Goal: Task Accomplishment & Management: Manage account settings

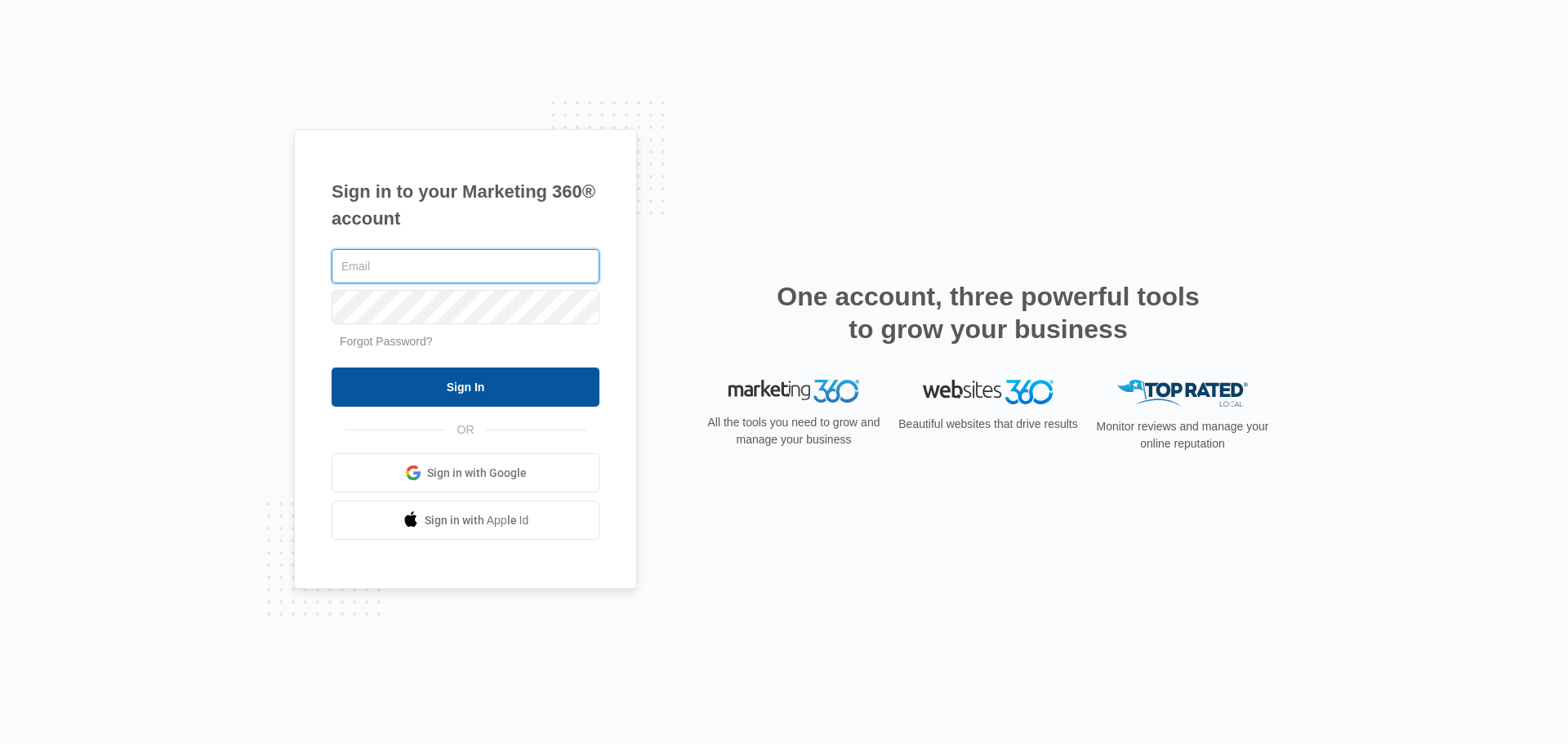
type input "john.obertubbesing@madwire.com"
click at [425, 393] on input "Sign In" at bounding box center [465, 387] width 268 height 39
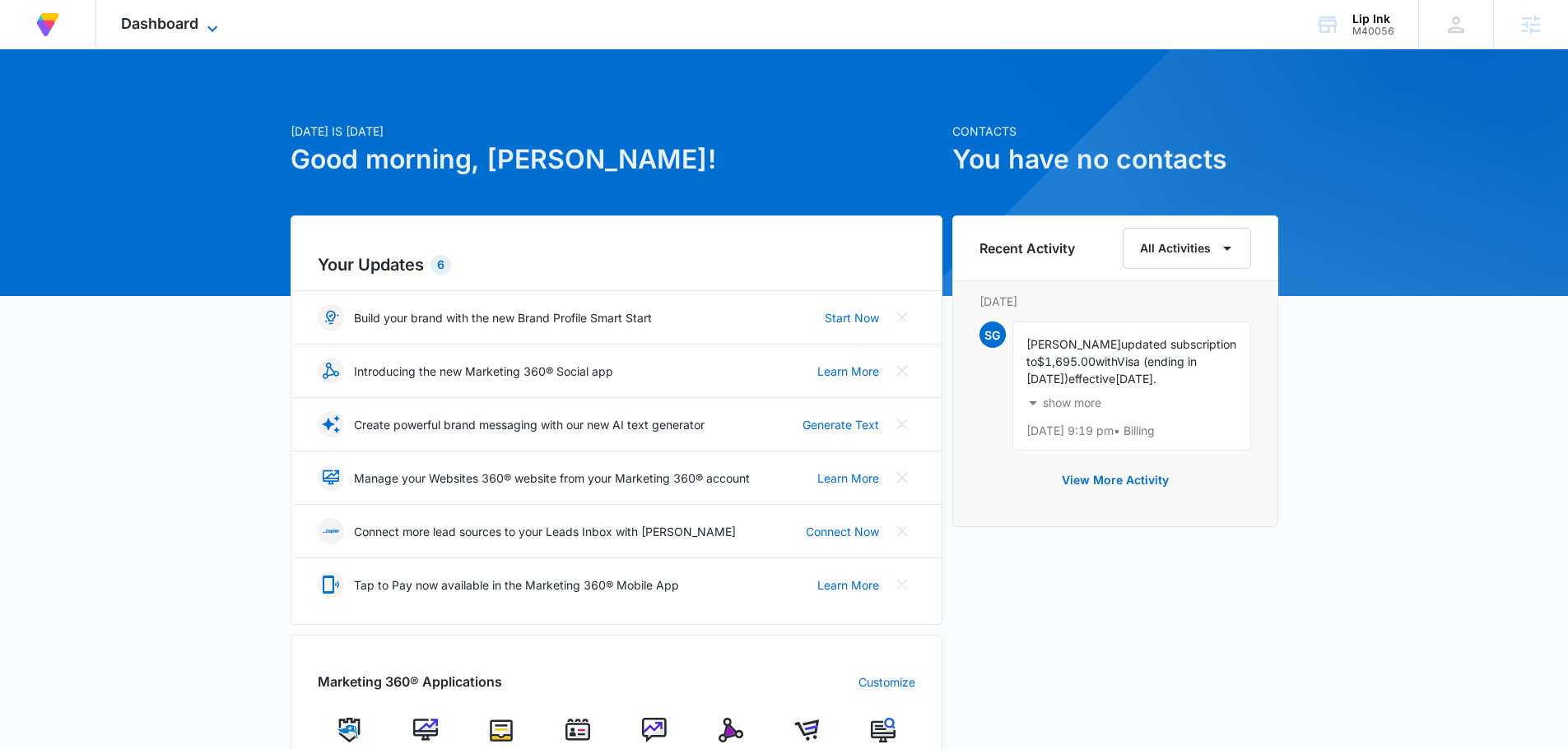
click at [192, 25] on span "Dashboard" at bounding box center [159, 23] width 77 height 17
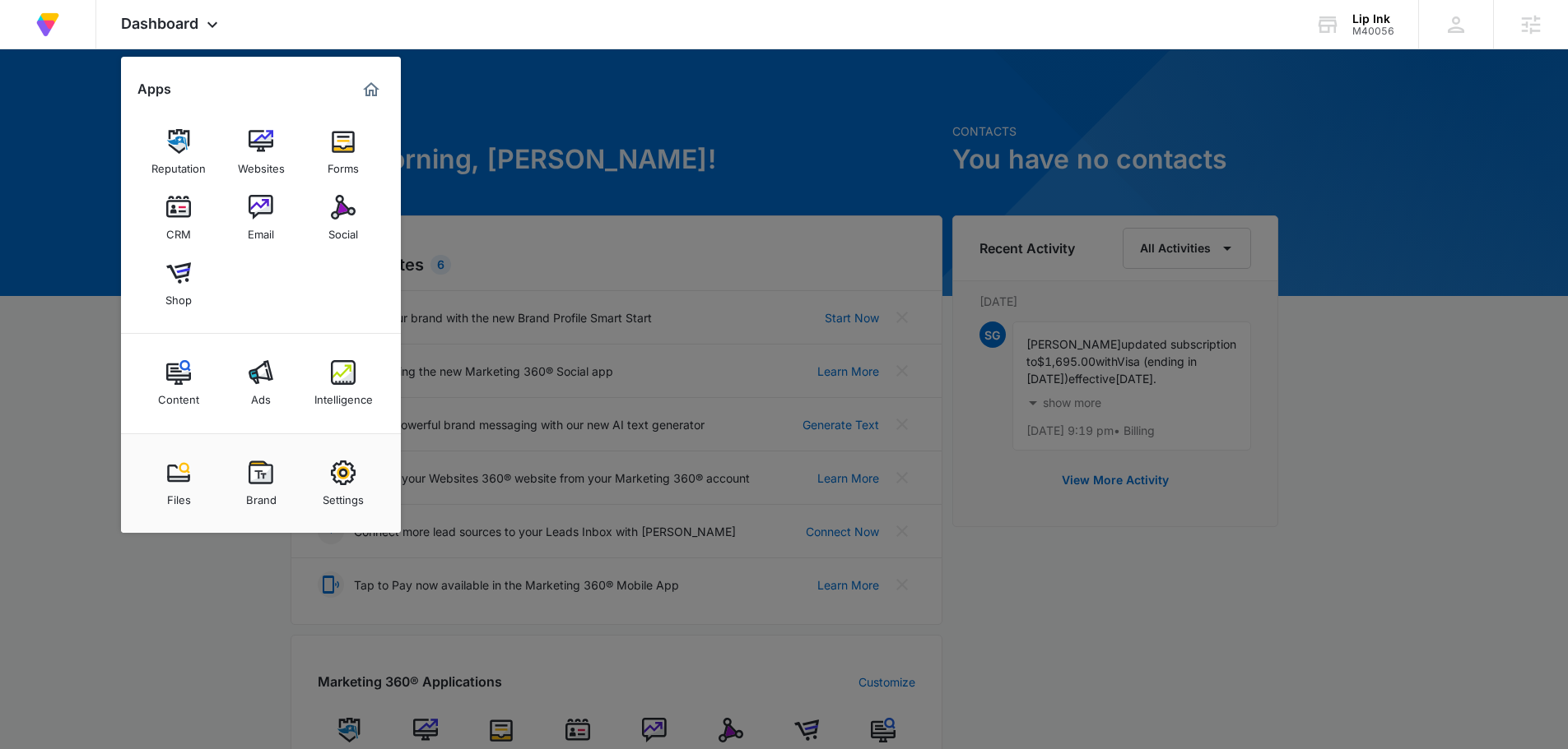
click at [339, 374] on img at bounding box center [343, 373] width 25 height 25
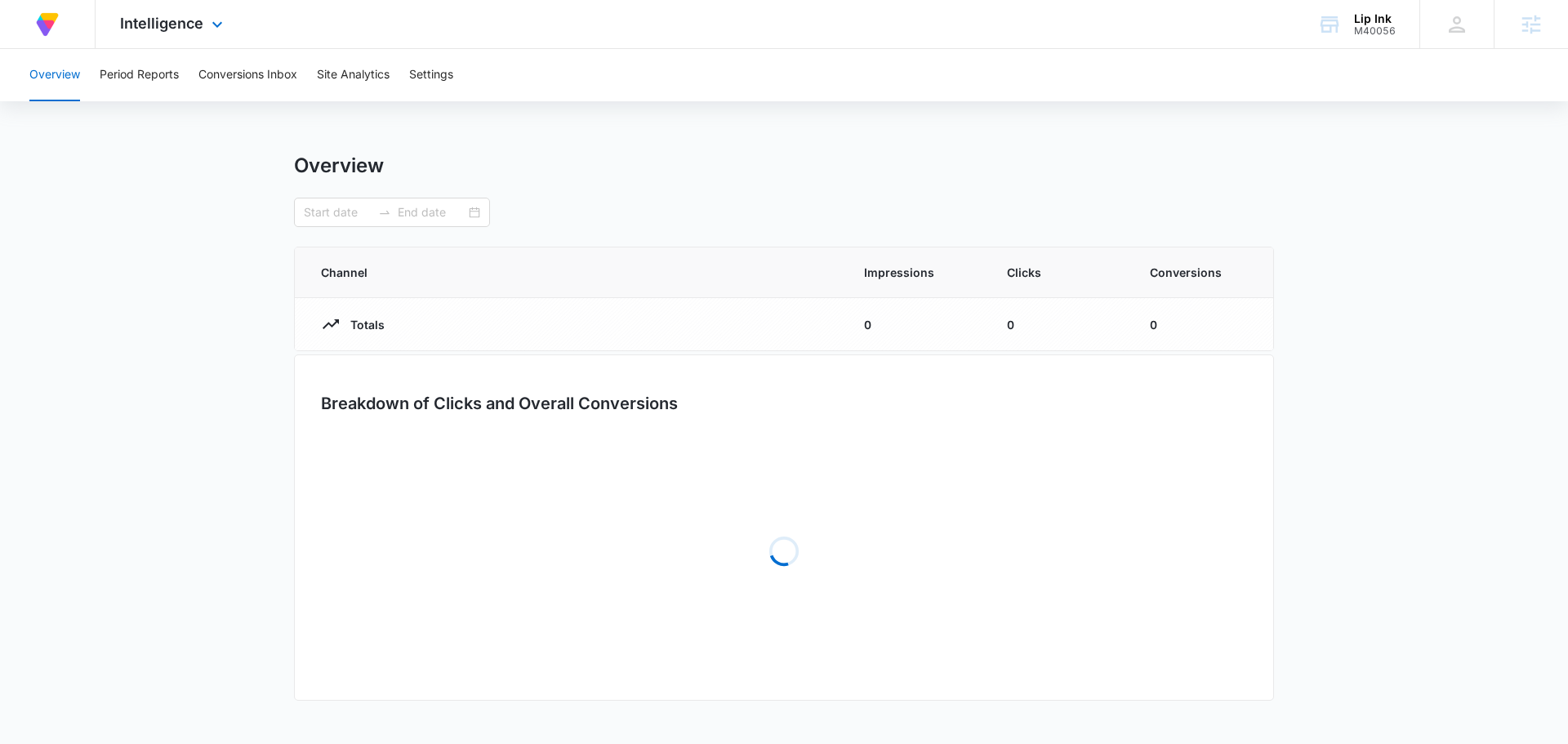
type input "09/09/2025"
type input "10/09/2025"
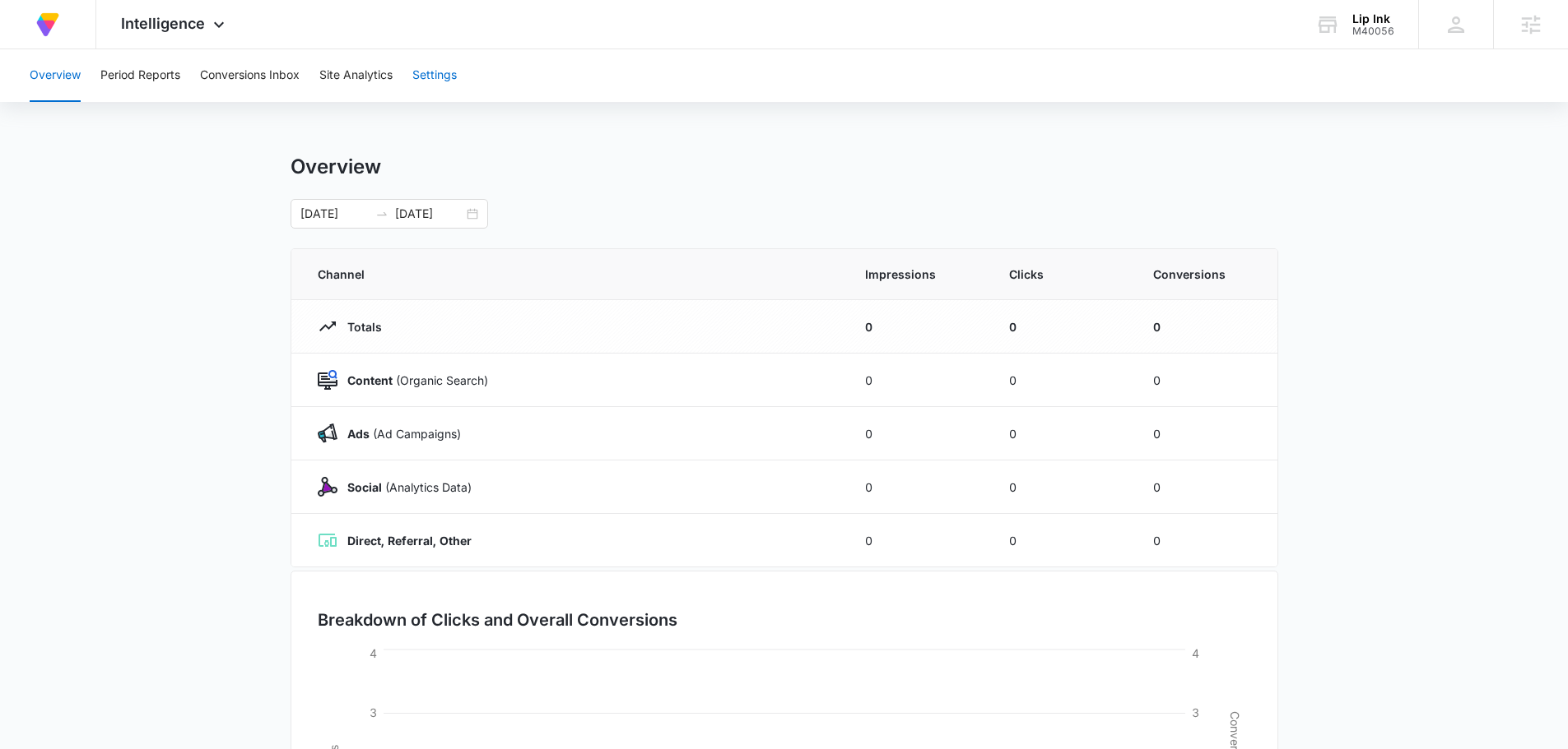
click at [431, 80] on button "Settings" at bounding box center [435, 75] width 44 height 52
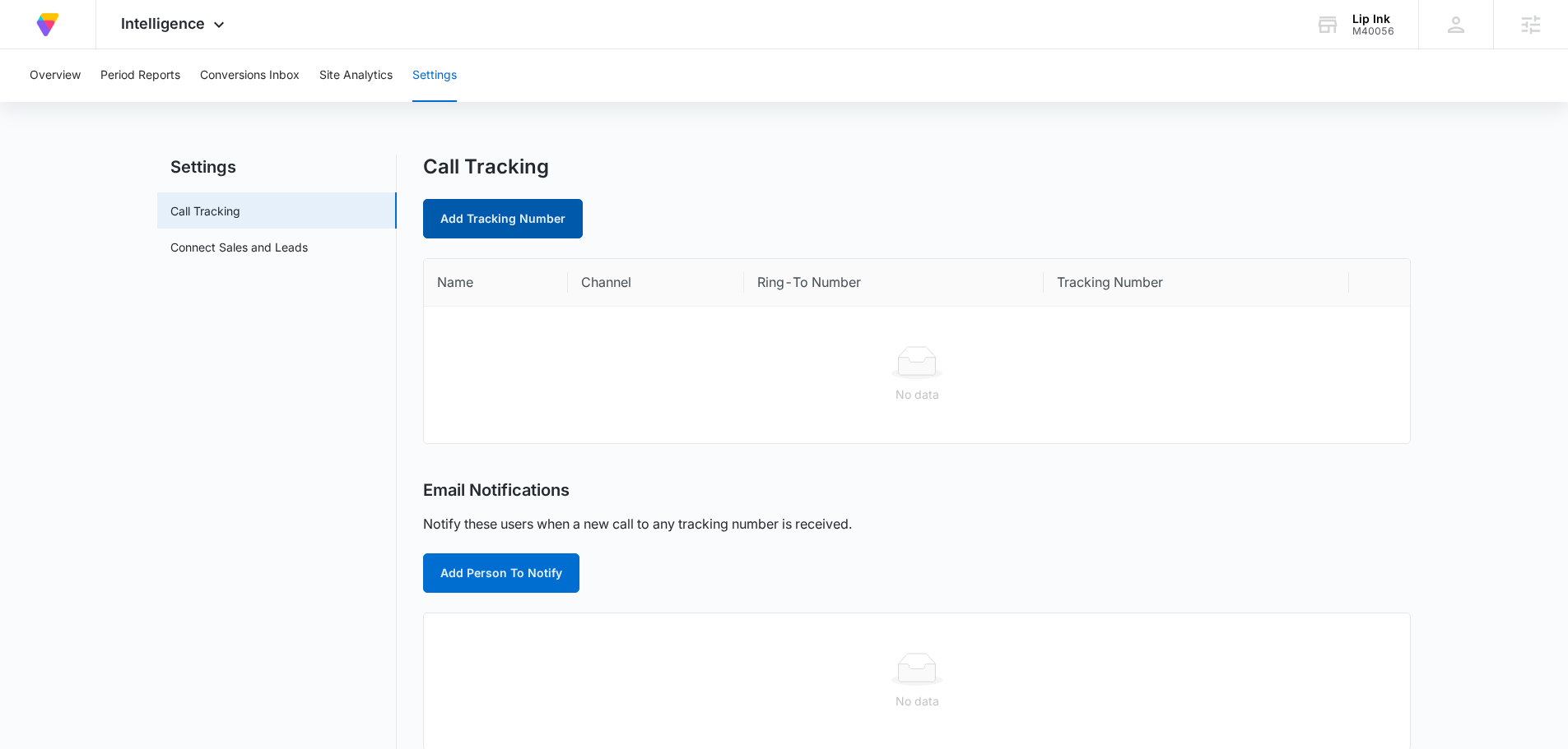
click at [436, 217] on link "Add Tracking Number" at bounding box center [503, 218] width 159 height 40
select select "by_area_code"
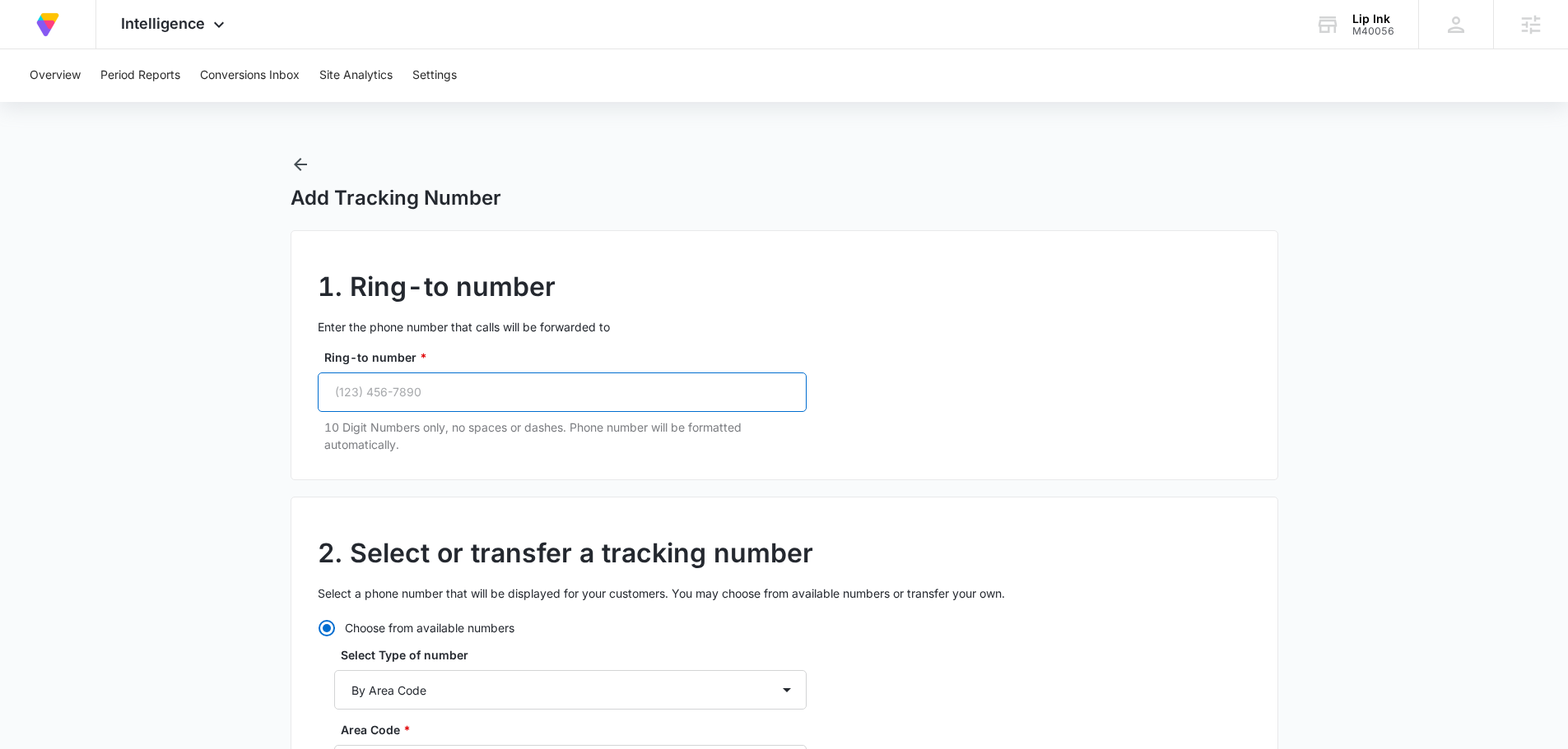
click at [513, 395] on input "Ring-to number *" at bounding box center [562, 392] width 489 height 40
paste input "(310) 414-9246"
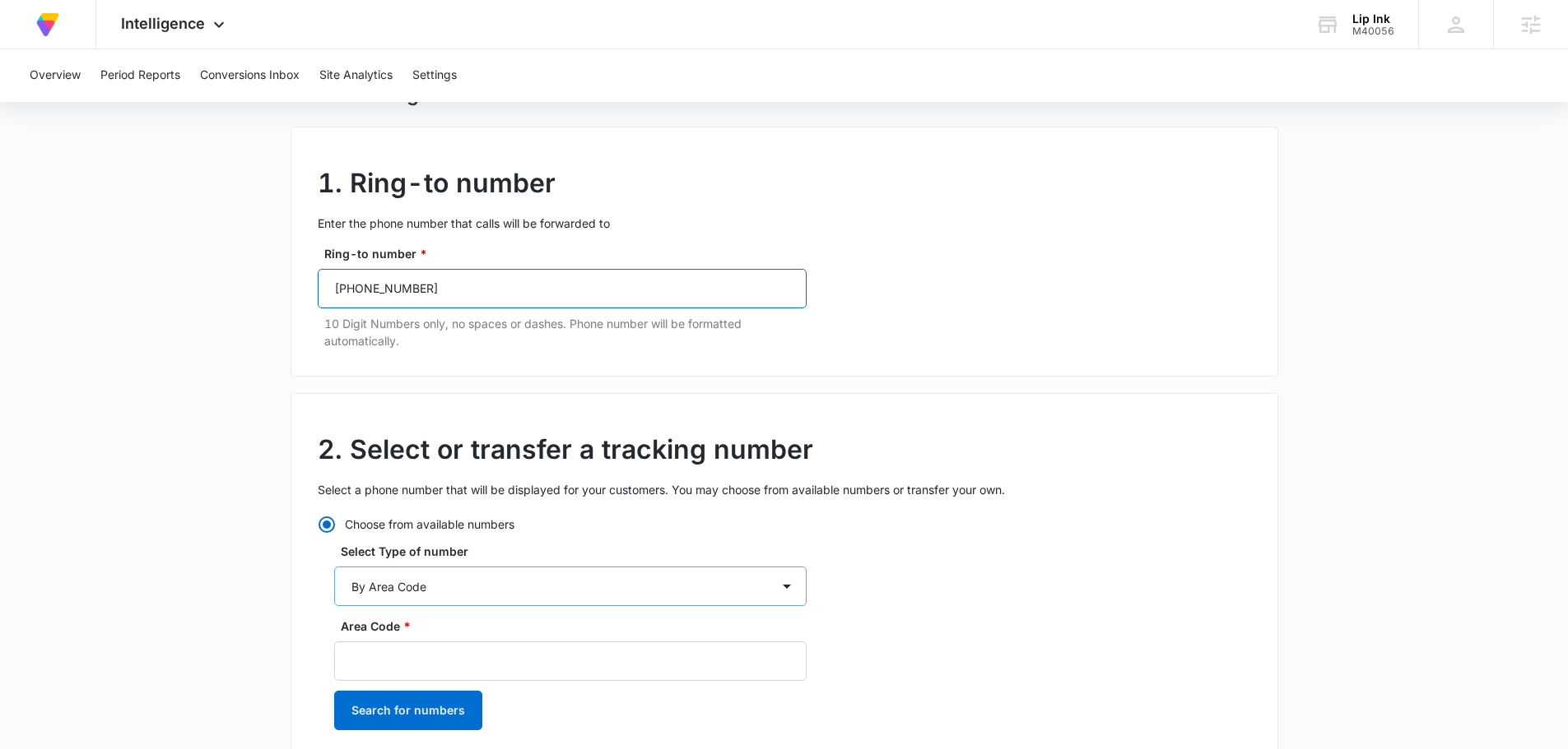
scroll to position [247, 0]
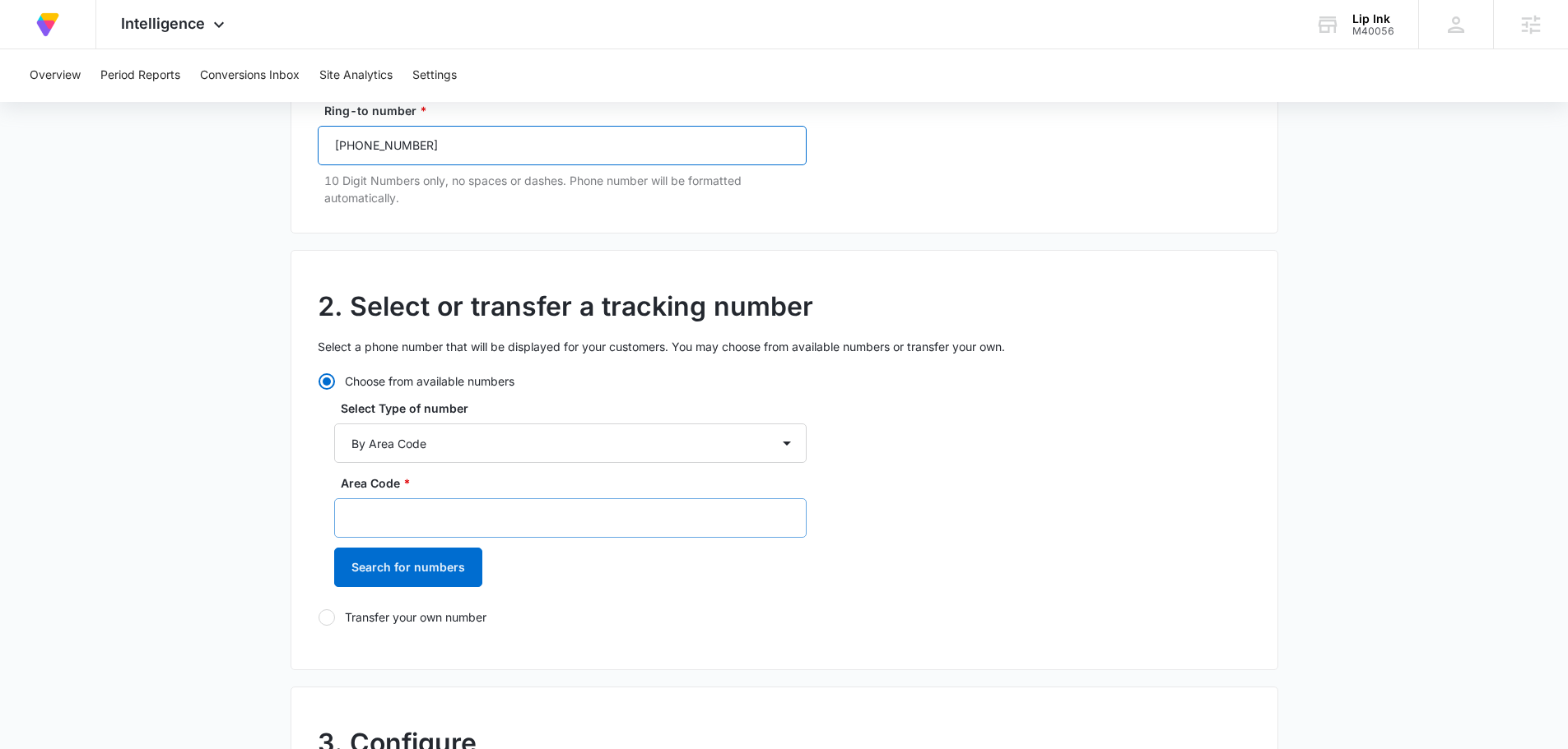
type input "(310) 414-9246"
drag, startPoint x: 470, startPoint y: 523, endPoint x: 573, endPoint y: 536, distance: 103.8
click at [470, 523] on input "Area Code *" at bounding box center [570, 518] width 472 height 40
type input "310"
click at [429, 570] on button "Search for numbers" at bounding box center [408, 567] width 148 height 40
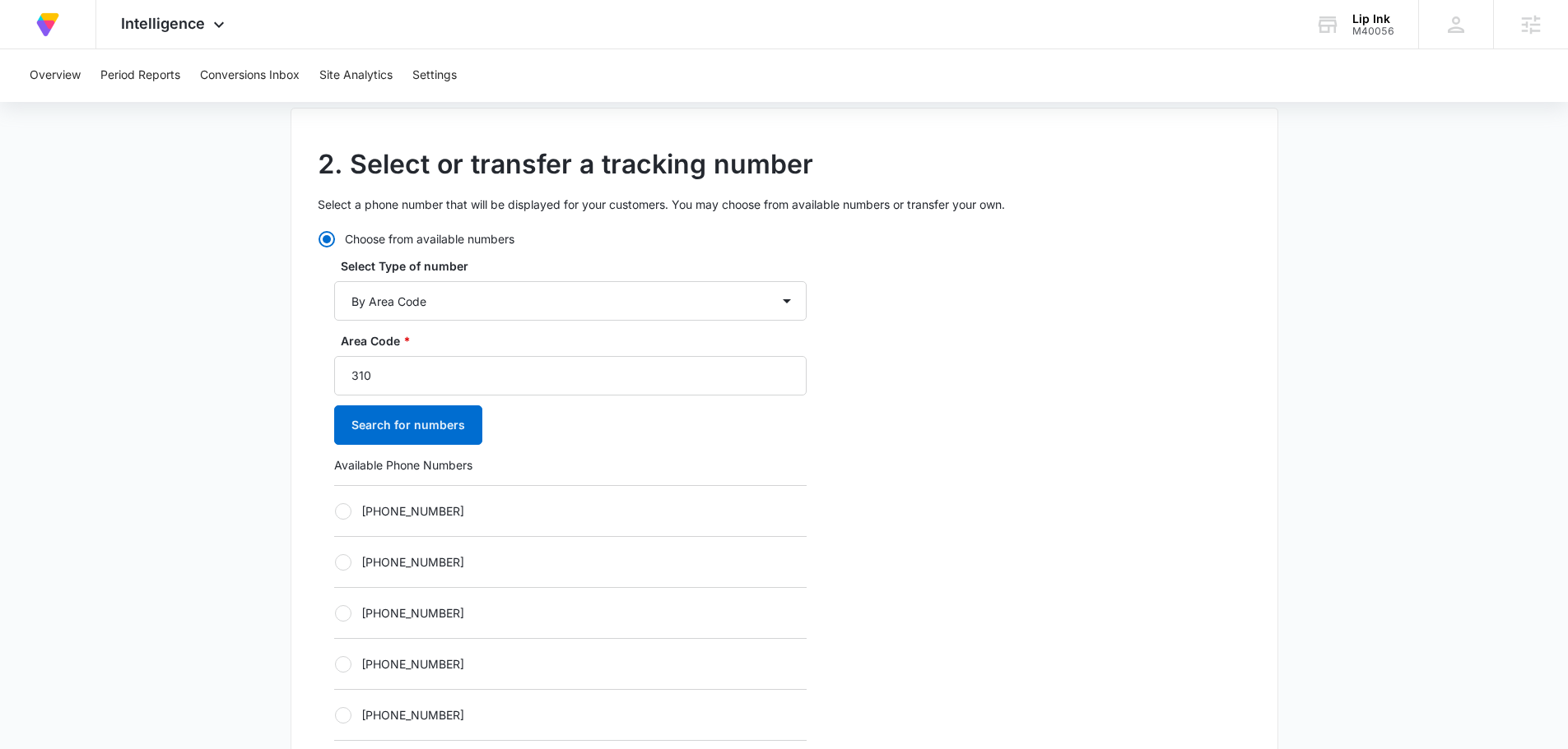
scroll to position [411, 0]
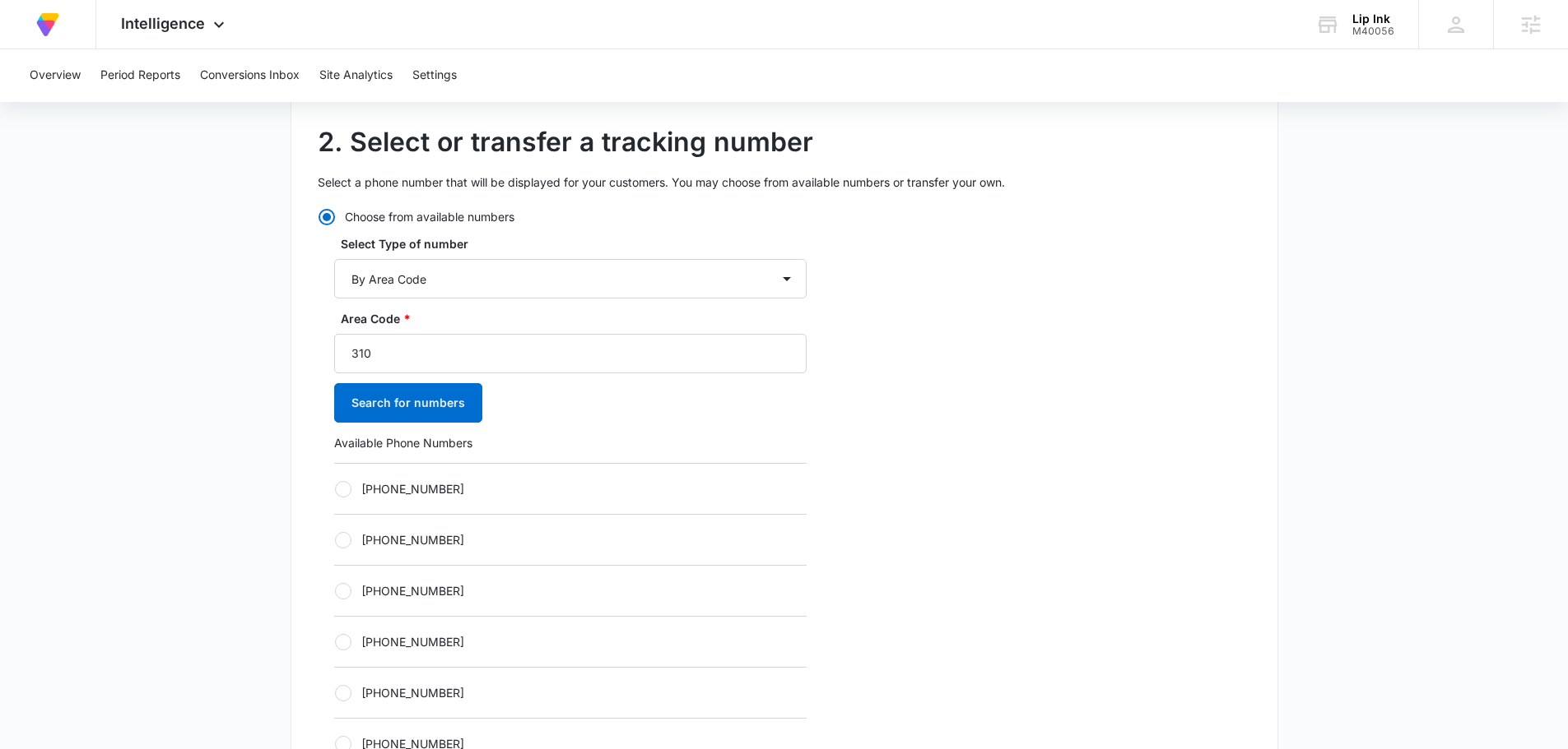
click at [344, 600] on div "+13105966737" at bounding box center [570, 590] width 472 height 51
click at [345, 593] on div at bounding box center [343, 592] width 17 height 17
click at [335, 592] on input "+13105966737" at bounding box center [334, 591] width 1 height 1
radio input "true"
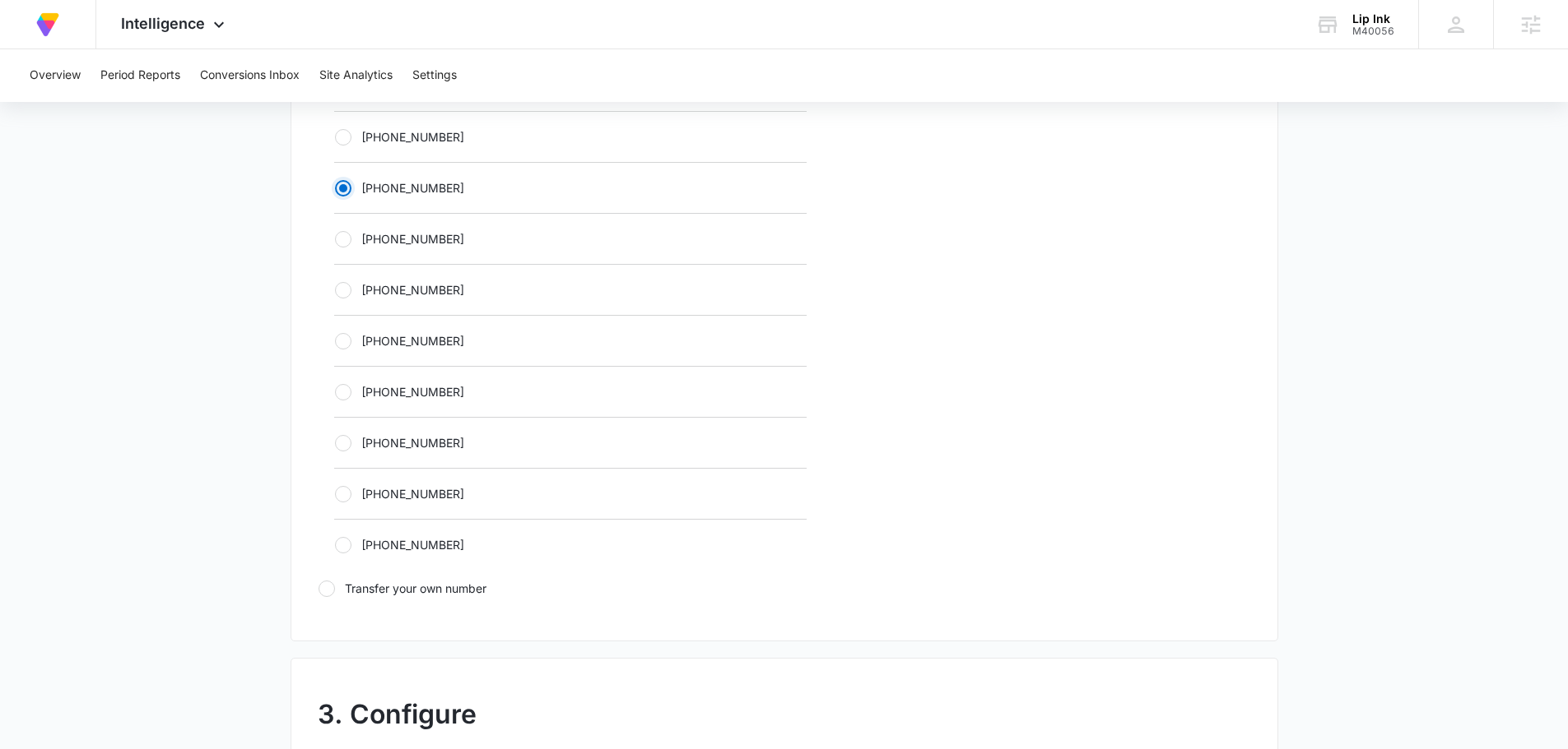
scroll to position [1152, 0]
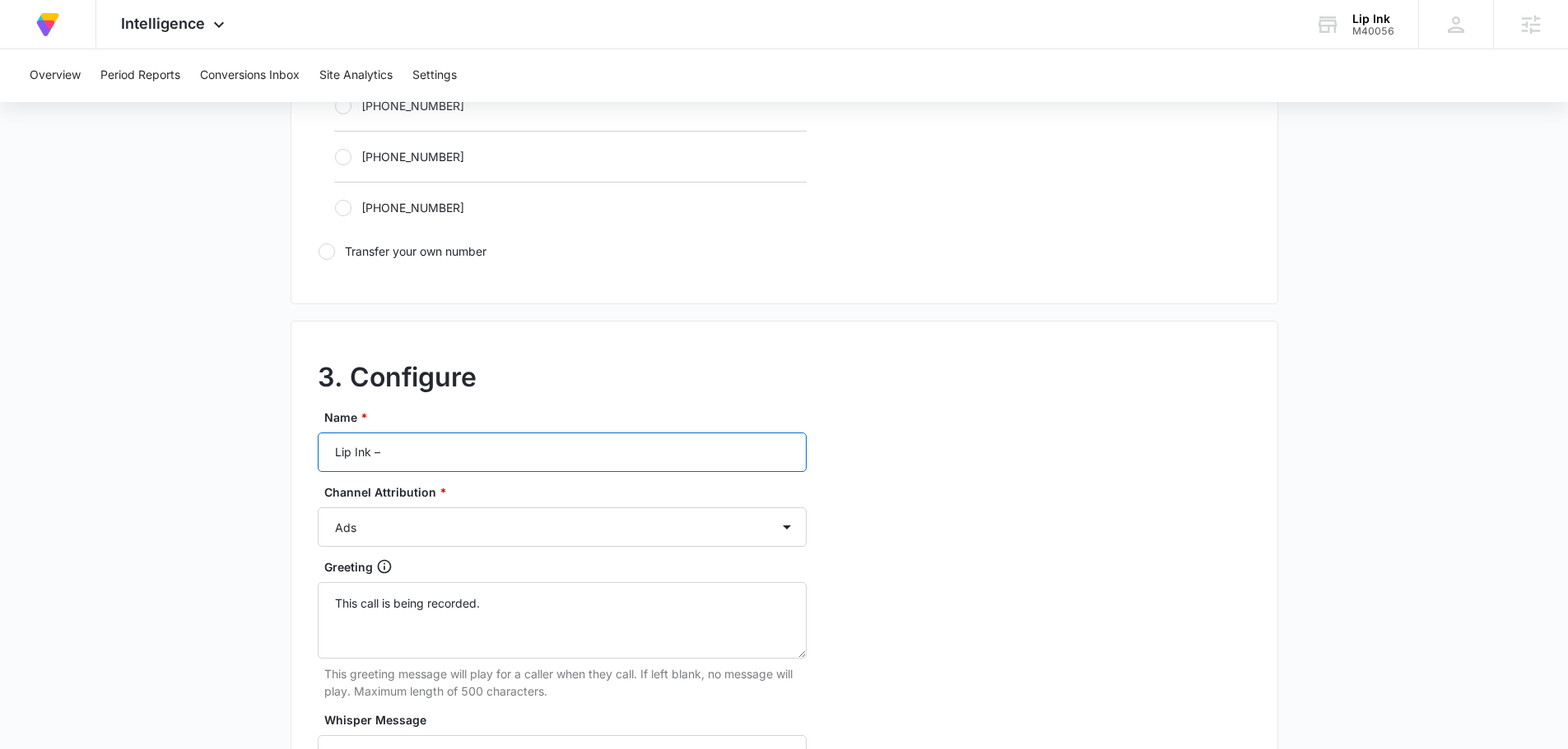
click at [465, 460] on input "Lip Ink –" at bounding box center [562, 452] width 489 height 40
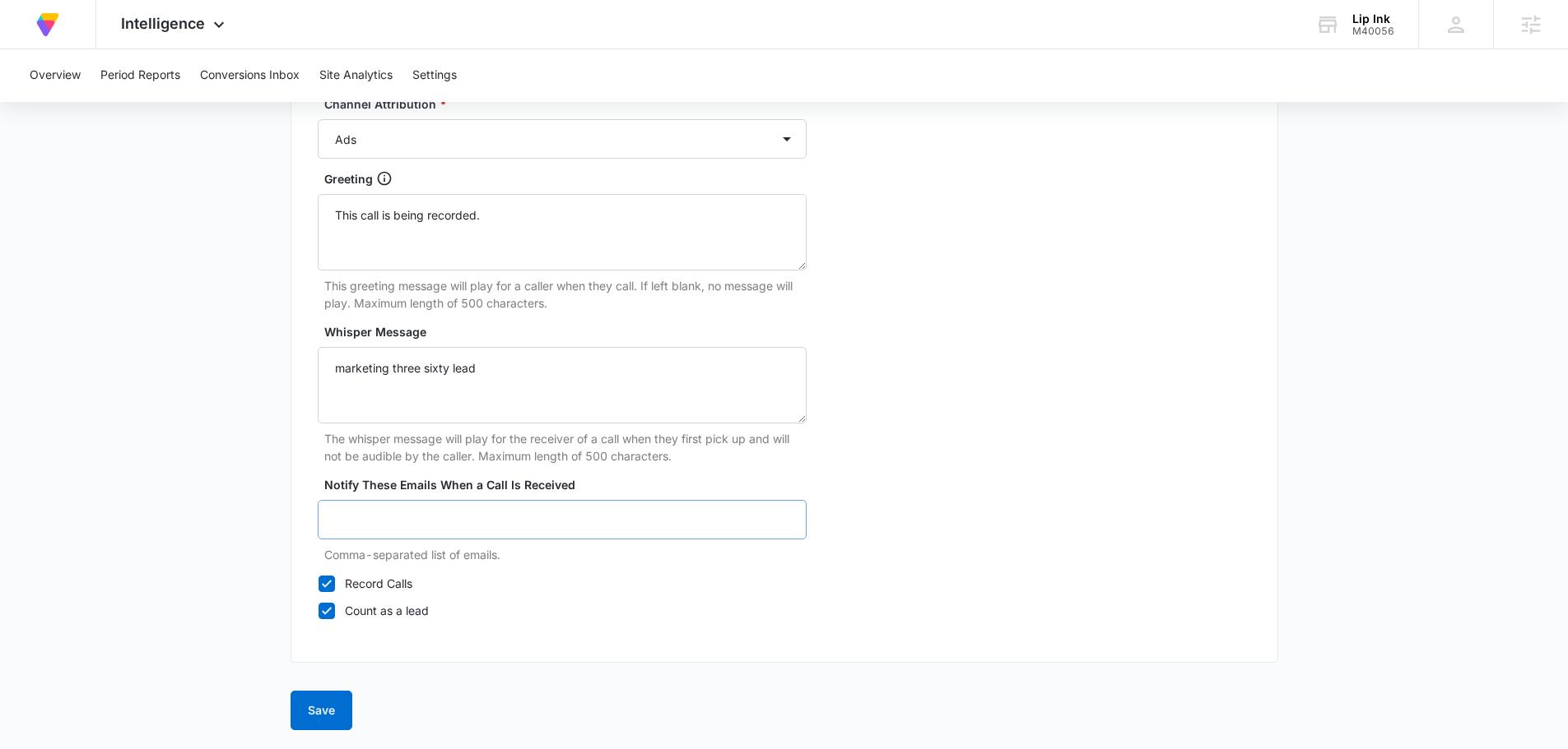
scroll to position [1540, 0]
type input "Lip Ink – ads"
drag, startPoint x: 330, startPoint y: 708, endPoint x: 322, endPoint y: 717, distance: 12.0
click at [322, 717] on button "Save" at bounding box center [321, 709] width 62 height 40
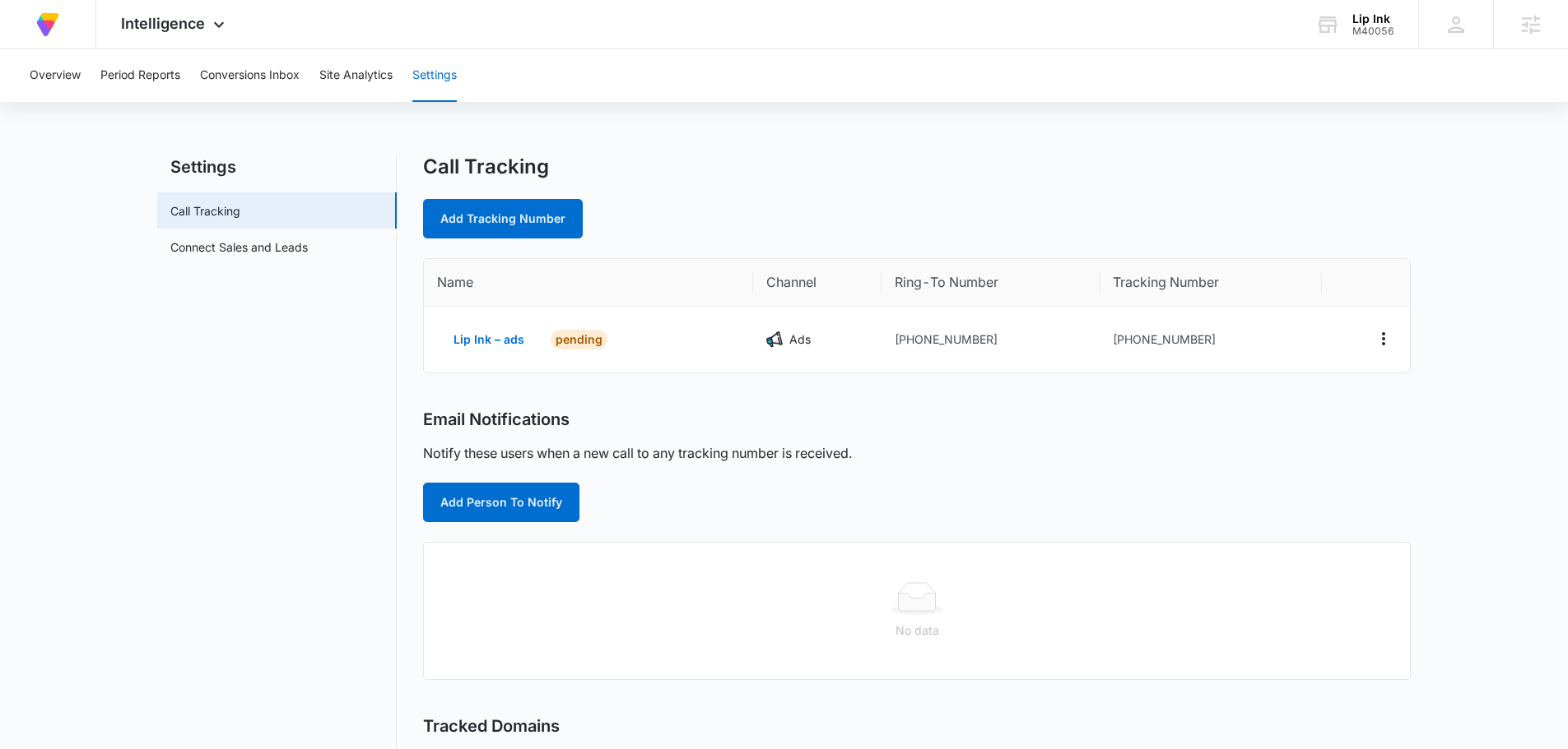
click at [532, 241] on div "Call Tracking Add Tracking Number Name Channel Ring-To Number Tracking Number L…" at bounding box center [917, 570] width 988 height 833
click at [532, 236] on div "Call Tracking Add Tracking Number Name Channel Ring-To Number Tracking Number L…" at bounding box center [917, 570] width 988 height 833
click at [533, 215] on link "Add Tracking Number" at bounding box center [503, 218] width 159 height 40
select select "by_area_code"
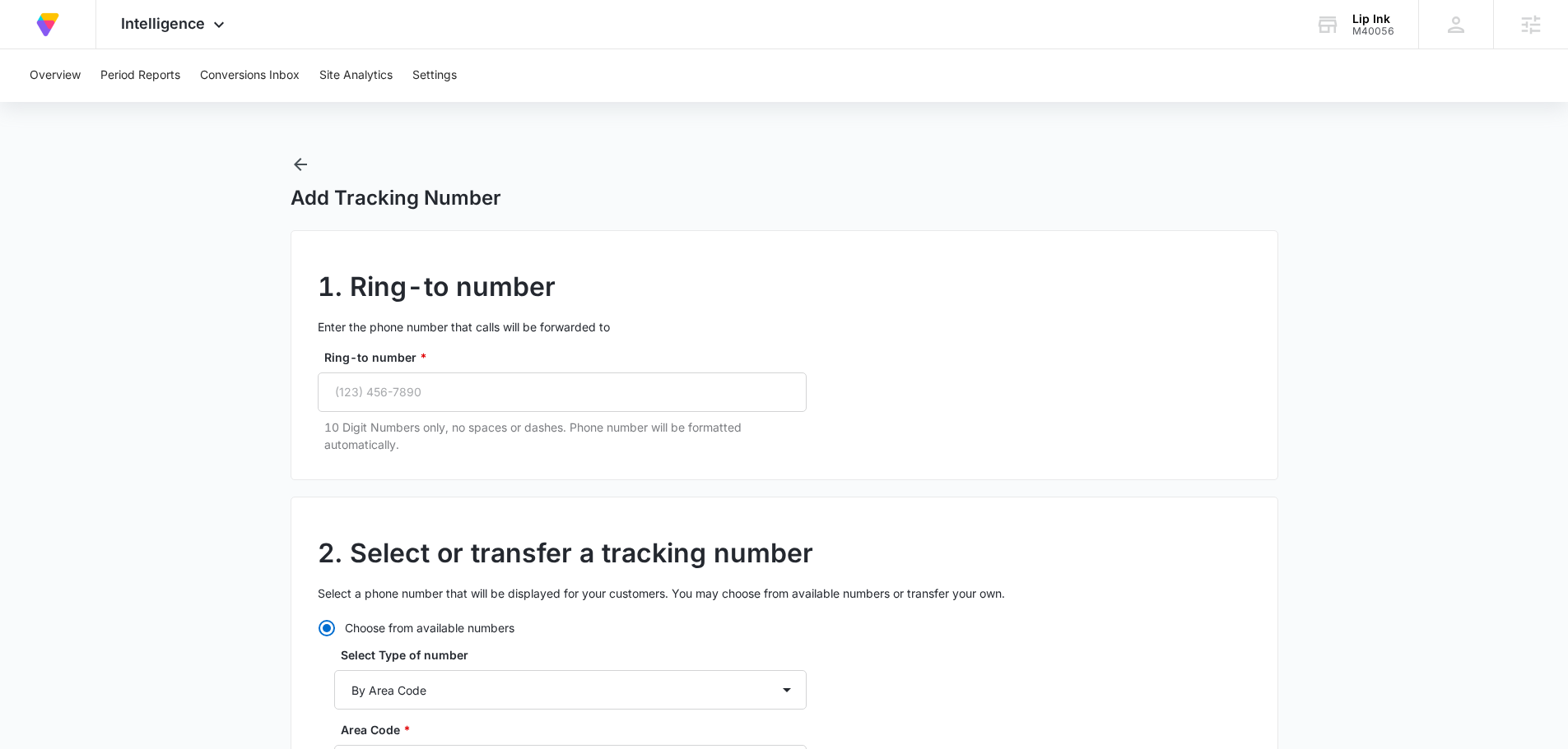
click at [540, 362] on label "Ring-to number *" at bounding box center [568, 357] width 489 height 17
click at [540, 373] on input "Ring-to number *" at bounding box center [562, 392] width 489 height 40
click at [532, 398] on input "Ring-to number *" at bounding box center [562, 392] width 489 height 40
paste input "(310) 414-9246"
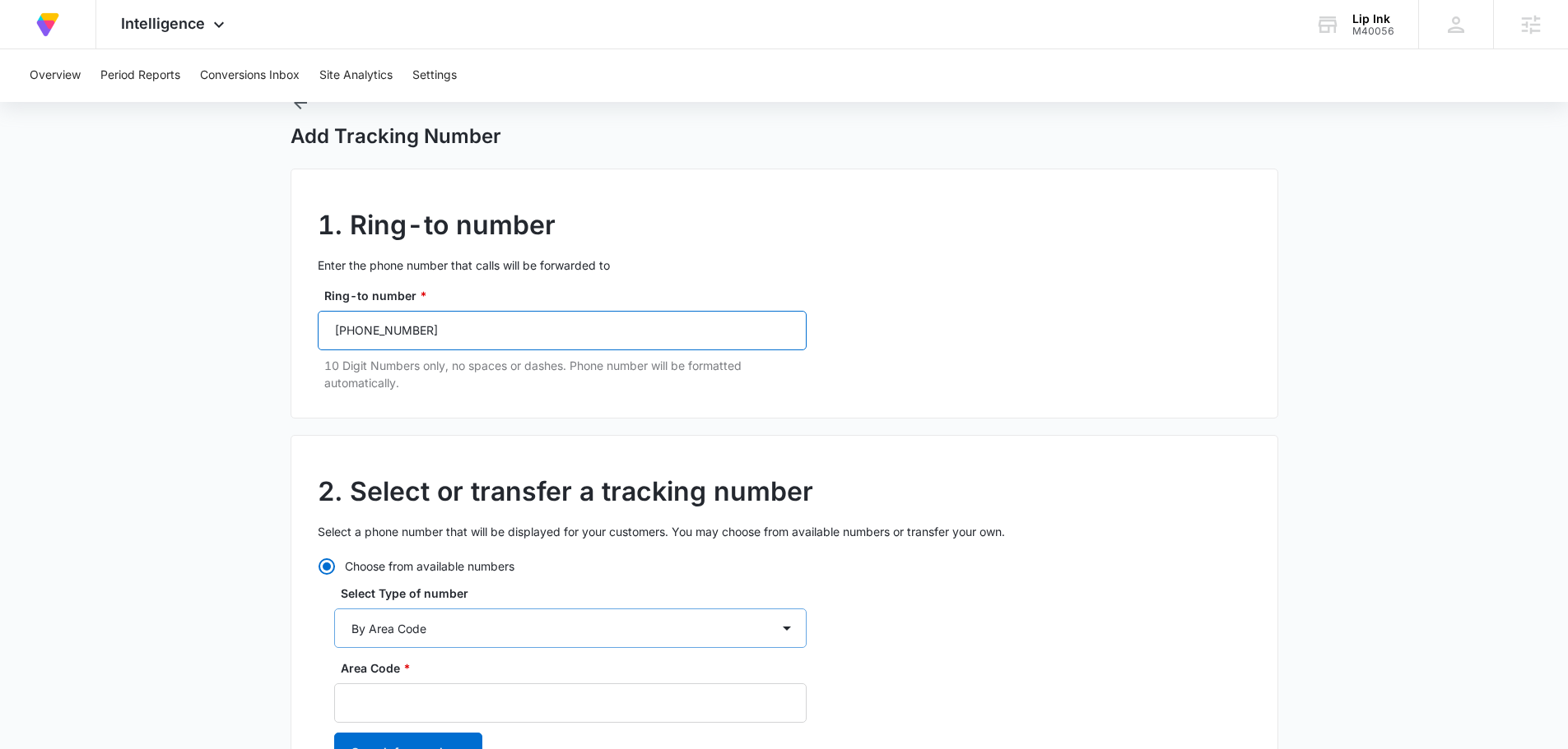
scroll to position [165, 0]
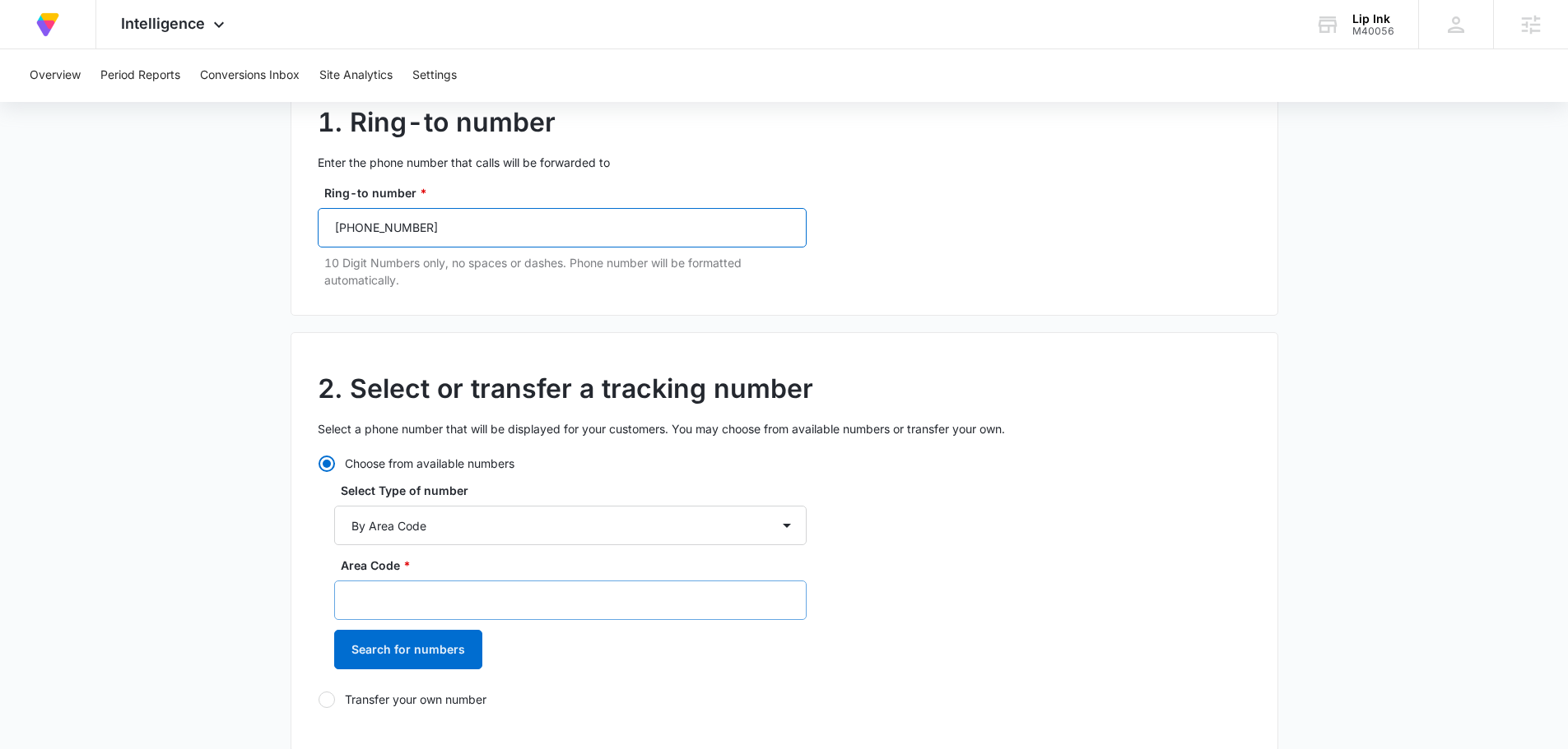
type input "(310) 414-9246"
click at [468, 617] on input "Area Code *" at bounding box center [570, 600] width 472 height 40
type input "310"
click at [455, 651] on button "Search for numbers" at bounding box center [408, 650] width 148 height 40
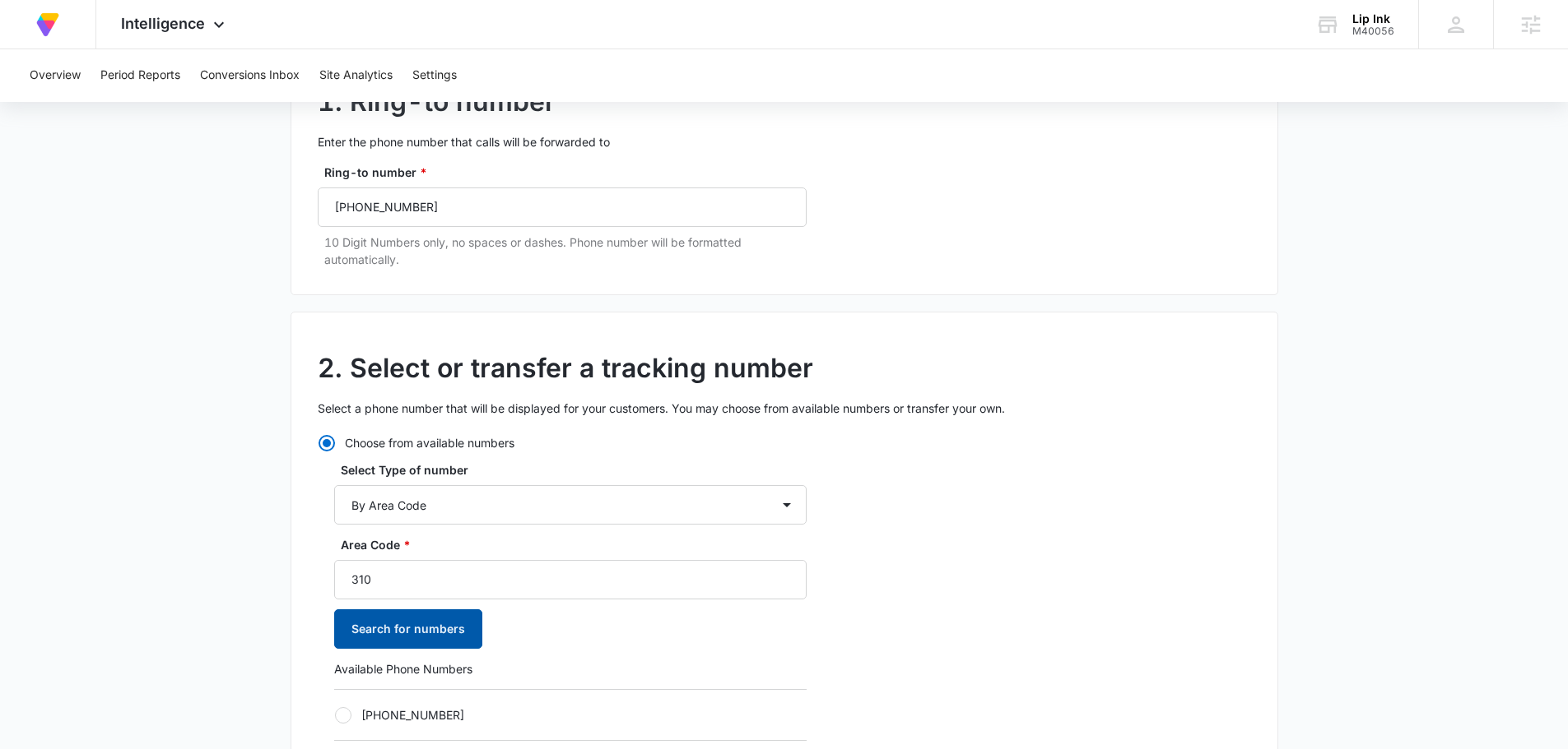
scroll to position [329, 0]
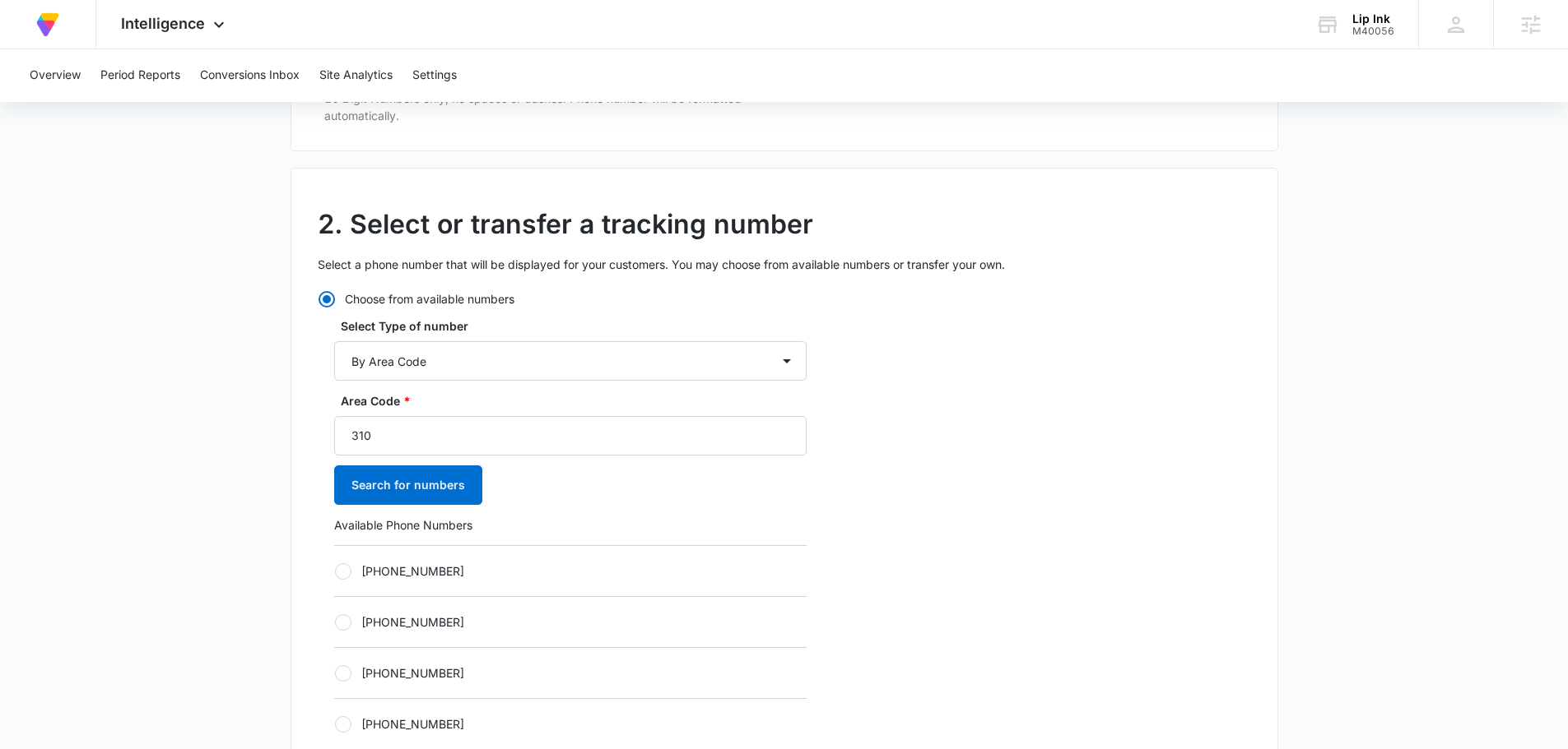
click at [396, 720] on label "+13105966739" at bounding box center [570, 724] width 472 height 17
click at [335, 724] on input "+13105966739" at bounding box center [334, 724] width 1 height 1
radio input "true"
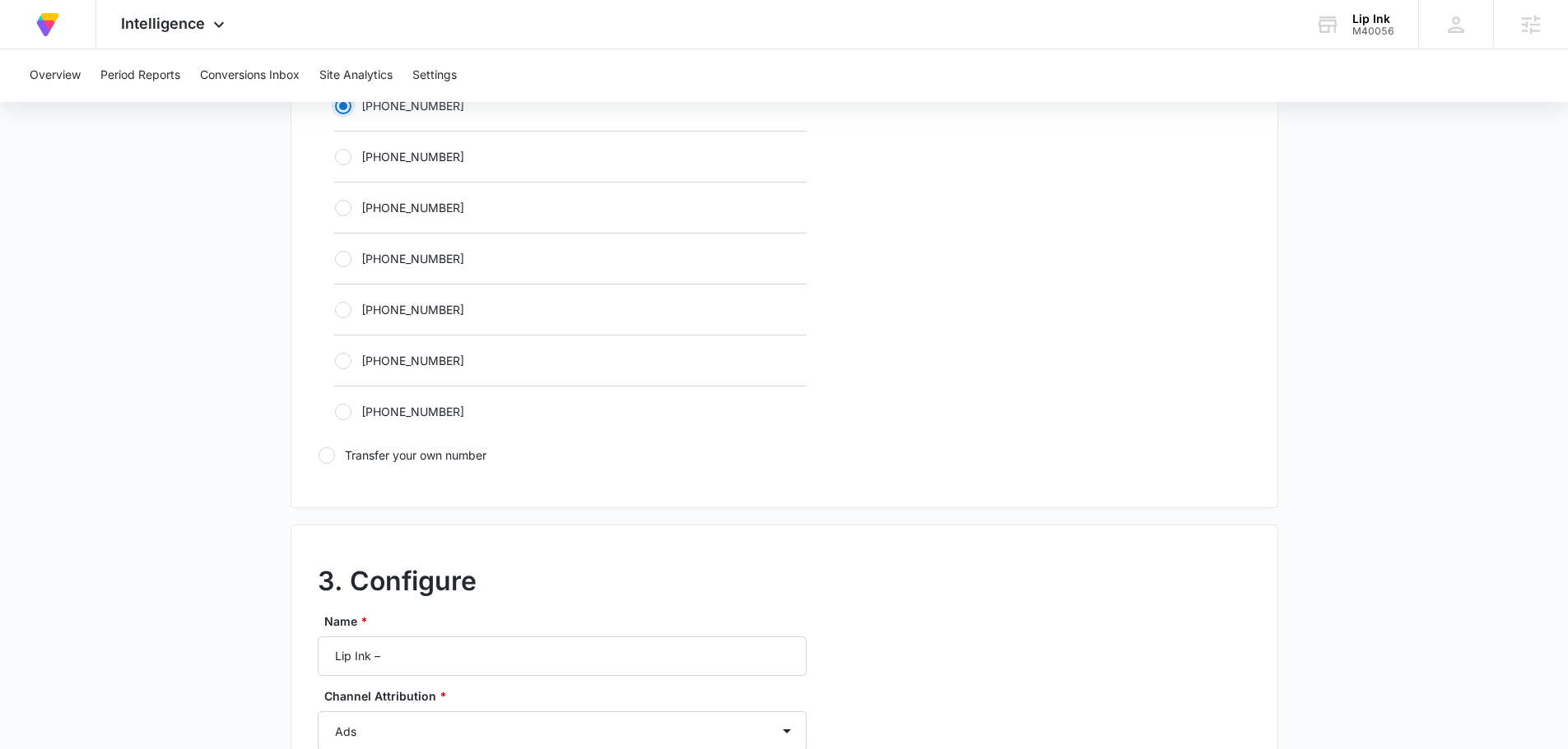
scroll to position [1152, 0]
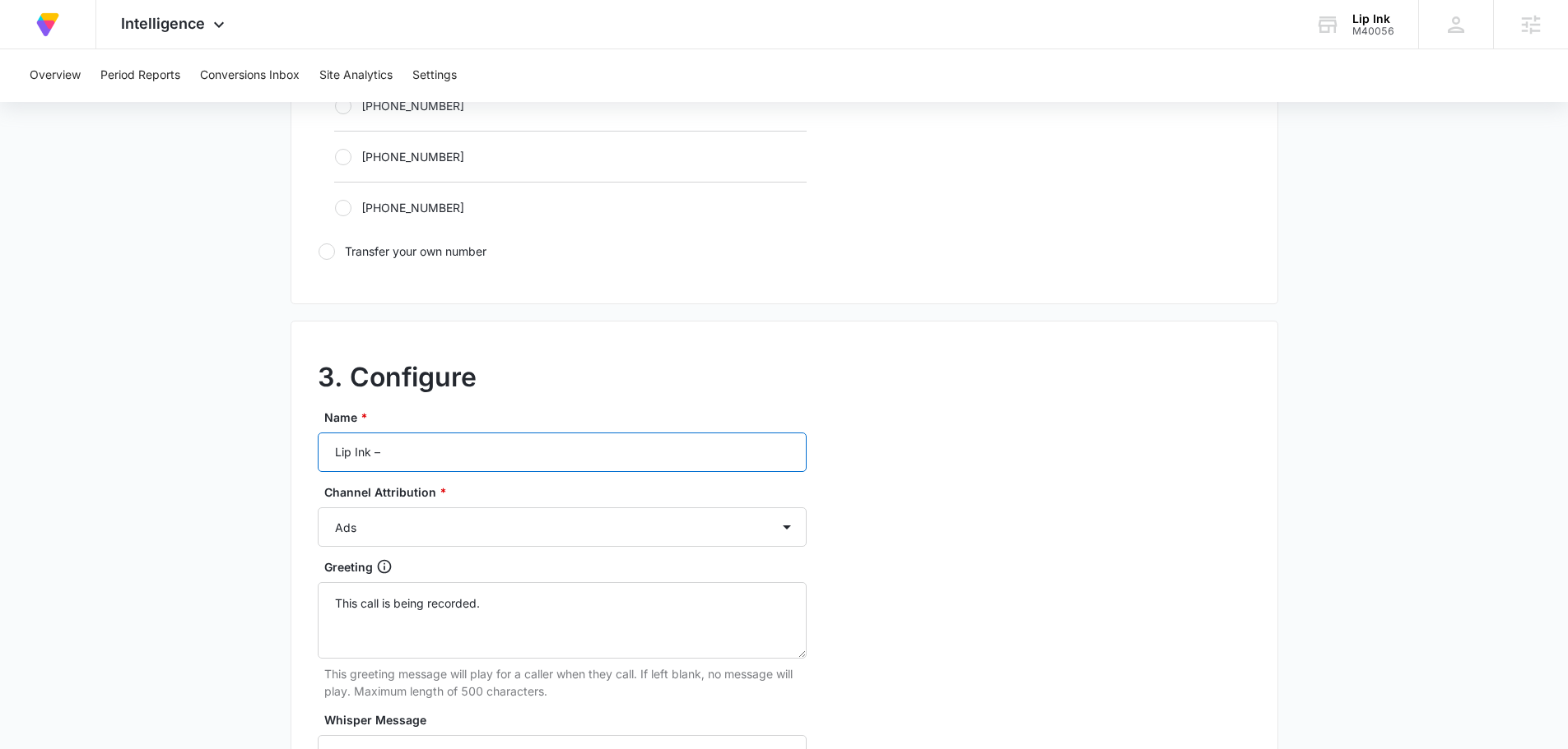
click at [511, 447] on input "Lip Ink –" at bounding box center [562, 452] width 489 height 40
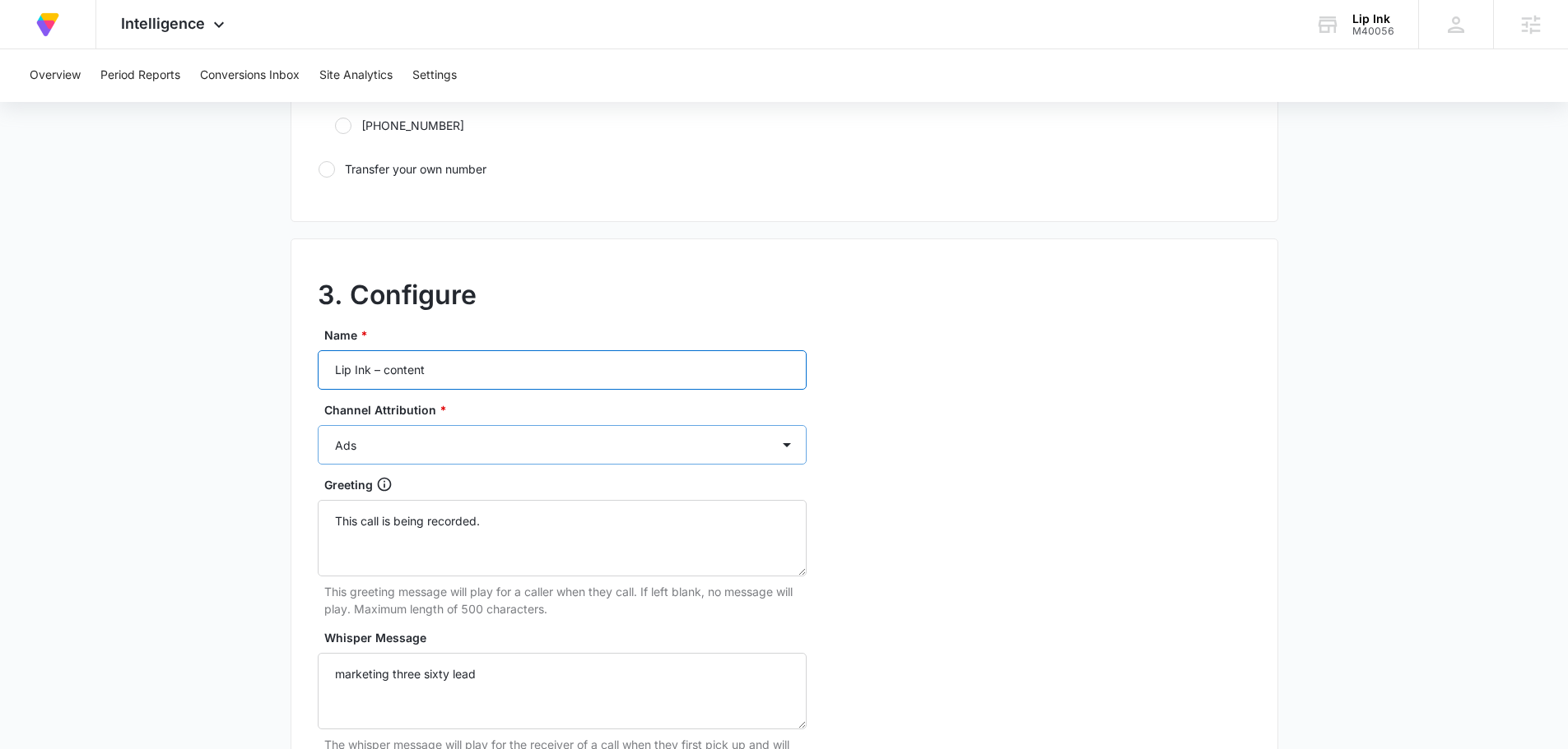
type input "Lip Ink – content"
click at [520, 443] on select "Ads Local Service Ads Content Social Other" at bounding box center [562, 444] width 489 height 40
select select "CONTENT"
click at [318, 425] on select "Ads Local Service Ads Content Social Other" at bounding box center [562, 444] width 489 height 40
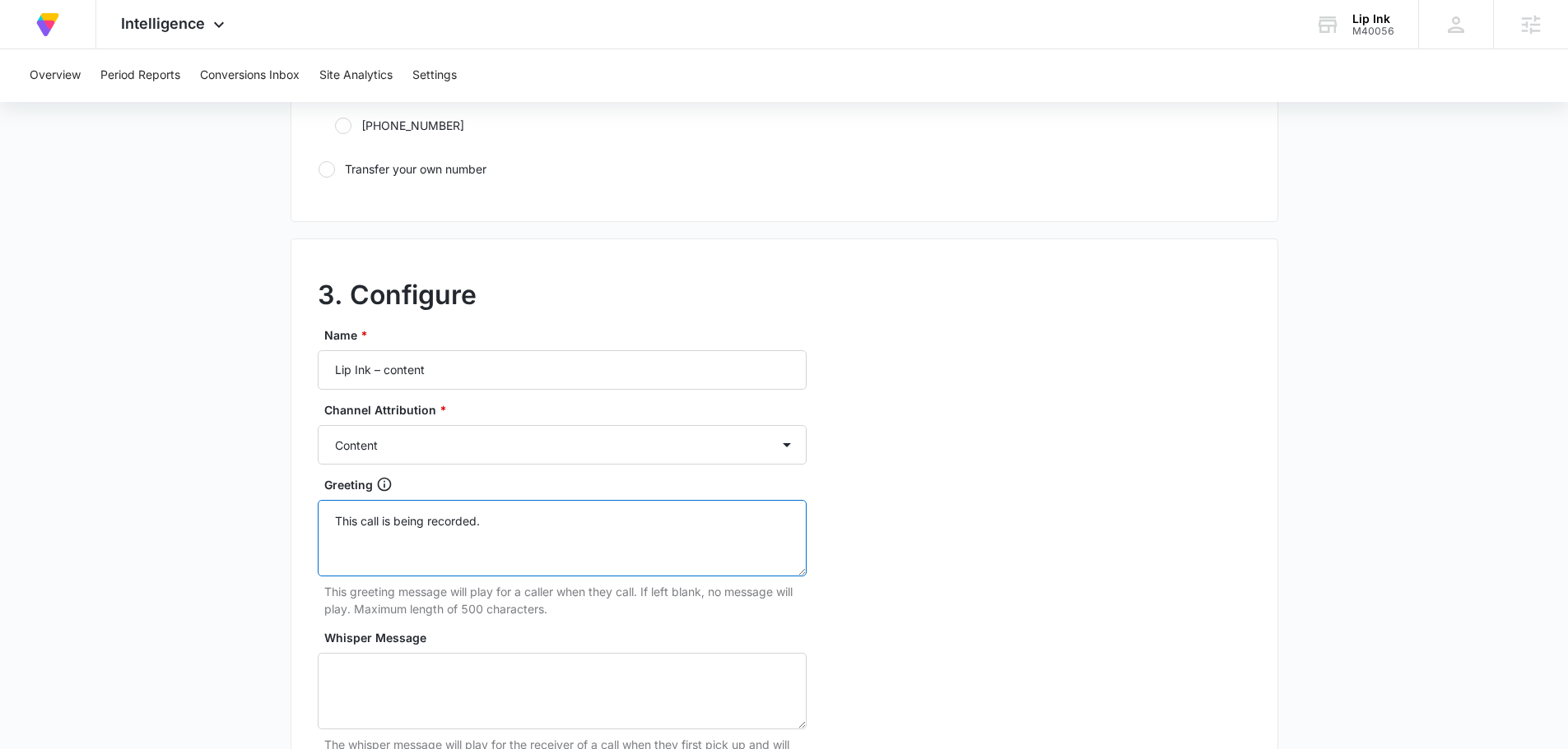
click at [555, 547] on textarea "This call is being recorded." at bounding box center [562, 538] width 489 height 76
drag, startPoint x: 465, startPoint y: 709, endPoint x: 460, endPoint y: 697, distance: 13.0
click at [463, 711] on textarea "Whisper Message" at bounding box center [562, 691] width 489 height 76
type textarea "marketing three sixty lead"
click at [1005, 465] on div "3. Configure Name * Lip Ink – content Channel Attribution * Ads Local Service A…" at bounding box center [784, 604] width 988 height 731
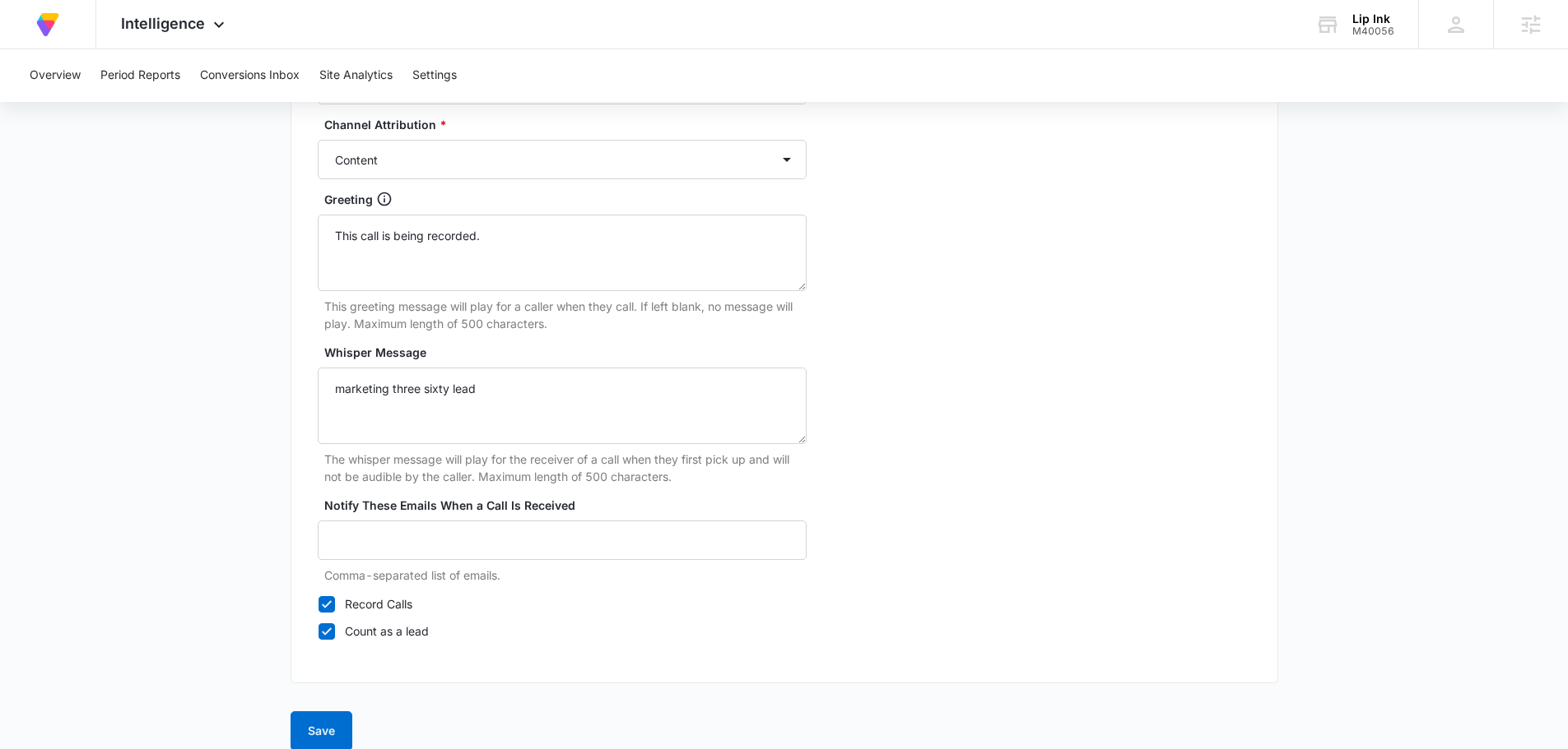
scroll to position [1540, 0]
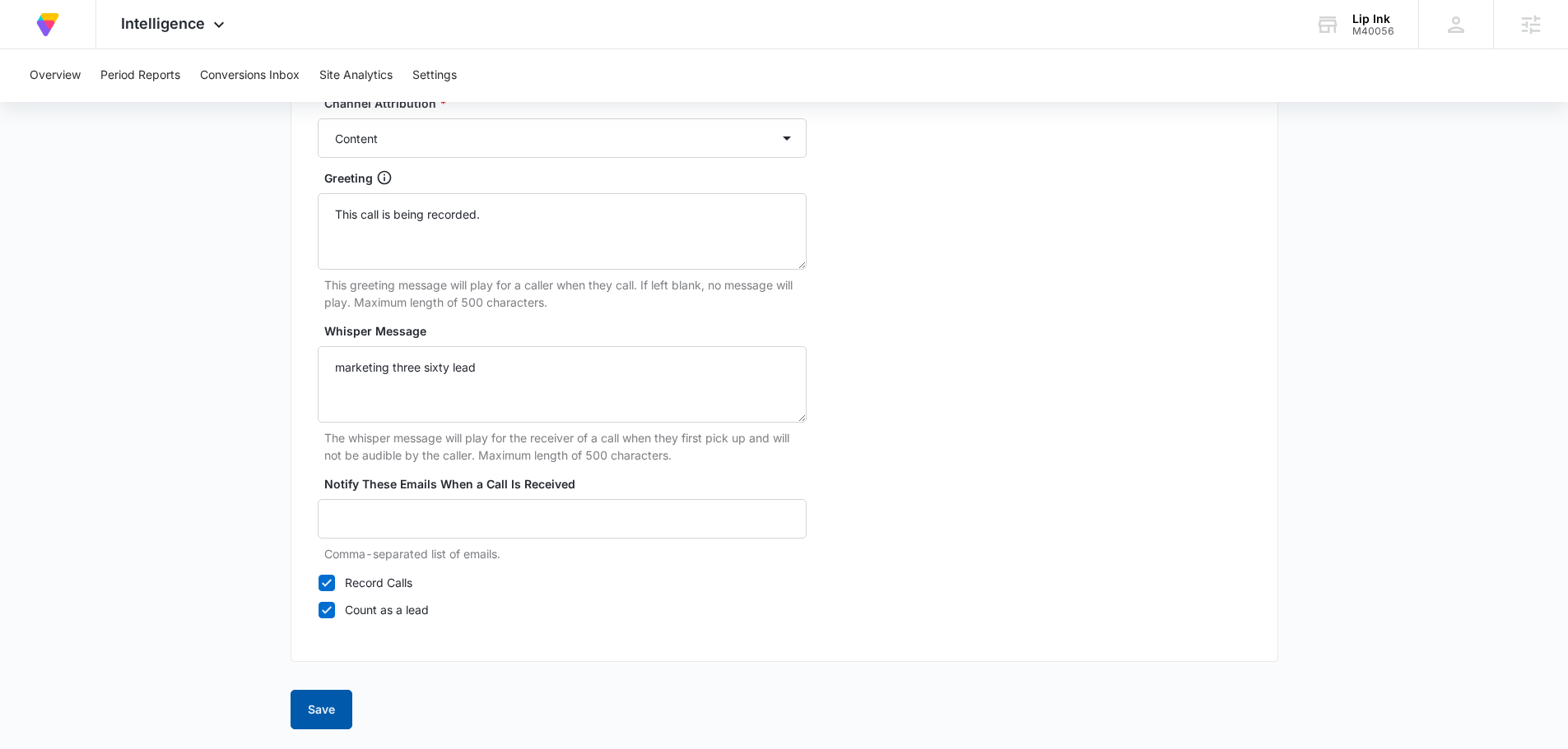
click at [333, 706] on button "Save" at bounding box center [321, 709] width 62 height 40
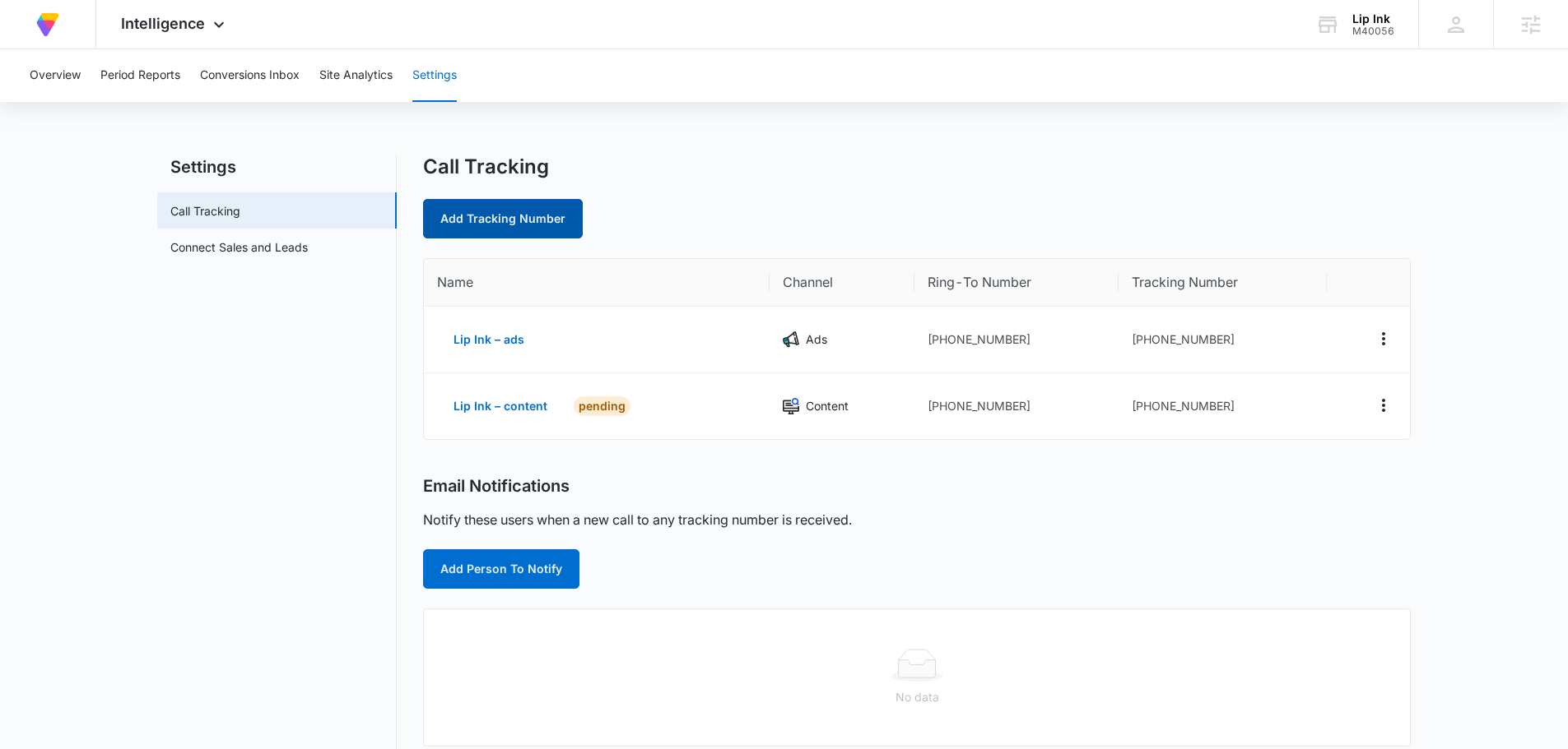
click at [495, 206] on link "Add Tracking Number" at bounding box center [503, 218] width 159 height 40
select select "by_area_code"
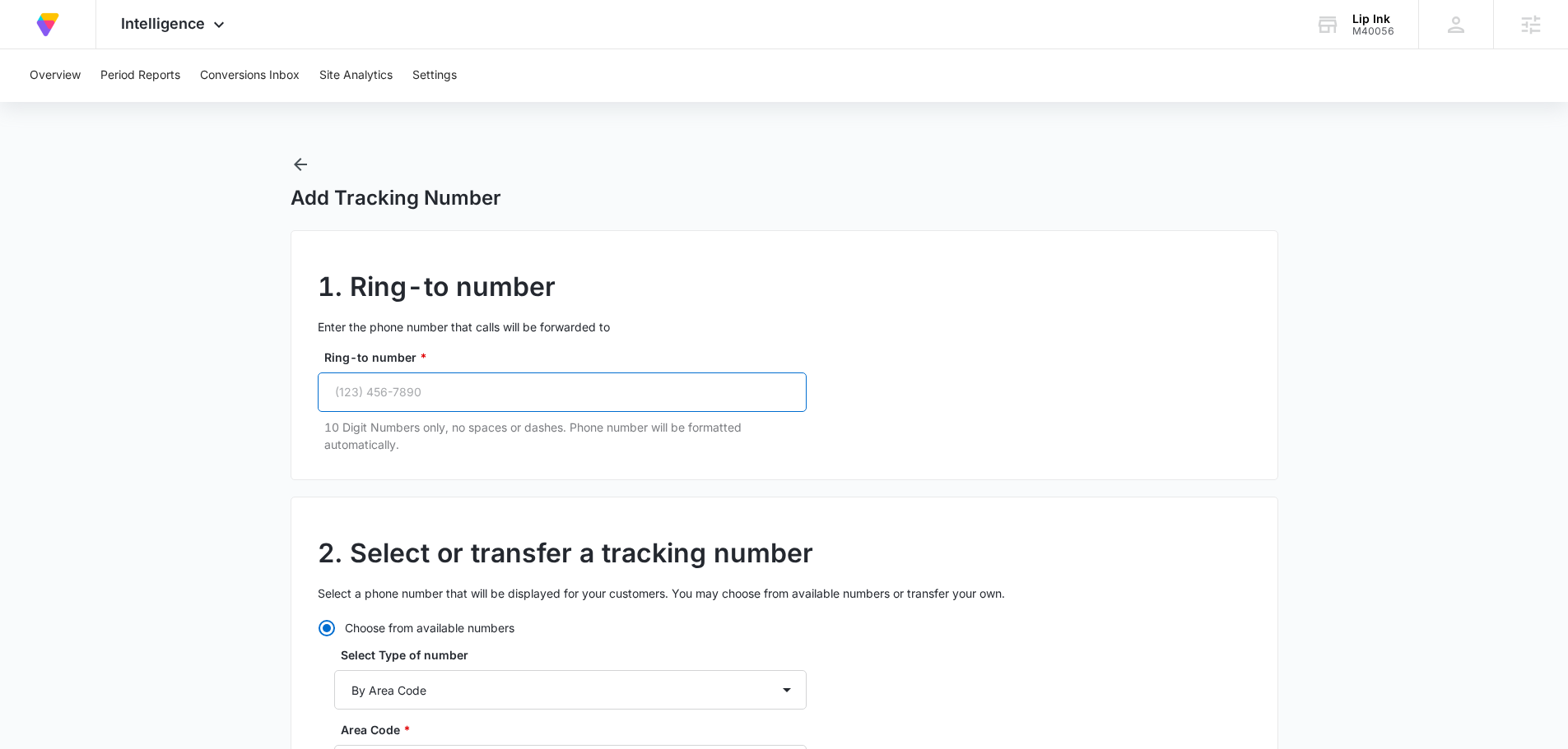
click at [474, 391] on input "Ring-to number *" at bounding box center [562, 392] width 489 height 40
paste input "(310) 414-9246"
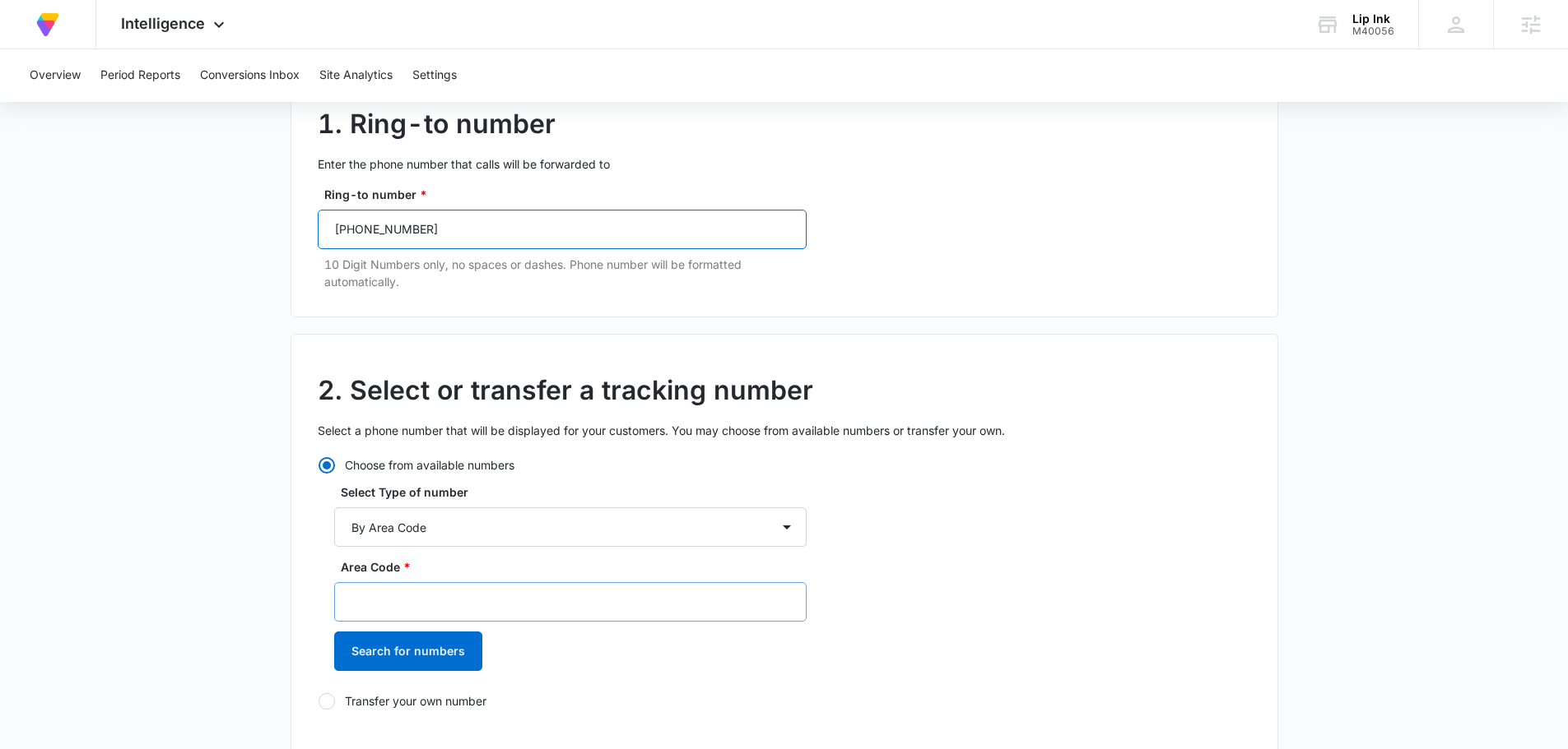
scroll to position [165, 0]
type input "(310) 414-9246"
click at [453, 605] on input "Area Code *" at bounding box center [570, 600] width 472 height 40
type input "310"
click at [438, 643] on button "Search for numbers" at bounding box center [408, 650] width 148 height 40
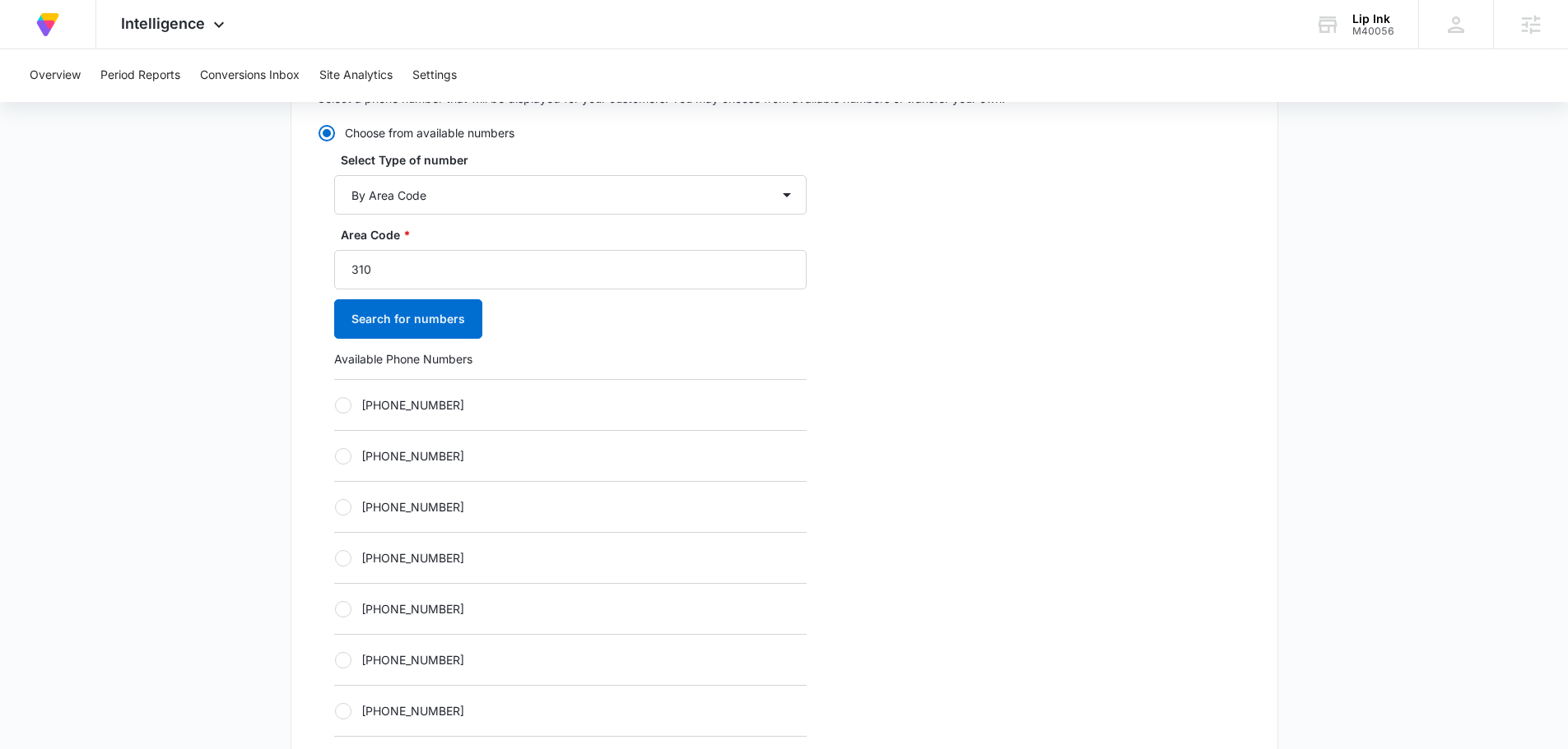
scroll to position [576, 0]
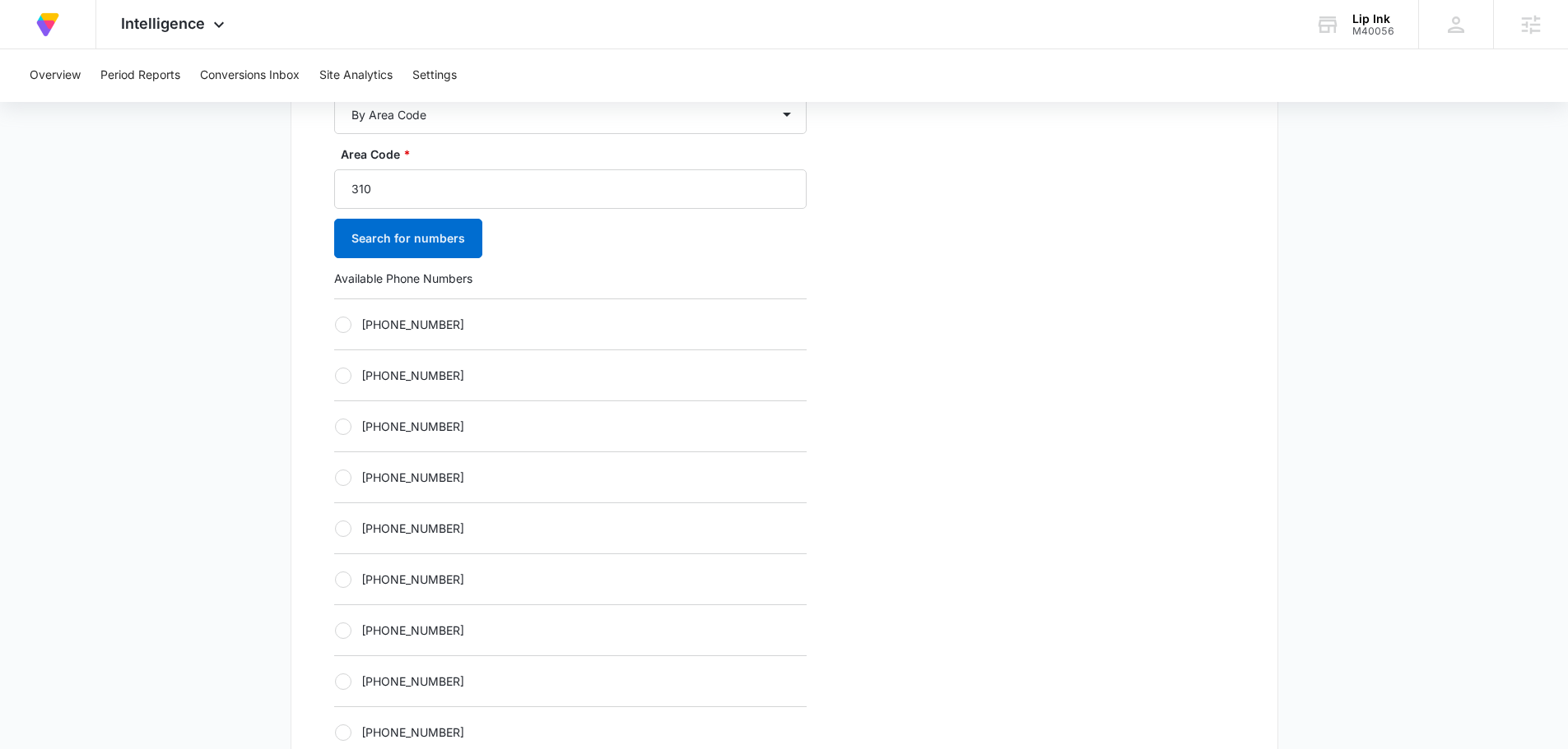
click at [443, 488] on div "+13105966743" at bounding box center [570, 477] width 472 height 51
click at [443, 479] on label "+13105966743" at bounding box center [570, 478] width 472 height 17
click at [335, 478] on input "+13105966743" at bounding box center [334, 478] width 1 height 1
radio input "true"
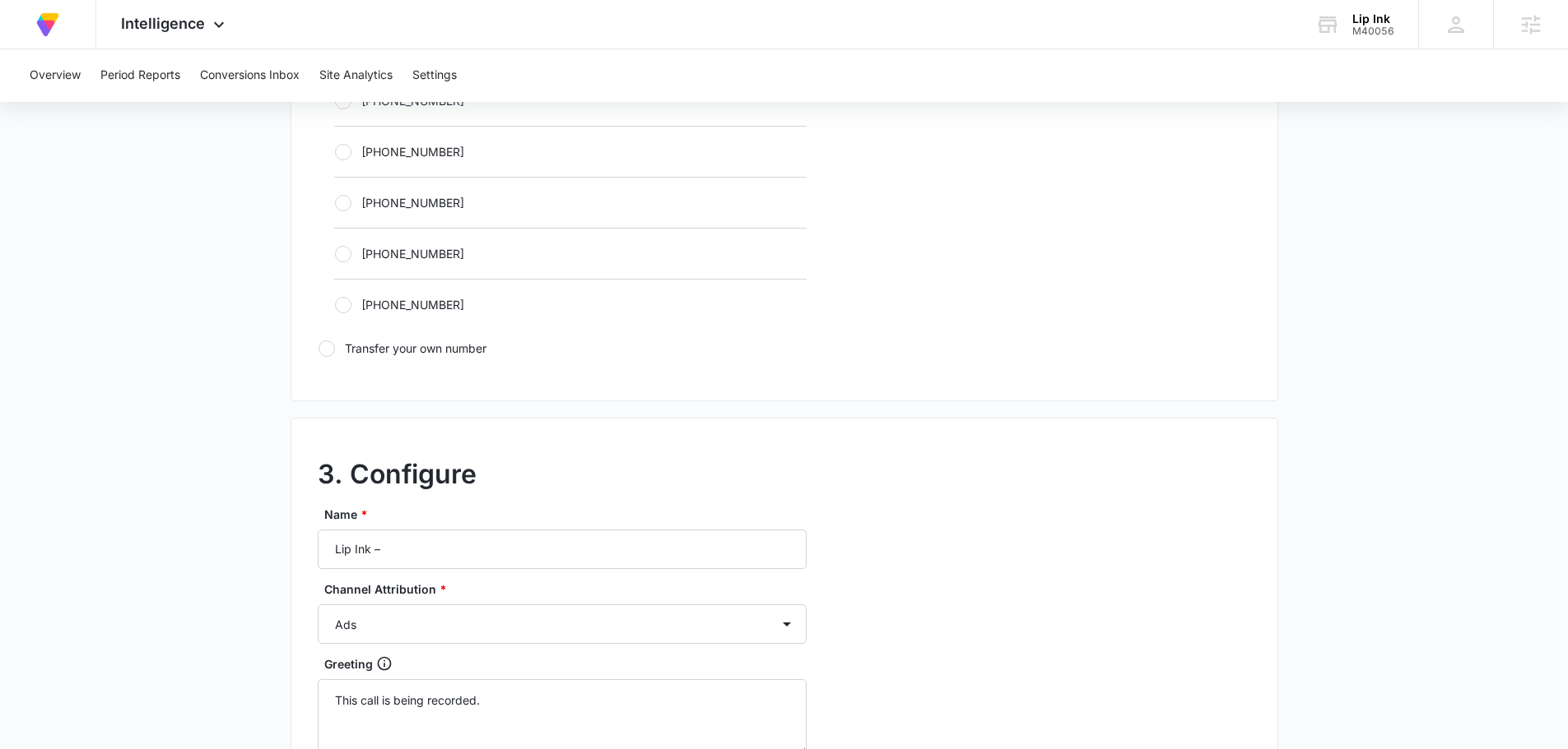
scroll to position [1069, 0]
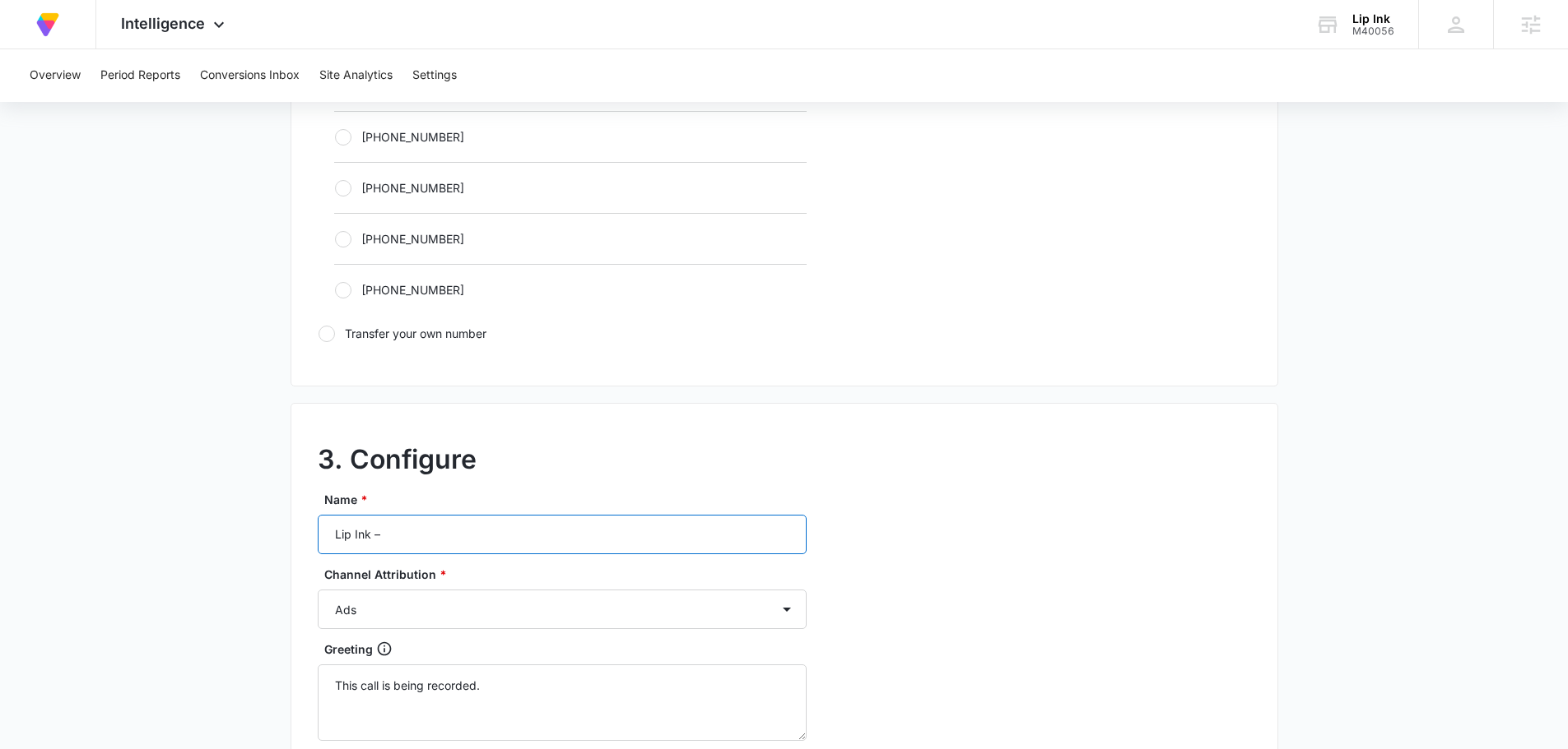
click at [536, 538] on input "Lip Ink –" at bounding box center [562, 535] width 489 height 40
type input "Lip Ink – social"
click at [377, 608] on select "Ads Local Service Ads Content Social Other" at bounding box center [562, 609] width 489 height 40
select select "SOCIAL"
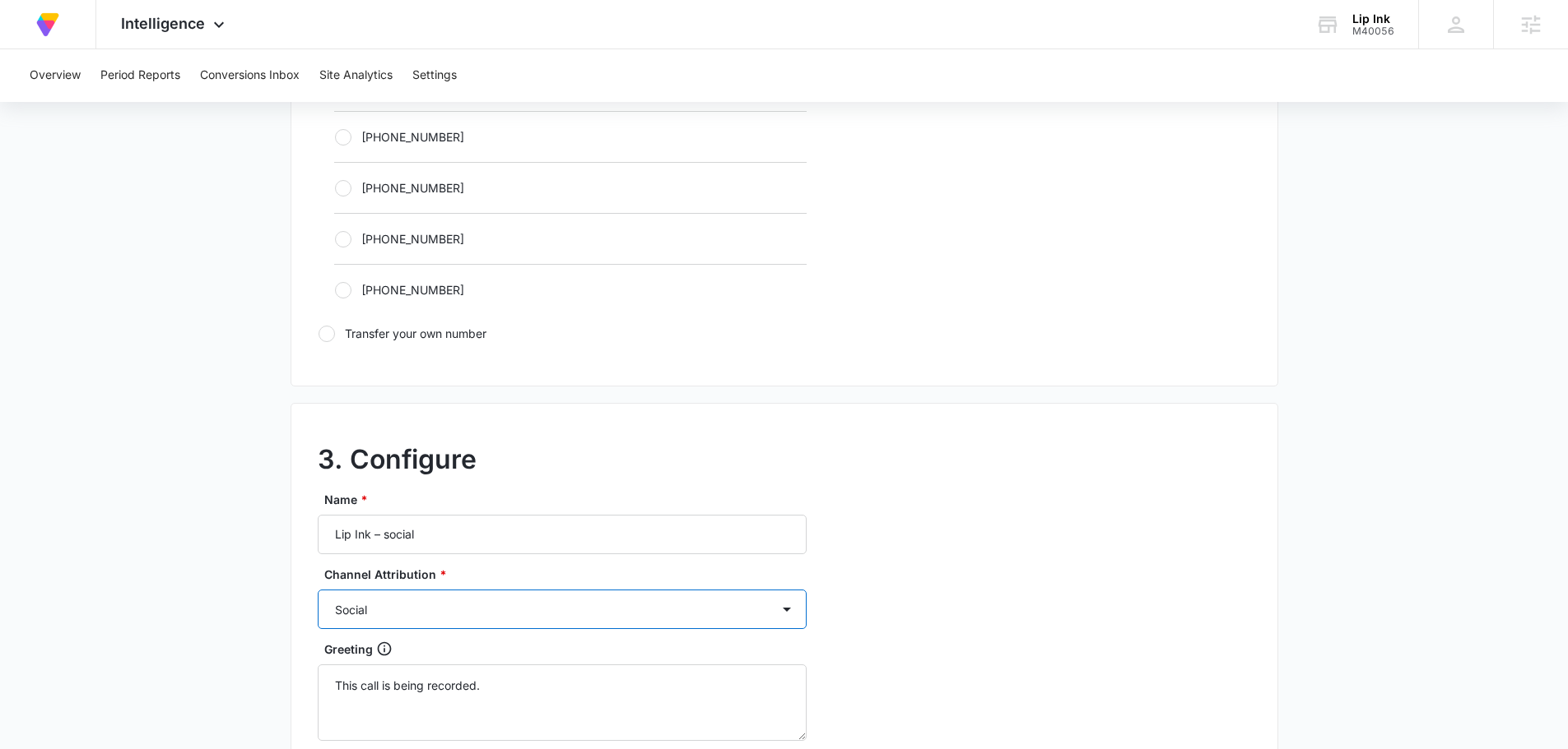
click at [318, 590] on select "Ads Local Service Ads Content Social Other" at bounding box center [562, 609] width 489 height 40
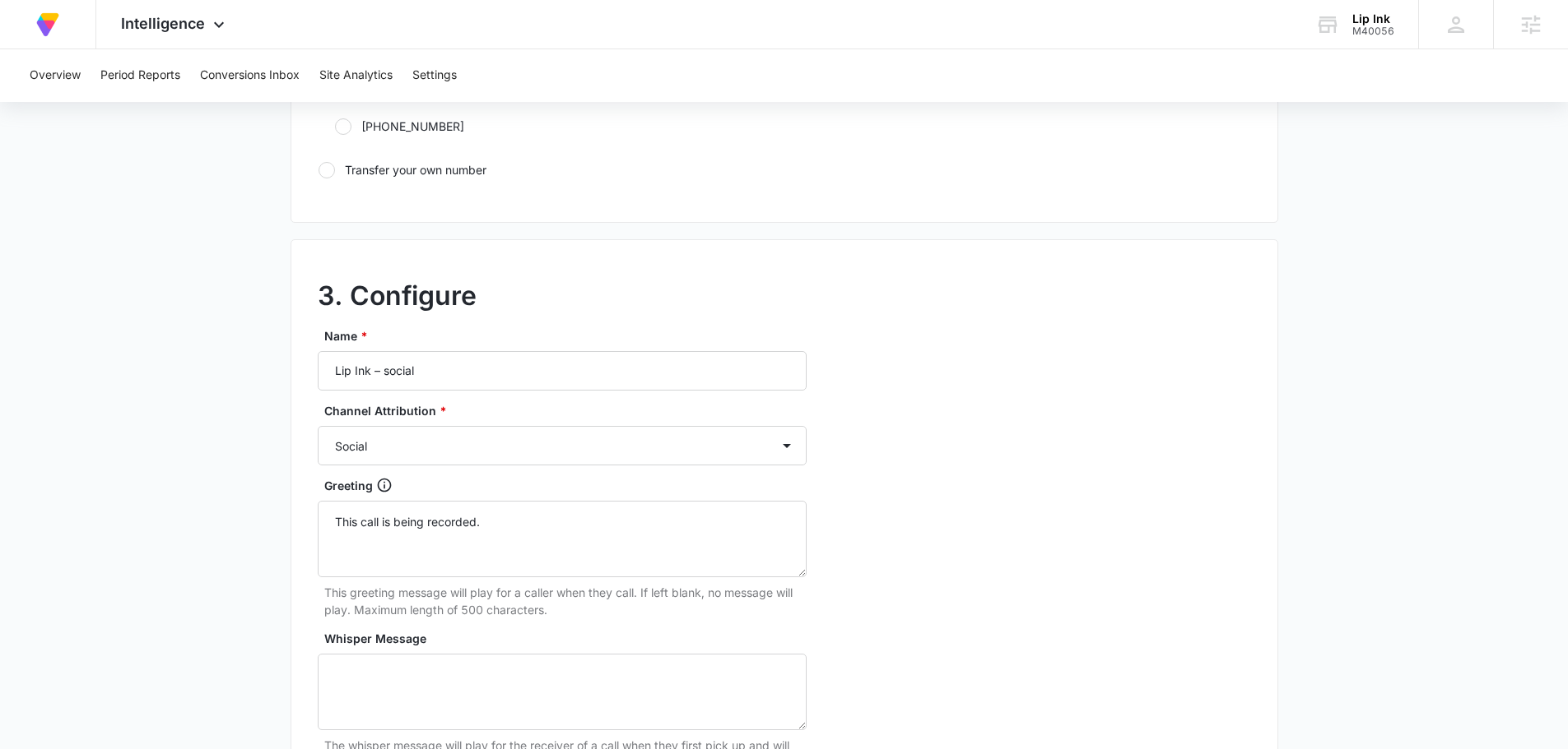
scroll to position [1234, 0]
click at [498, 675] on textarea "Whisper Message" at bounding box center [562, 691] width 489 height 76
type textarea "marketing three sixty lead"
click at [1184, 575] on div "3. Configure Name * Lip Ink – social Channel Attribution * Ads Local Service Ad…" at bounding box center [784, 604] width 988 height 731
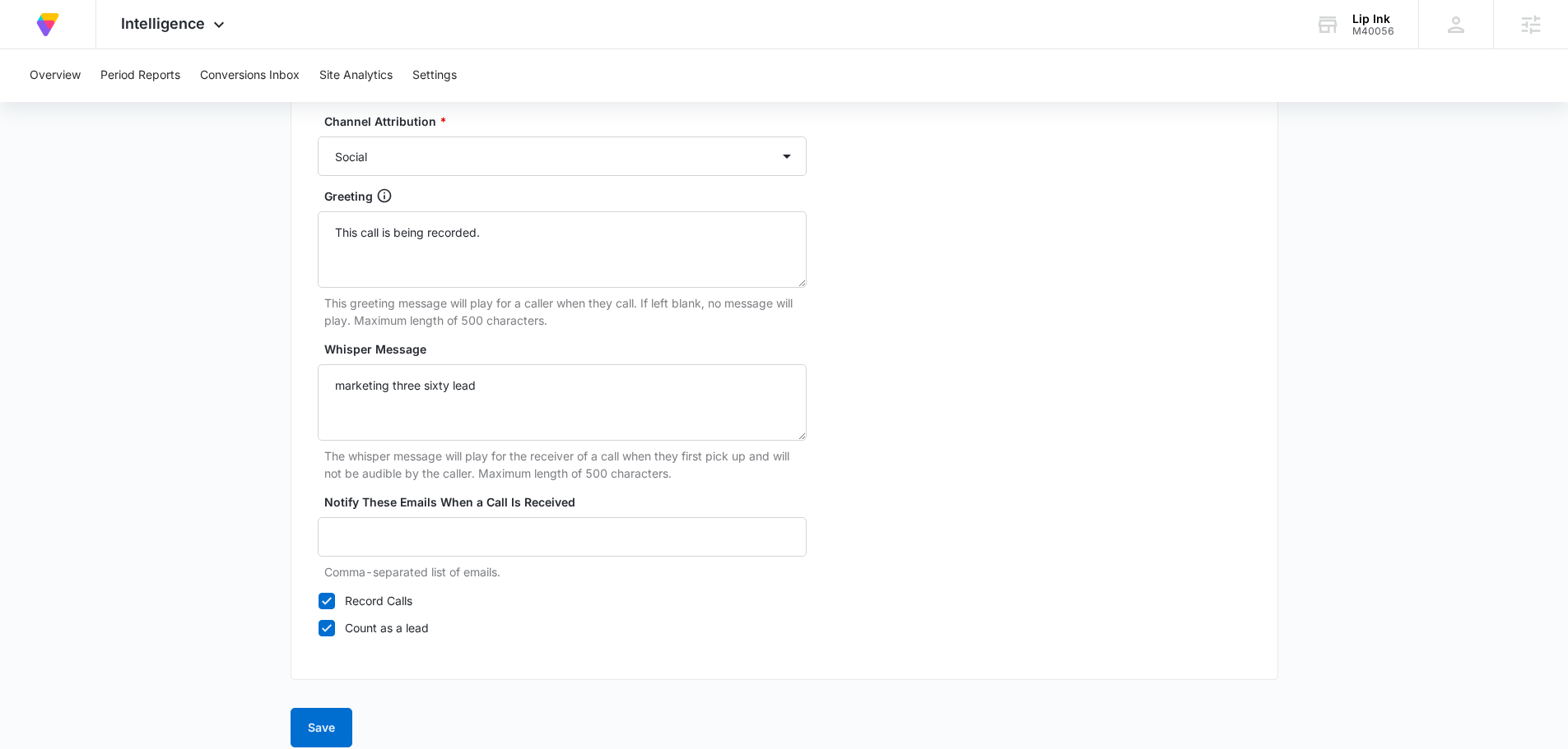
scroll to position [1540, 0]
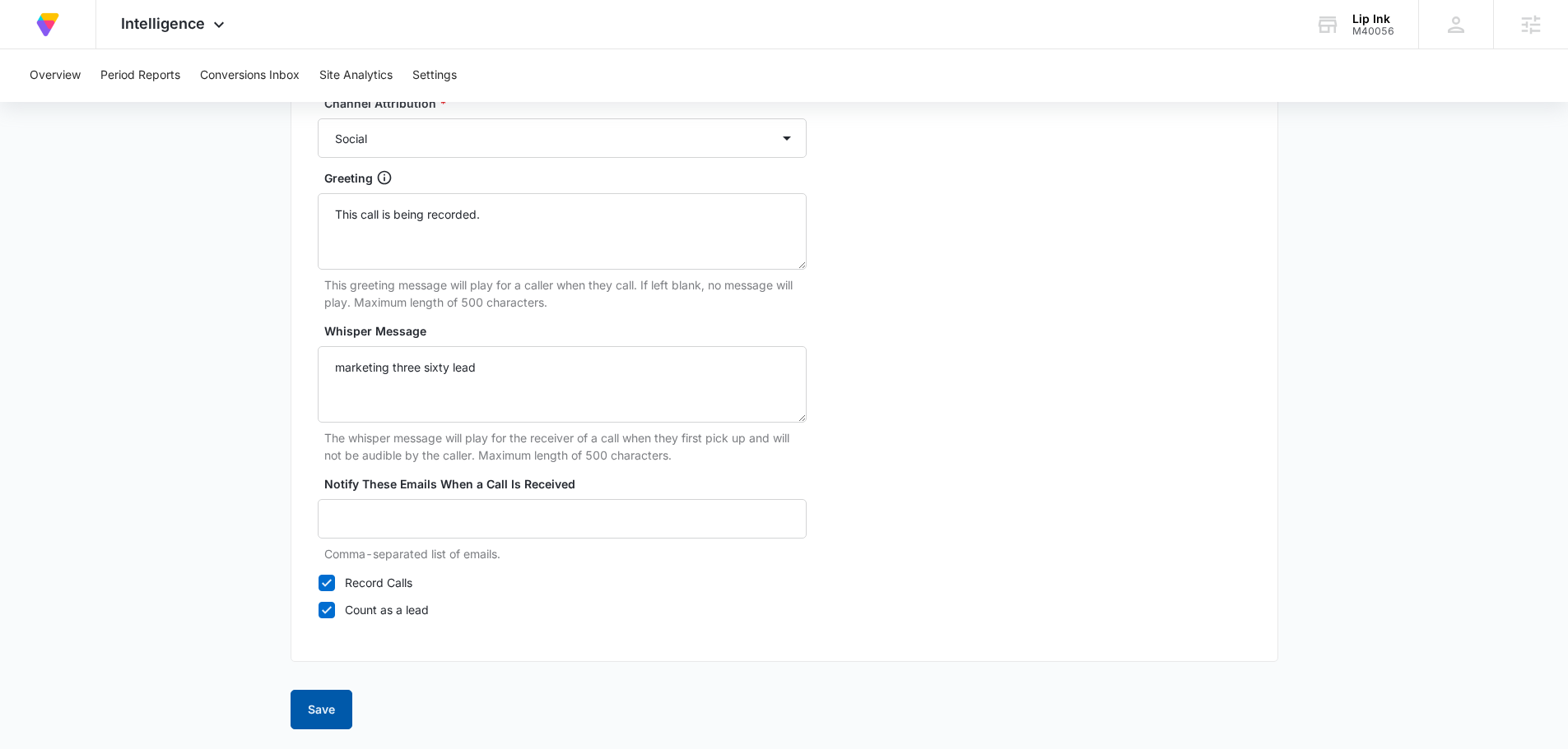
click at [332, 709] on button "Save" at bounding box center [321, 709] width 62 height 40
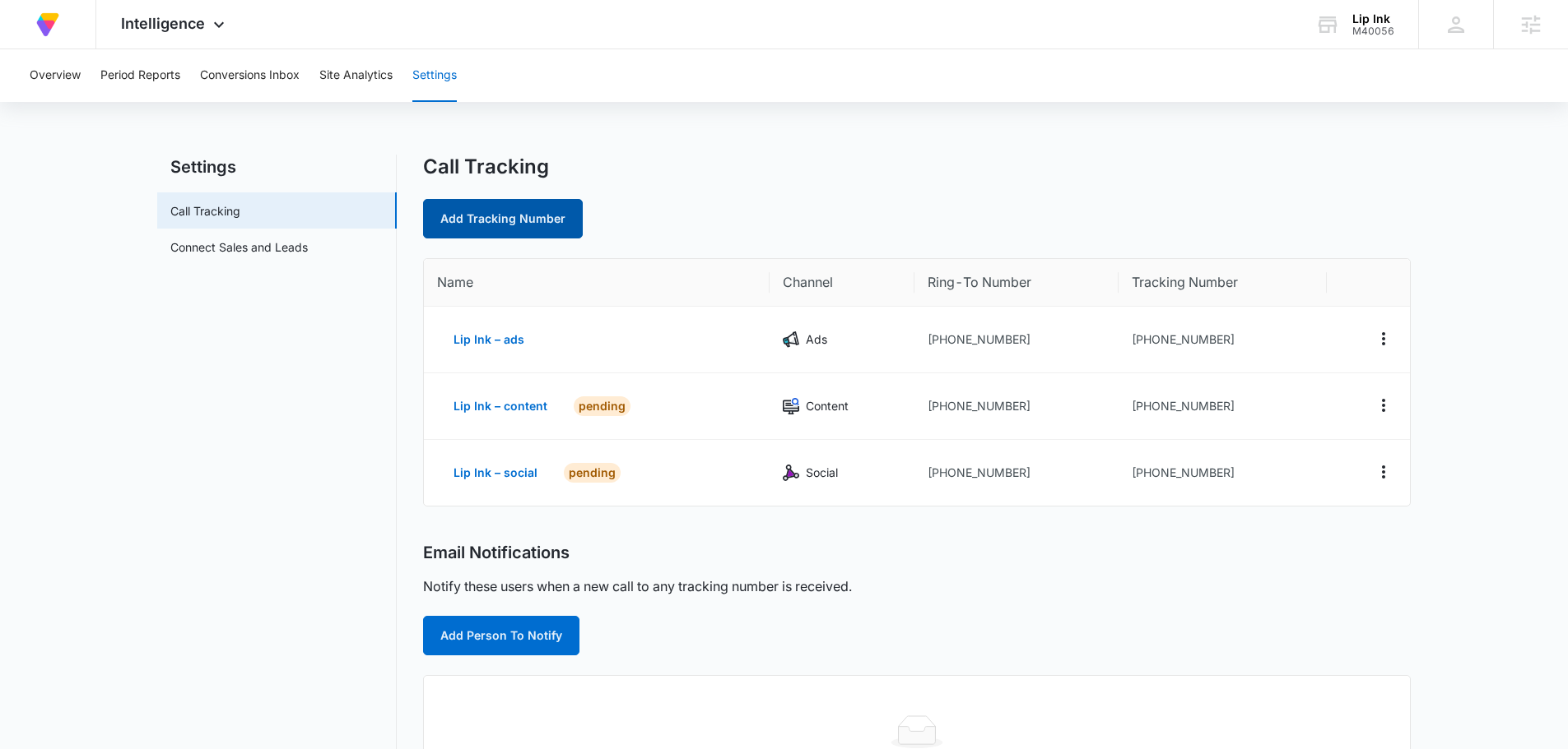
click at [545, 225] on link "Add Tracking Number" at bounding box center [503, 218] width 159 height 40
select select "by_area_code"
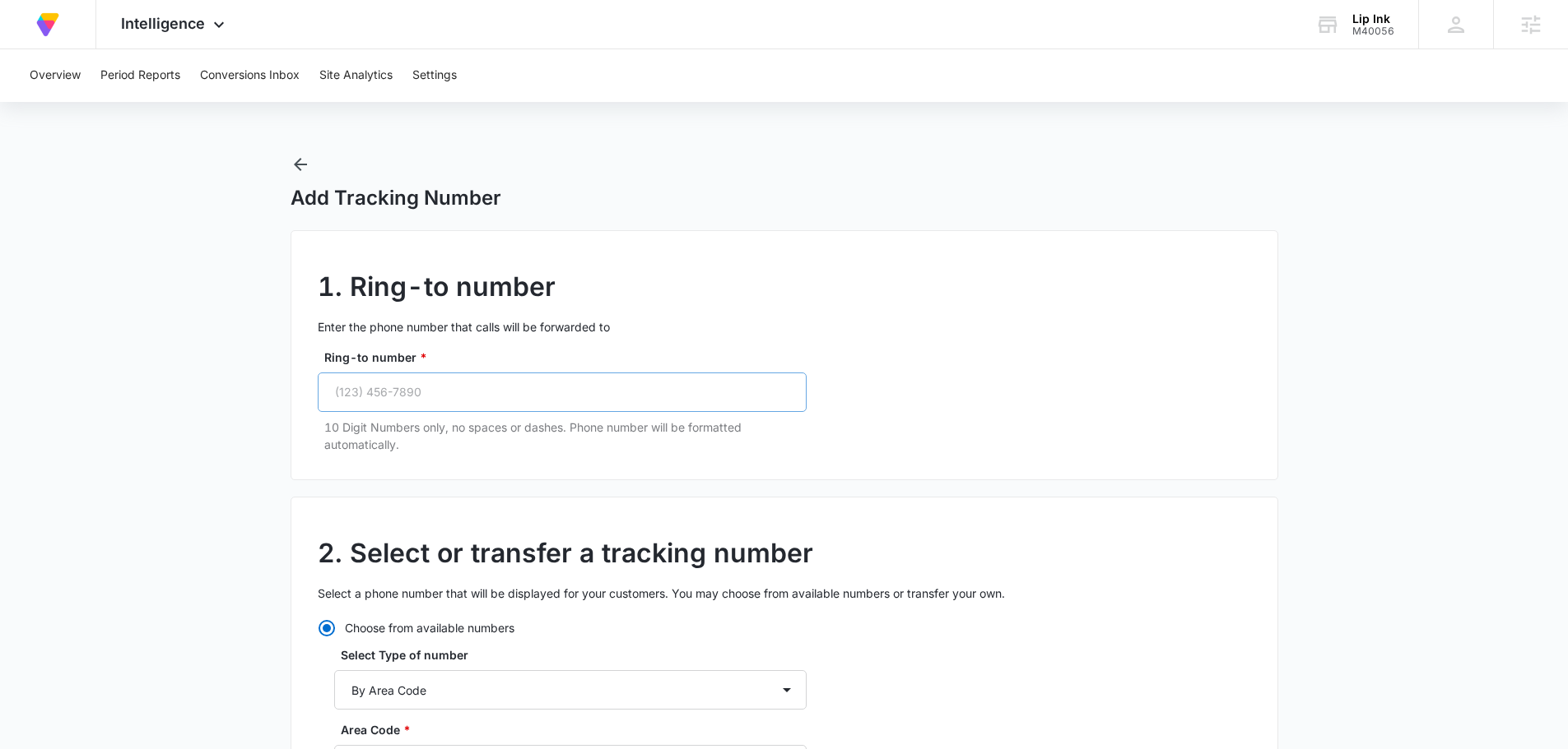
drag, startPoint x: 522, startPoint y: 362, endPoint x: 508, endPoint y: 409, distance: 49.0
click at [519, 366] on div "Ring-to number * 10 Digit Numbers only, no spaces or dashes. Phone number will …" at bounding box center [562, 401] width 489 height 105
click at [508, 409] on input "Ring-to number *" at bounding box center [562, 392] width 489 height 40
paste input "(310) 414-9246"
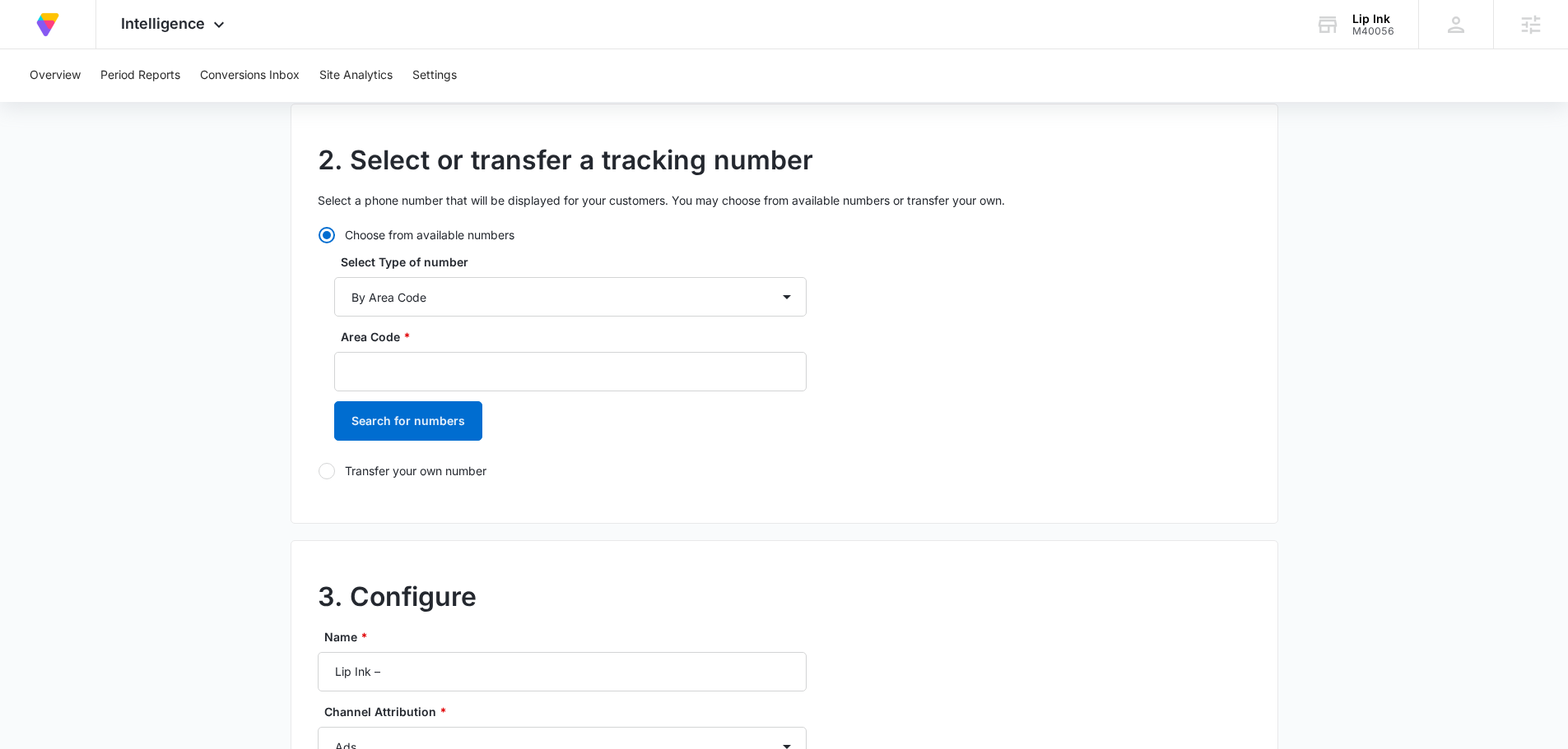
scroll to position [411, 0]
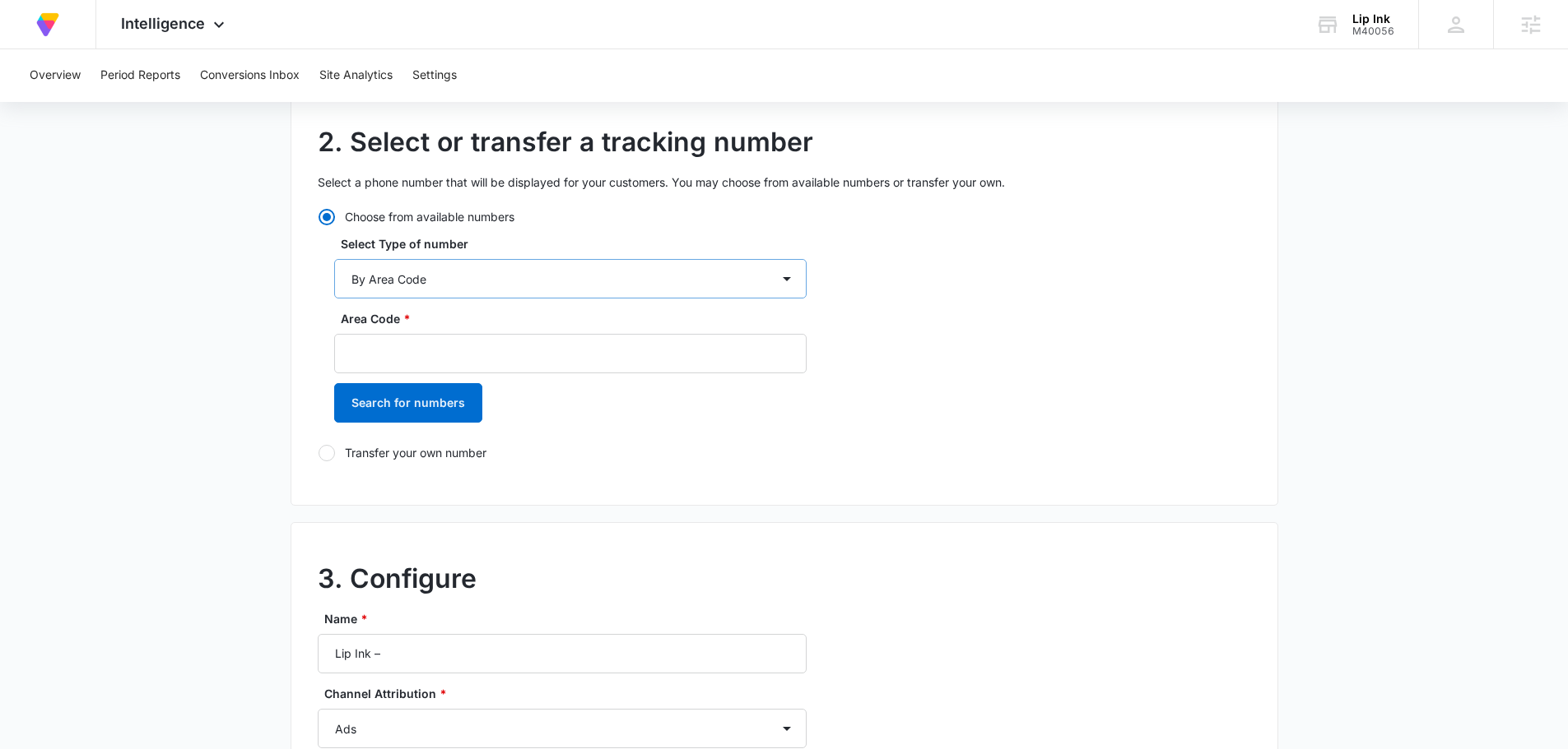
type input "(310) 414-9246"
click at [533, 280] on select "By City & State By State Only By Zip Code By Area Code Toll Free Numbers" at bounding box center [570, 279] width 472 height 40
click at [533, 279] on select "By City & State By State Only By Zip Code By Area Code Toll Free Numbers" at bounding box center [570, 279] width 472 height 40
click at [474, 368] on input "Area Code *" at bounding box center [570, 353] width 472 height 40
type input "310"
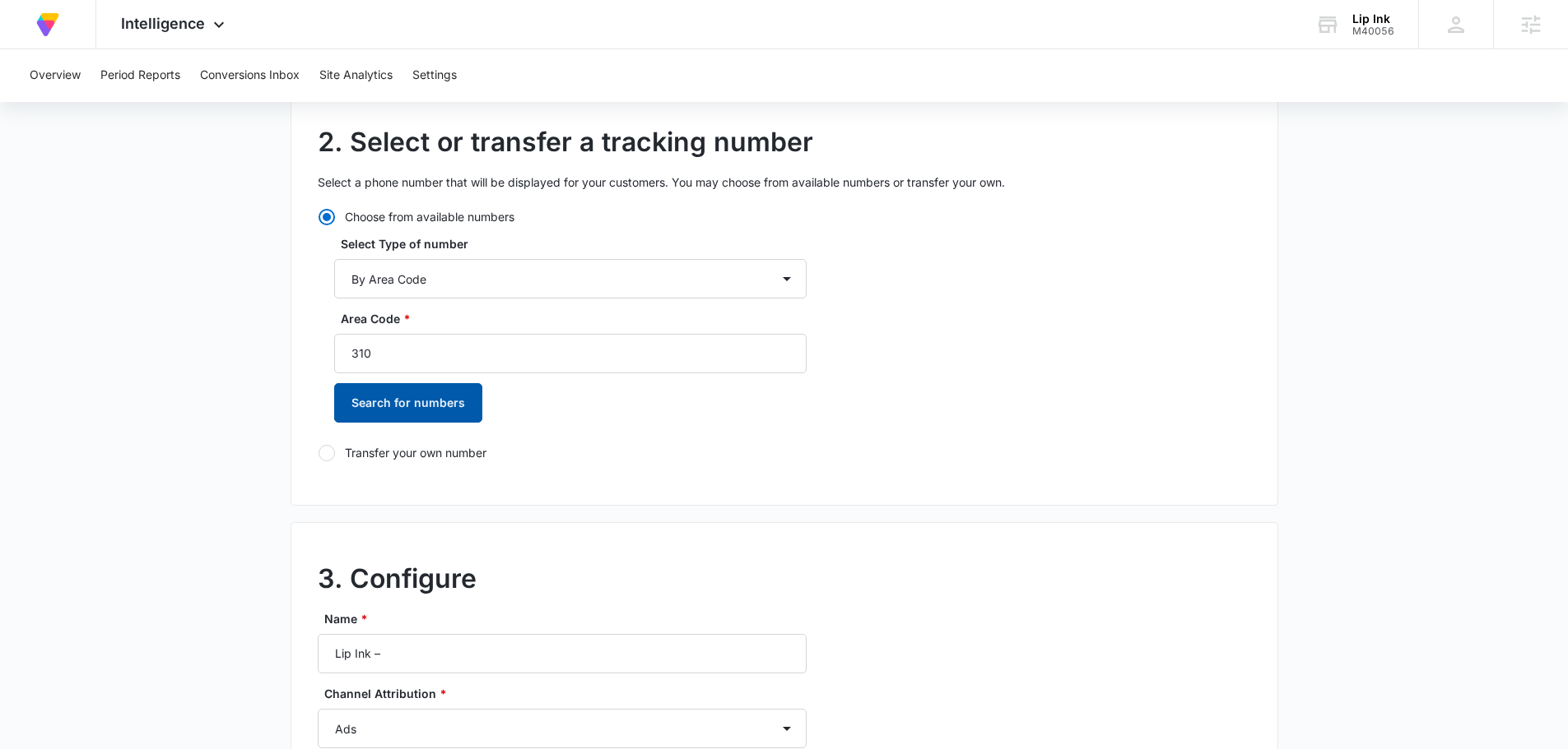
click at [423, 389] on button "Search for numbers" at bounding box center [408, 403] width 148 height 40
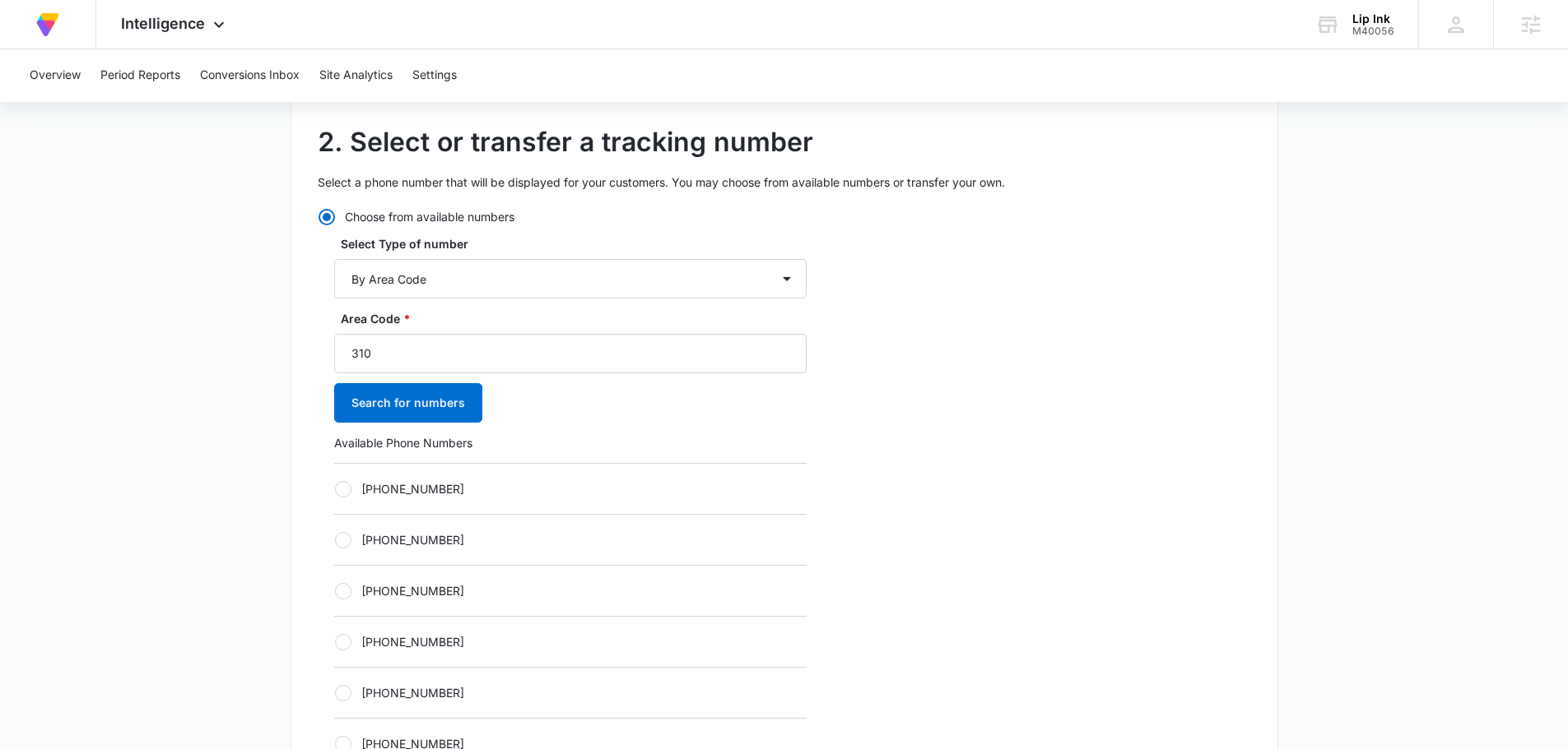
click at [445, 592] on label "+13105966738" at bounding box center [570, 591] width 472 height 17
click at [335, 592] on input "+13105966738" at bounding box center [334, 591] width 1 height 1
radio input "true"
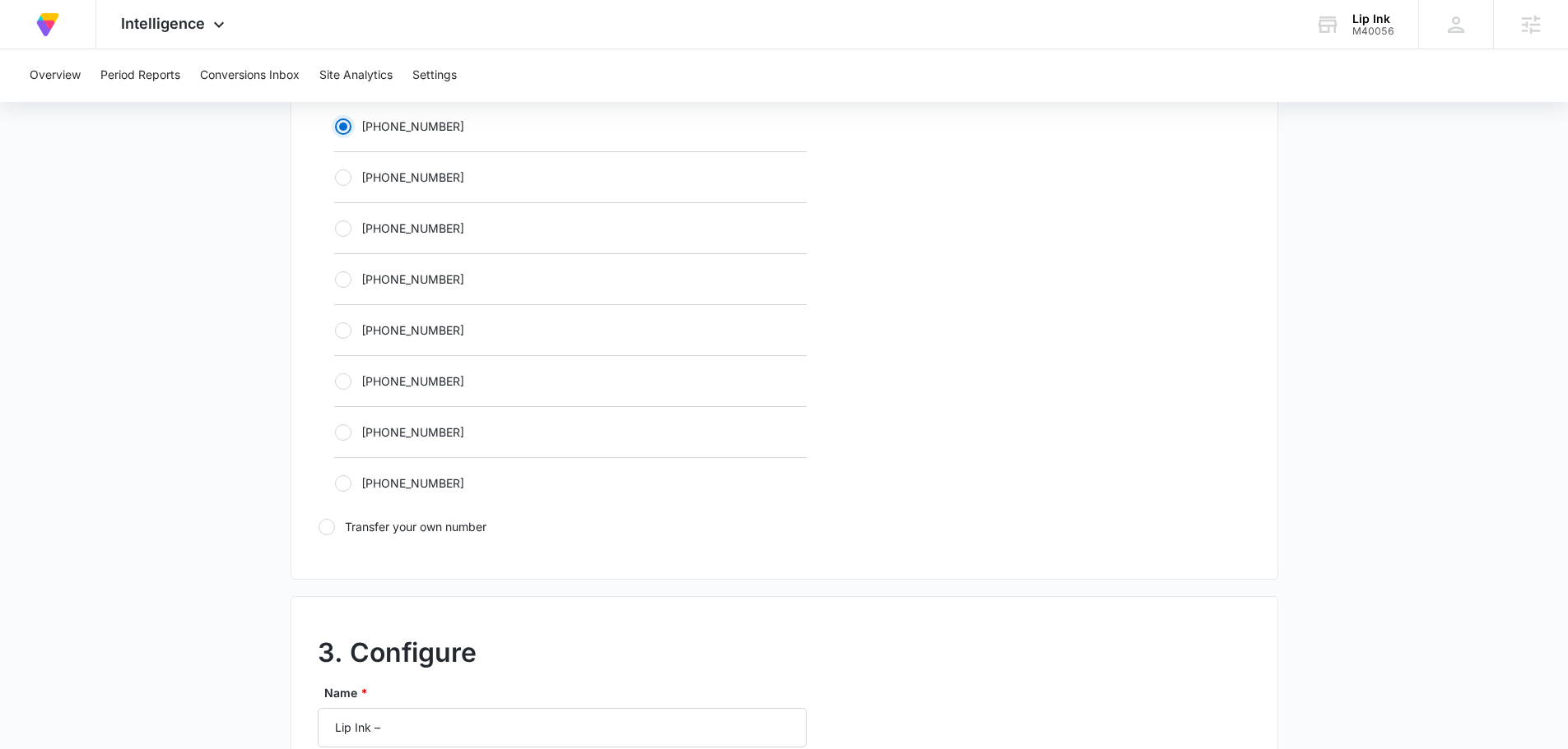
scroll to position [1069, 0]
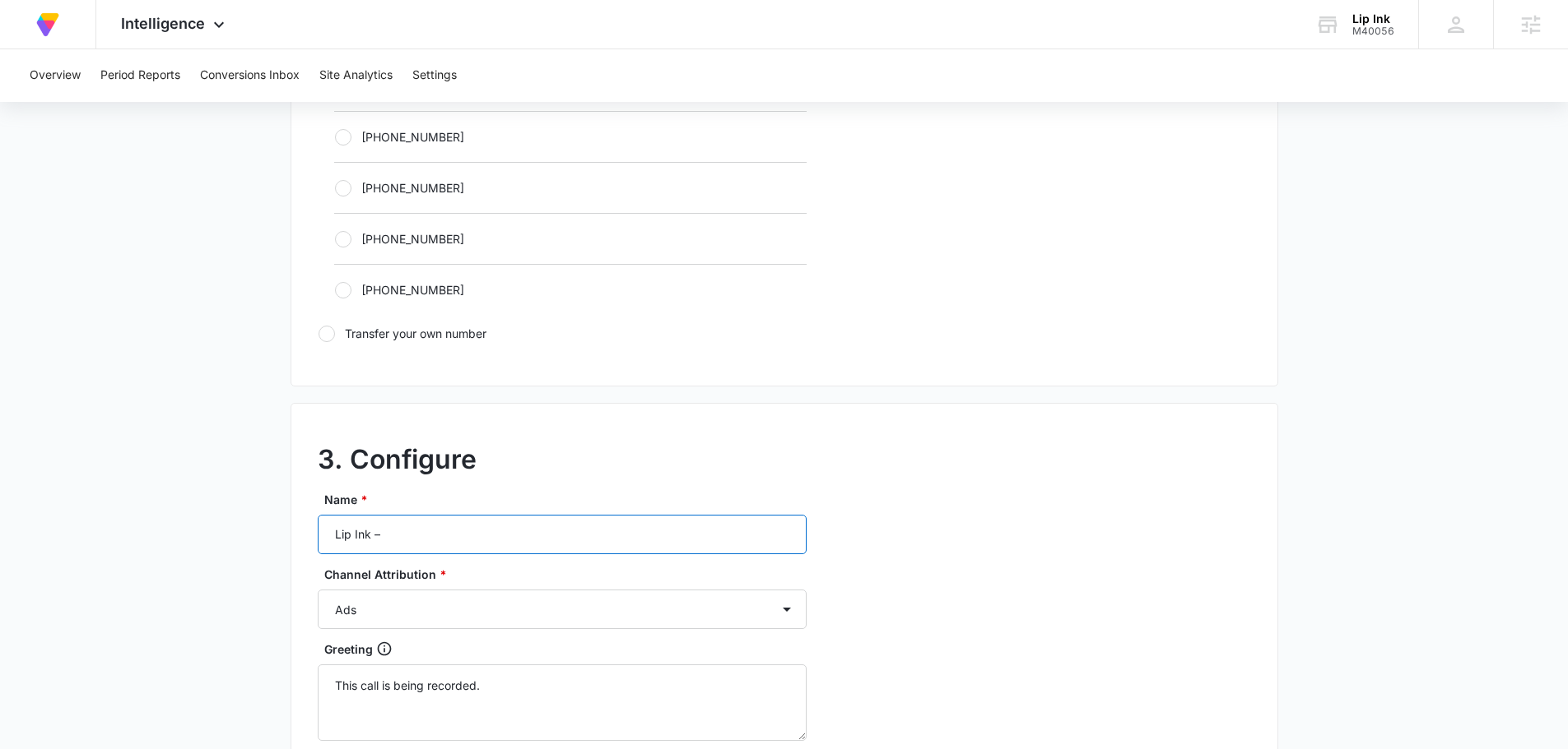
click at [523, 547] on input "Lip Ink –" at bounding box center [562, 535] width 489 height 40
type input "Lip Ink – other"
click at [408, 616] on select "Ads Local Service Ads Content Social Other" at bounding box center [562, 609] width 489 height 40
select select "OTHER"
click at [318, 590] on select "Ads Local Service Ads Content Social Other" at bounding box center [562, 609] width 489 height 40
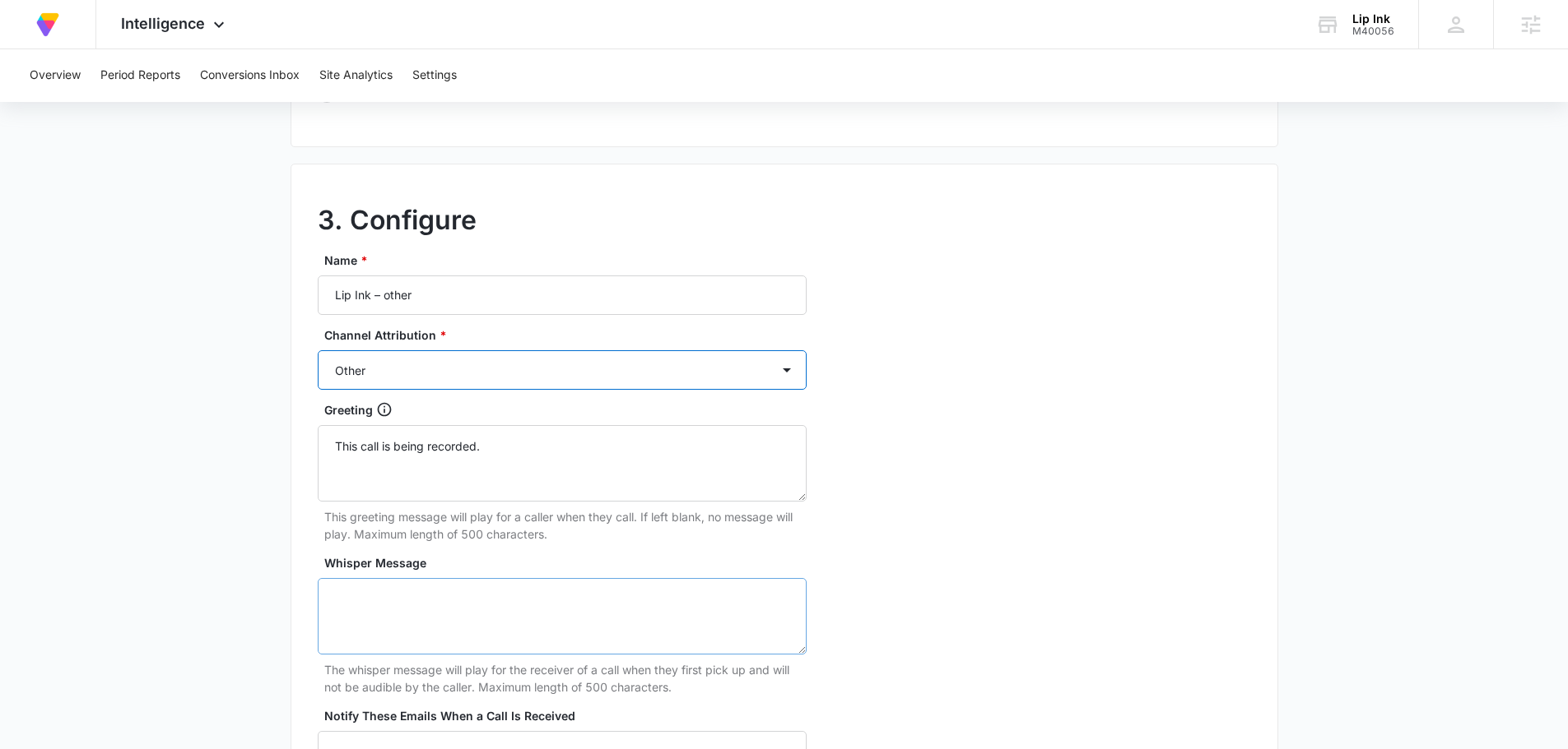
scroll to position [1316, 0]
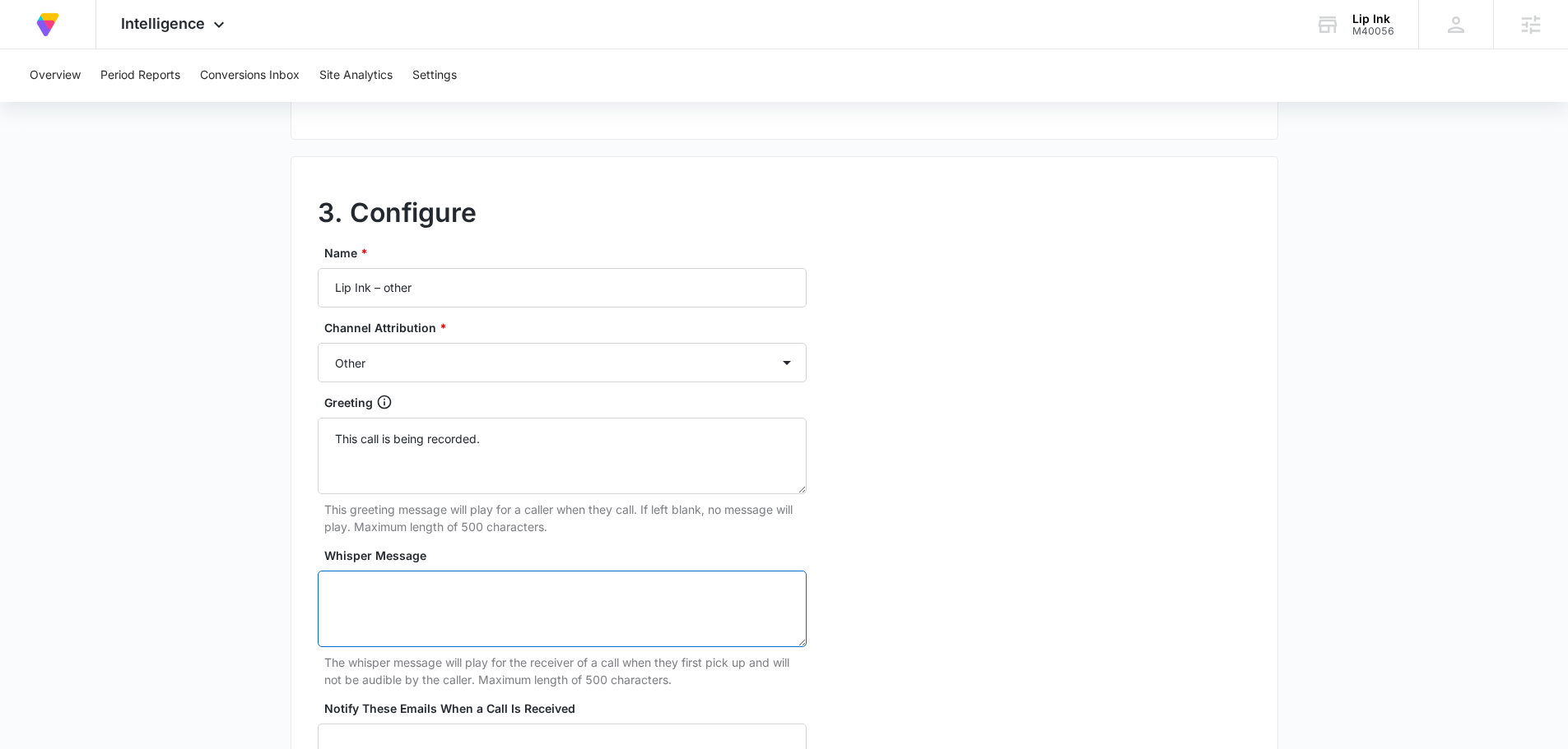
click at [462, 625] on textarea "Whisper Message" at bounding box center [562, 608] width 489 height 76
click at [428, 628] on textarea "Whisper Message" at bounding box center [562, 608] width 489 height 76
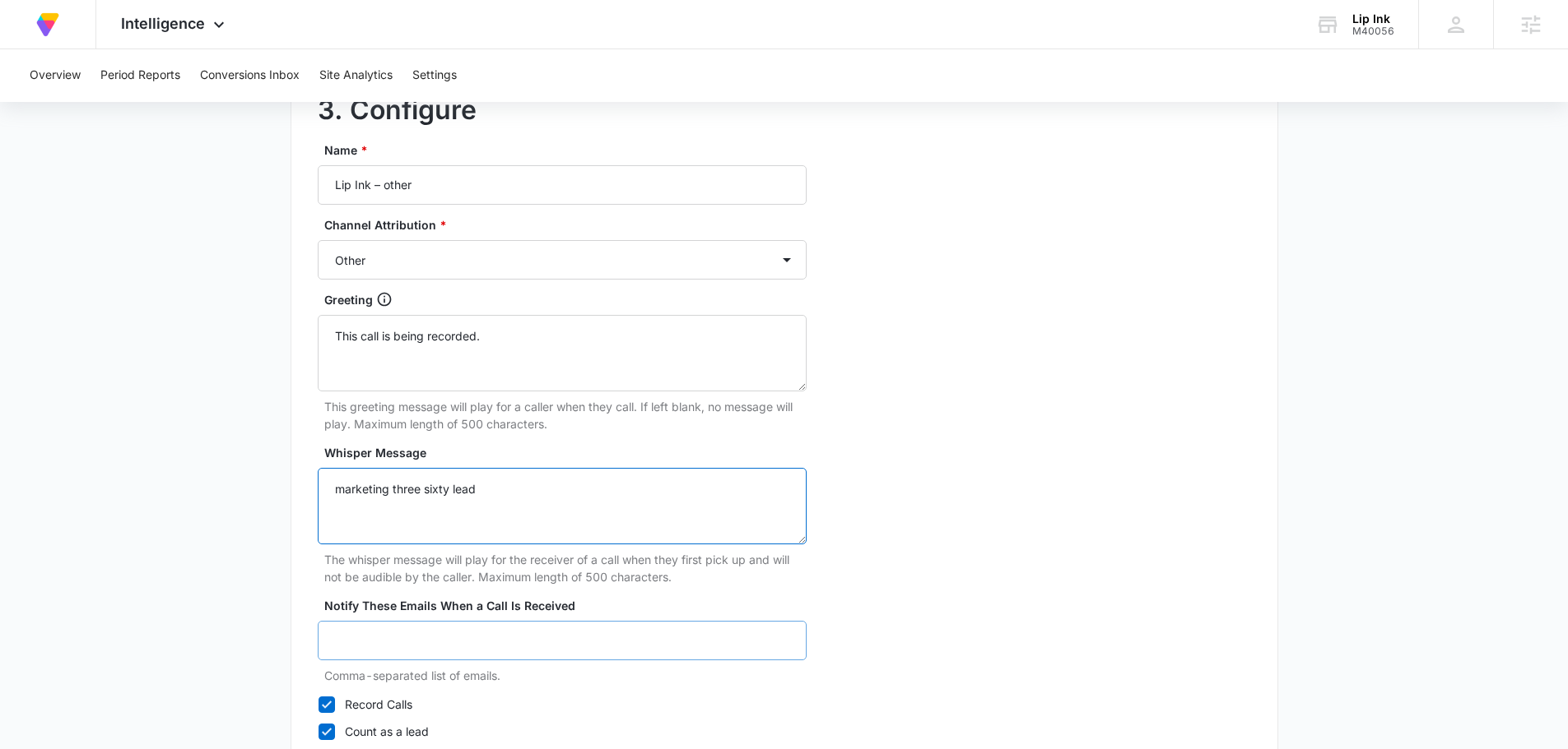
scroll to position [1540, 0]
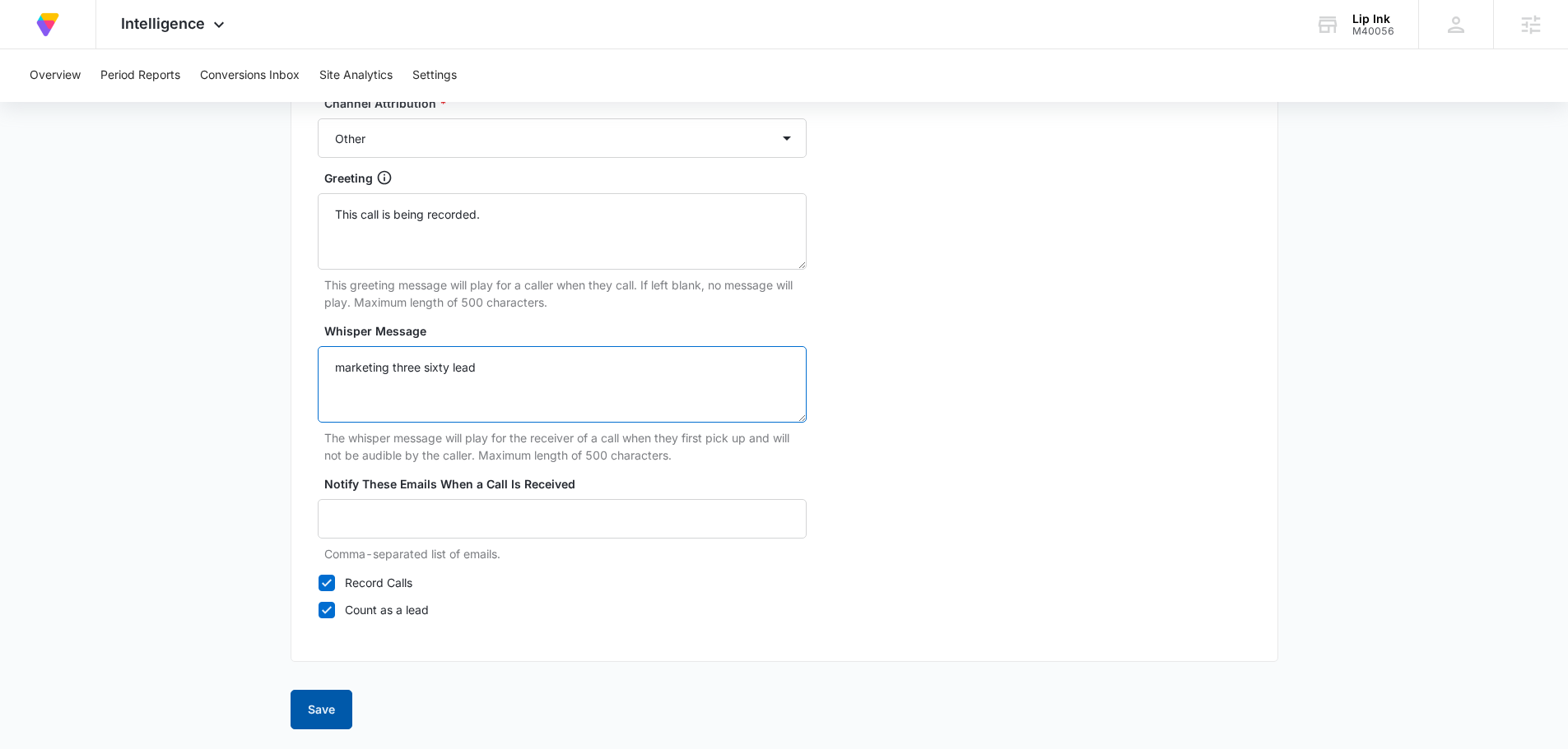
type textarea "marketing three sixty lead"
click at [336, 714] on button "Save" at bounding box center [321, 709] width 62 height 40
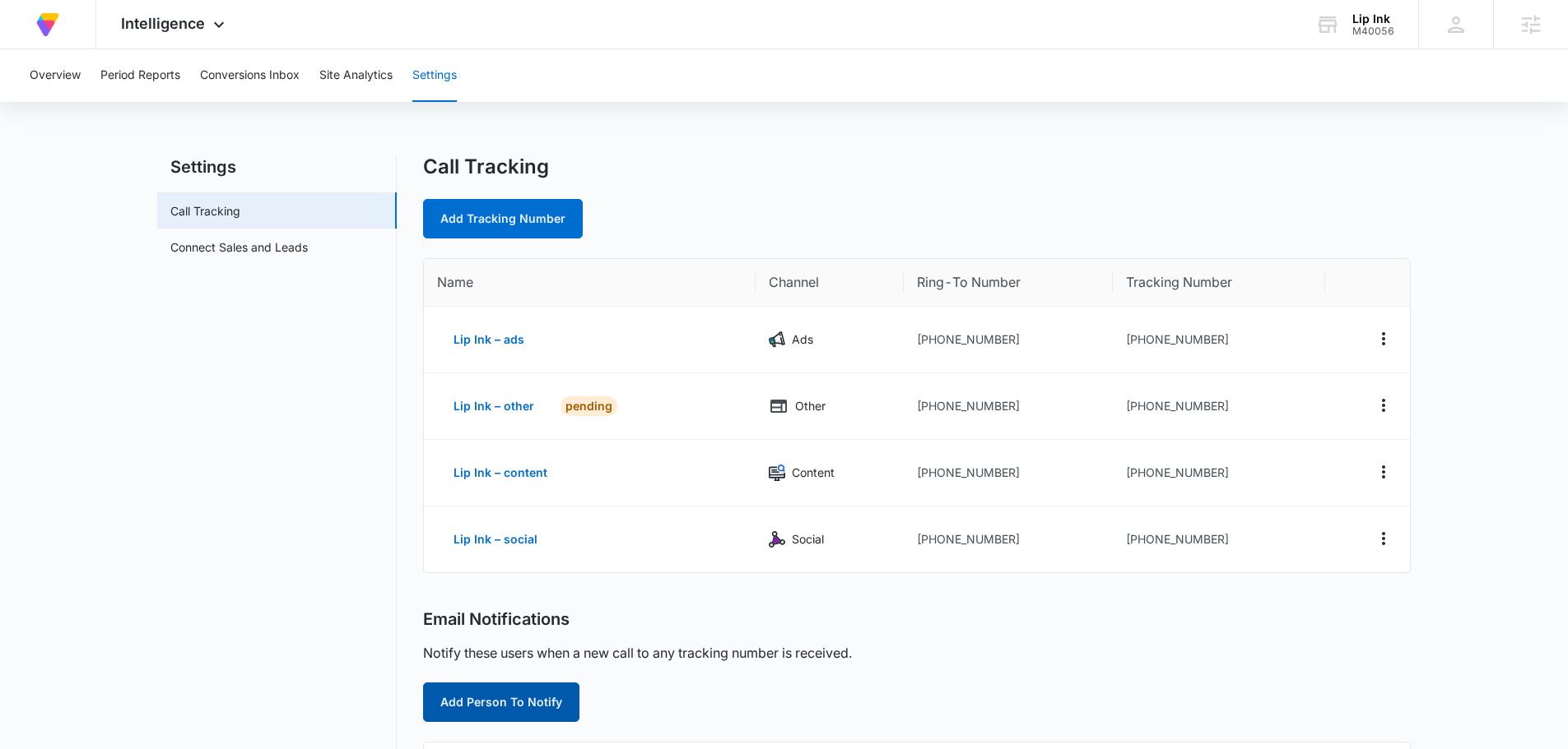
click at [509, 700] on button "Add Person To Notify" at bounding box center [502, 702] width 157 height 40
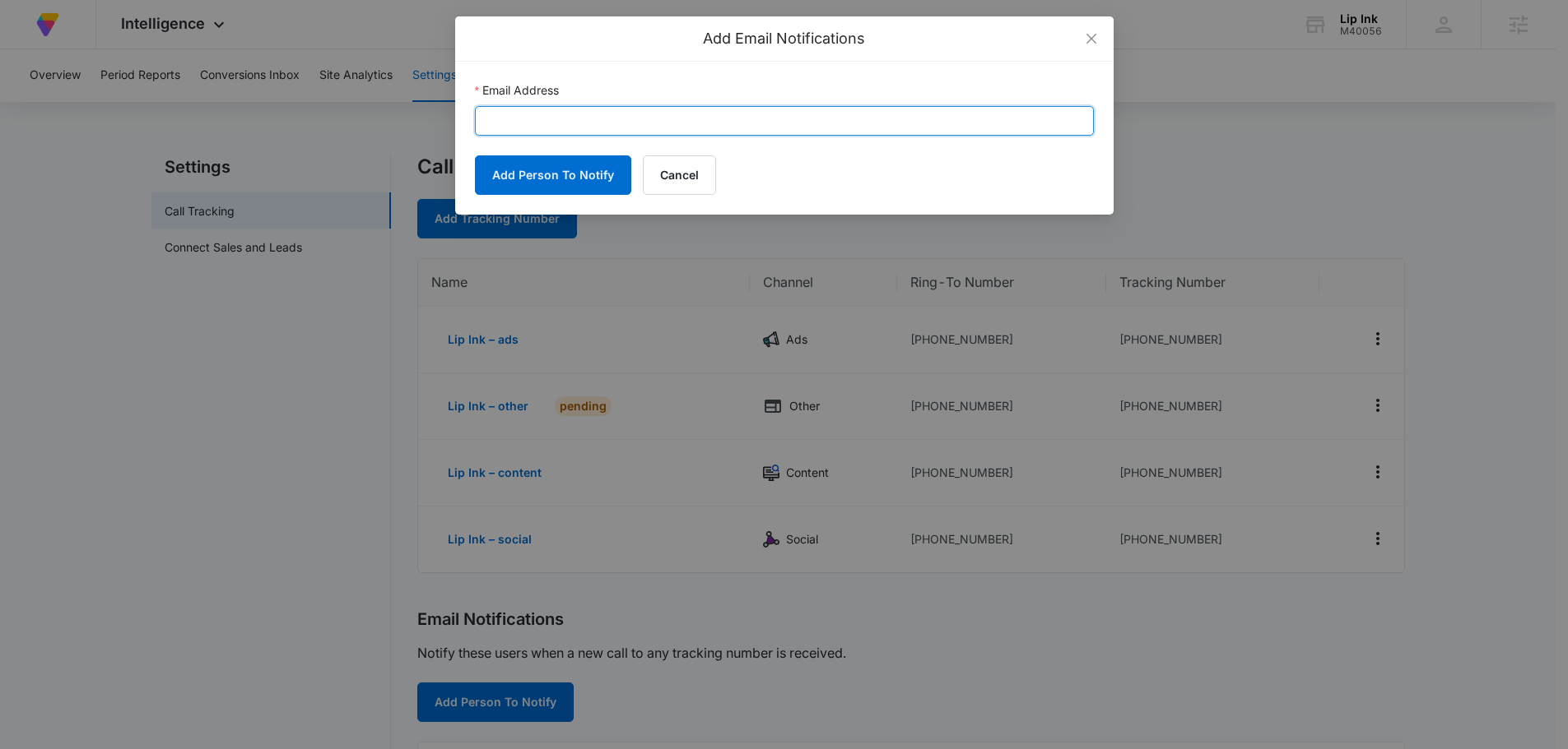
click at [568, 119] on input "Email Address" at bounding box center [784, 121] width 619 height 29
paste input "sarah.gluchacki@madwire.com"
type input "sarah.gluchacki@madwire.com"
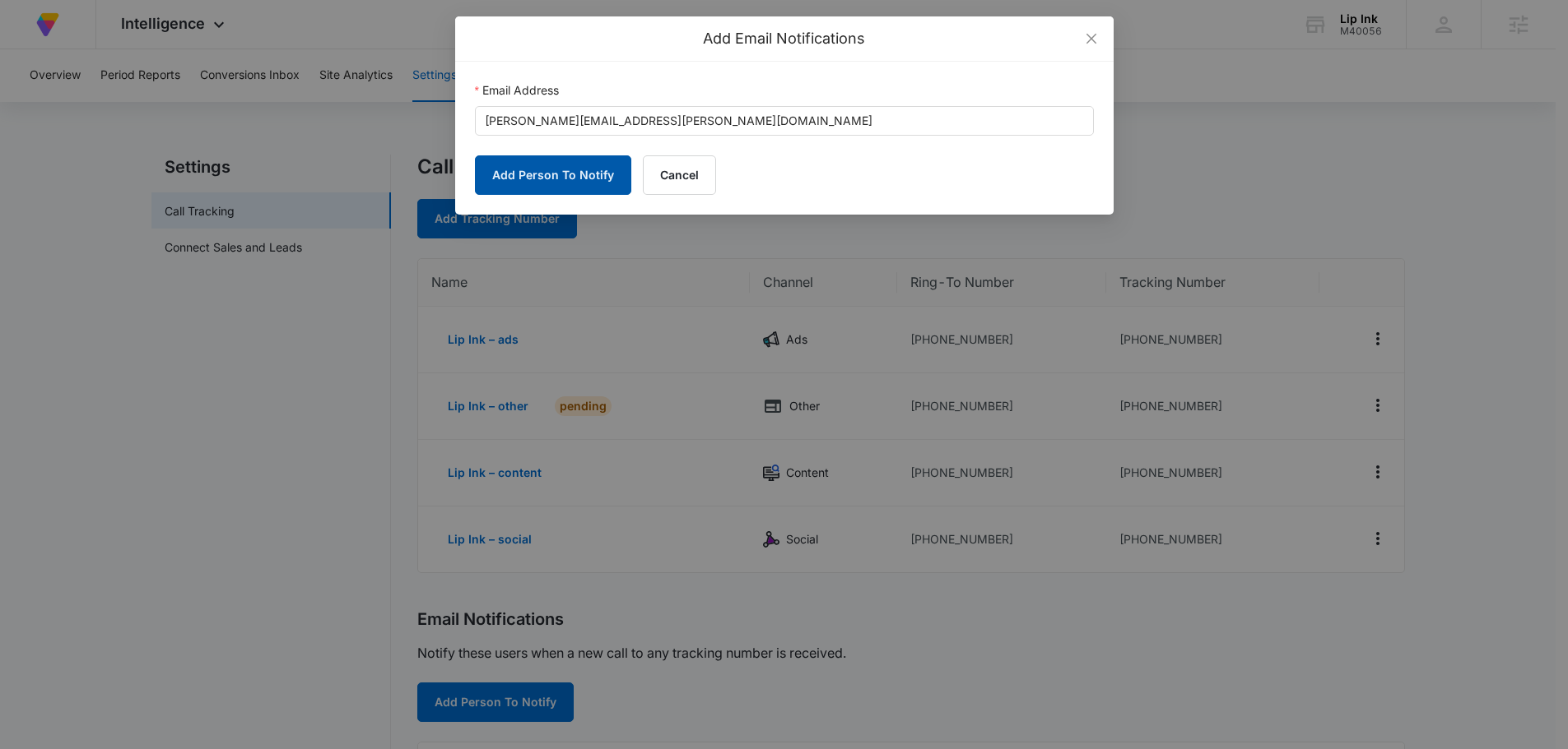
click at [548, 179] on button "Add Person To Notify" at bounding box center [553, 175] width 157 height 40
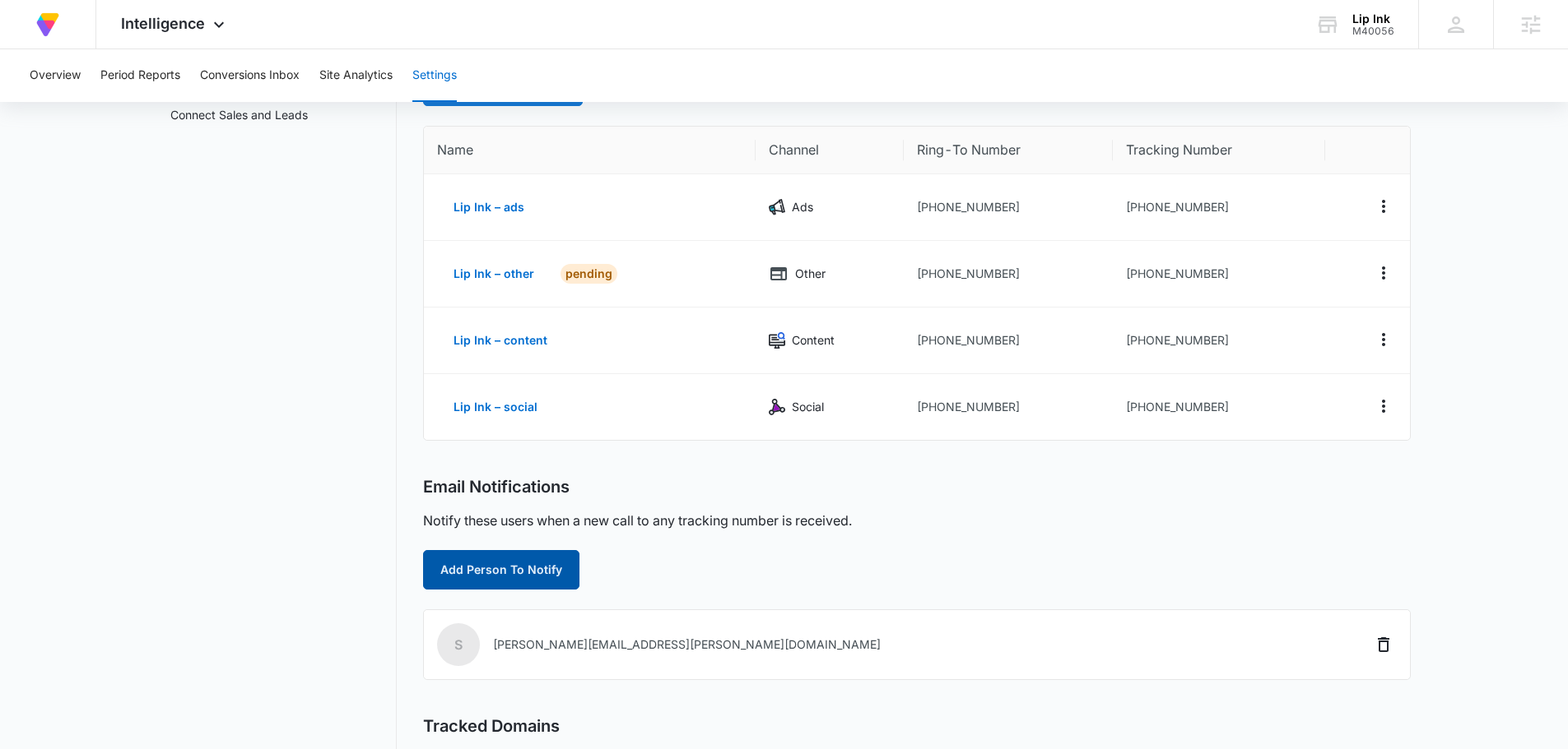
scroll to position [329, 0]
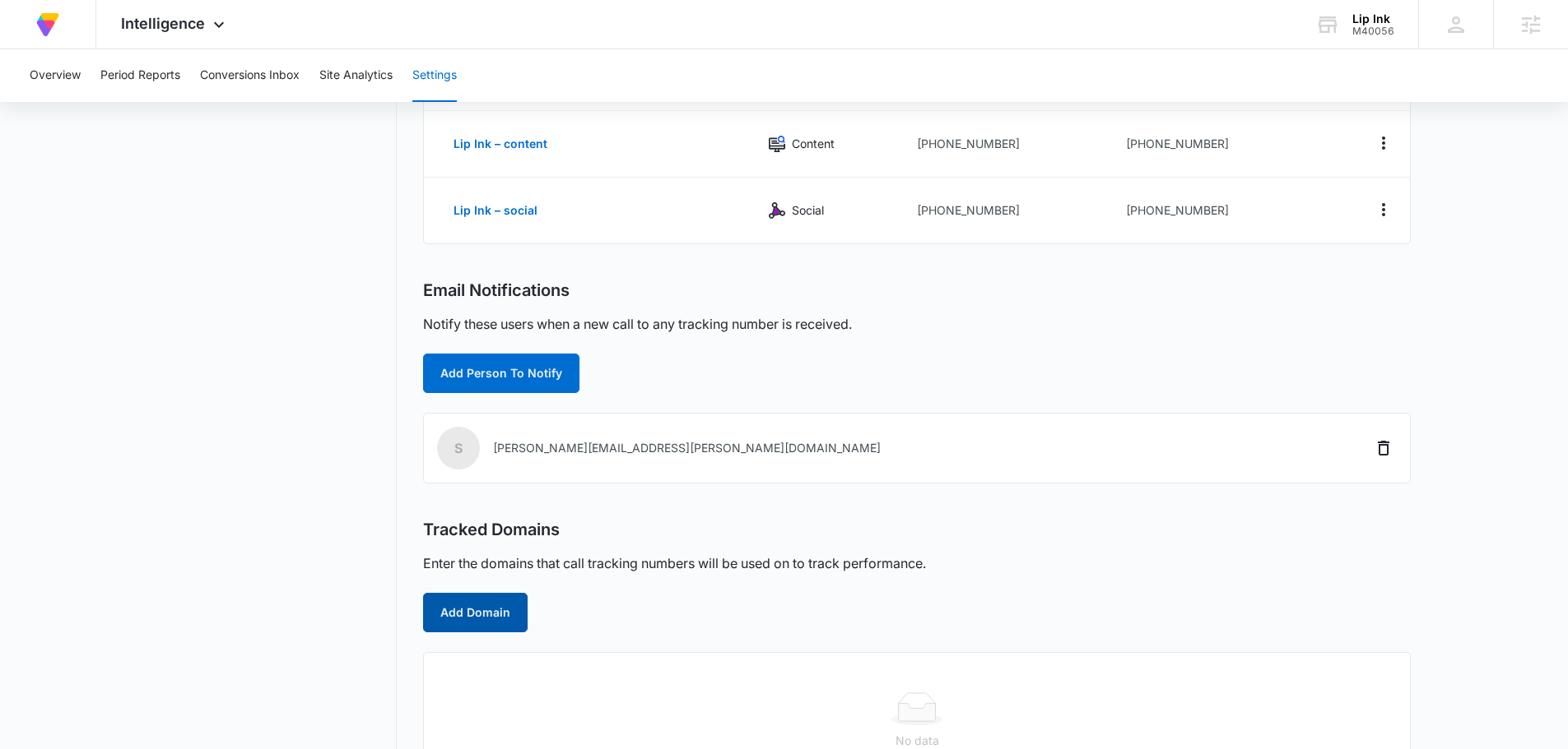
click at [492, 623] on button "Add Domain" at bounding box center [476, 613] width 105 height 40
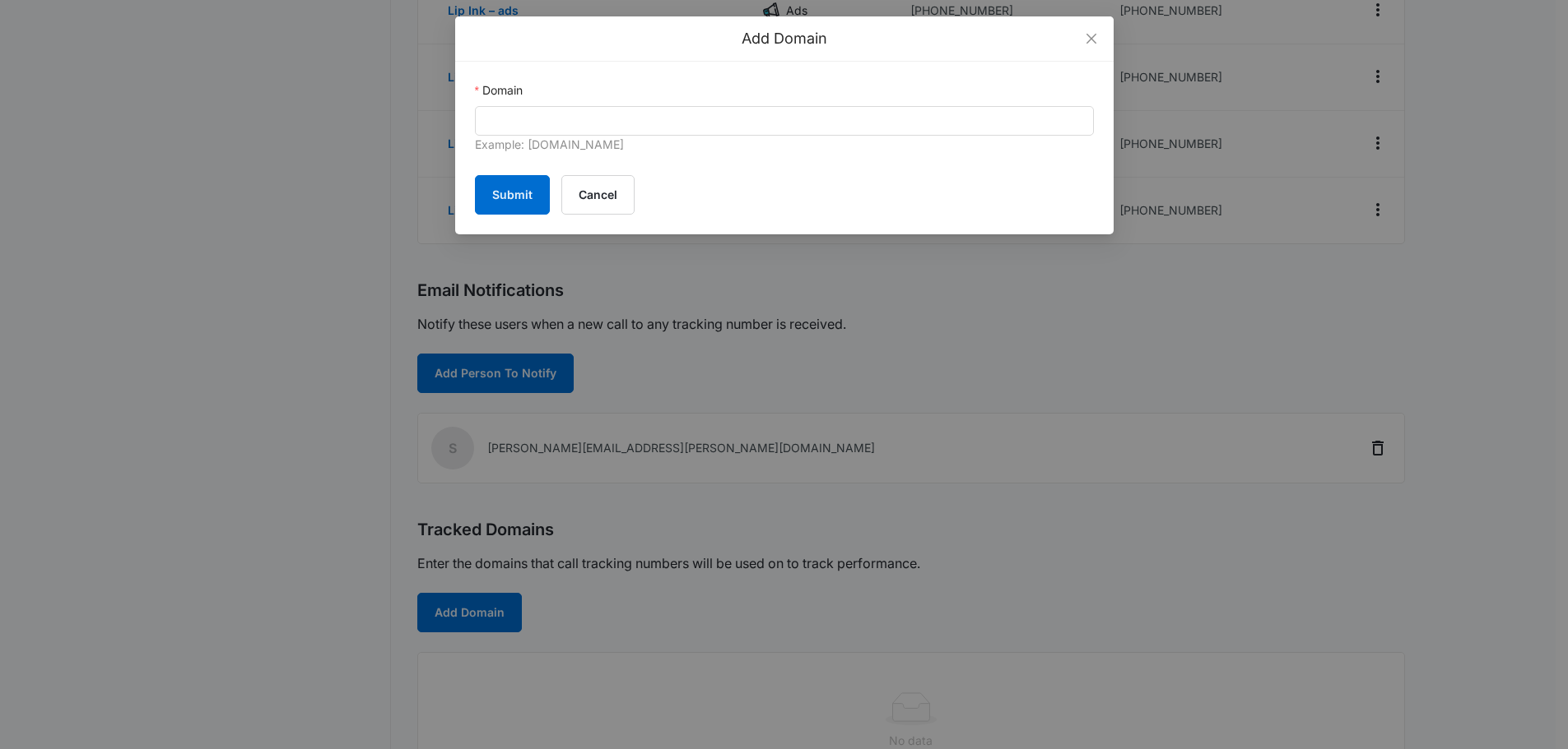
click at [617, 104] on div "Domain" at bounding box center [784, 94] width 619 height 25
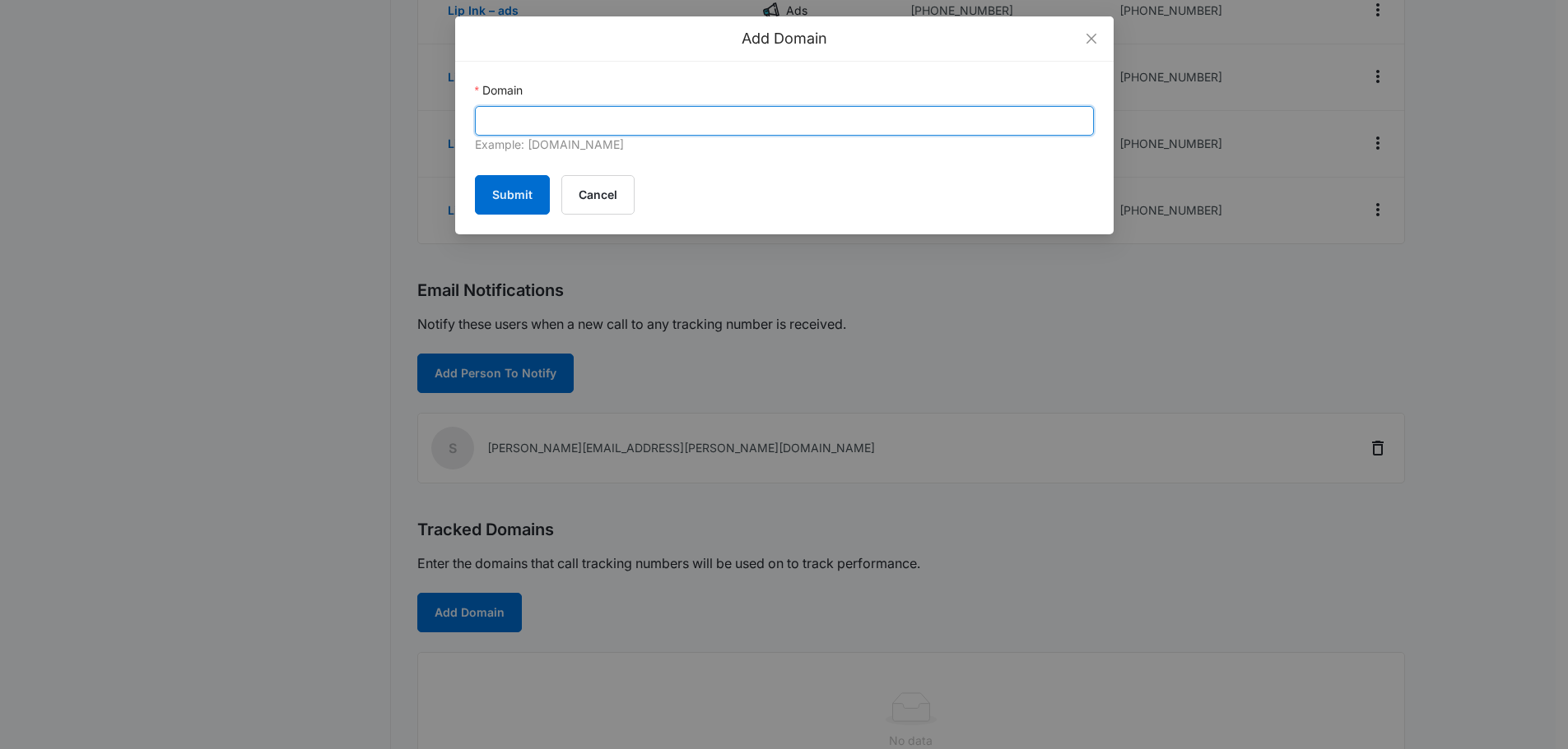
click at [618, 109] on input "Domain" at bounding box center [784, 121] width 619 height 29
paste input "https://www.lipink.com/"
drag, startPoint x: 554, startPoint y: 122, endPoint x: 37, endPoint y: 187, distance: 521.1
click at [34, 168] on div "Add Domain Domain https://www.lipink.com/ Example: marketing360.com Submit Canc…" at bounding box center [784, 374] width 1568 height 749
click at [573, 114] on input "lipink.com/" at bounding box center [784, 121] width 619 height 29
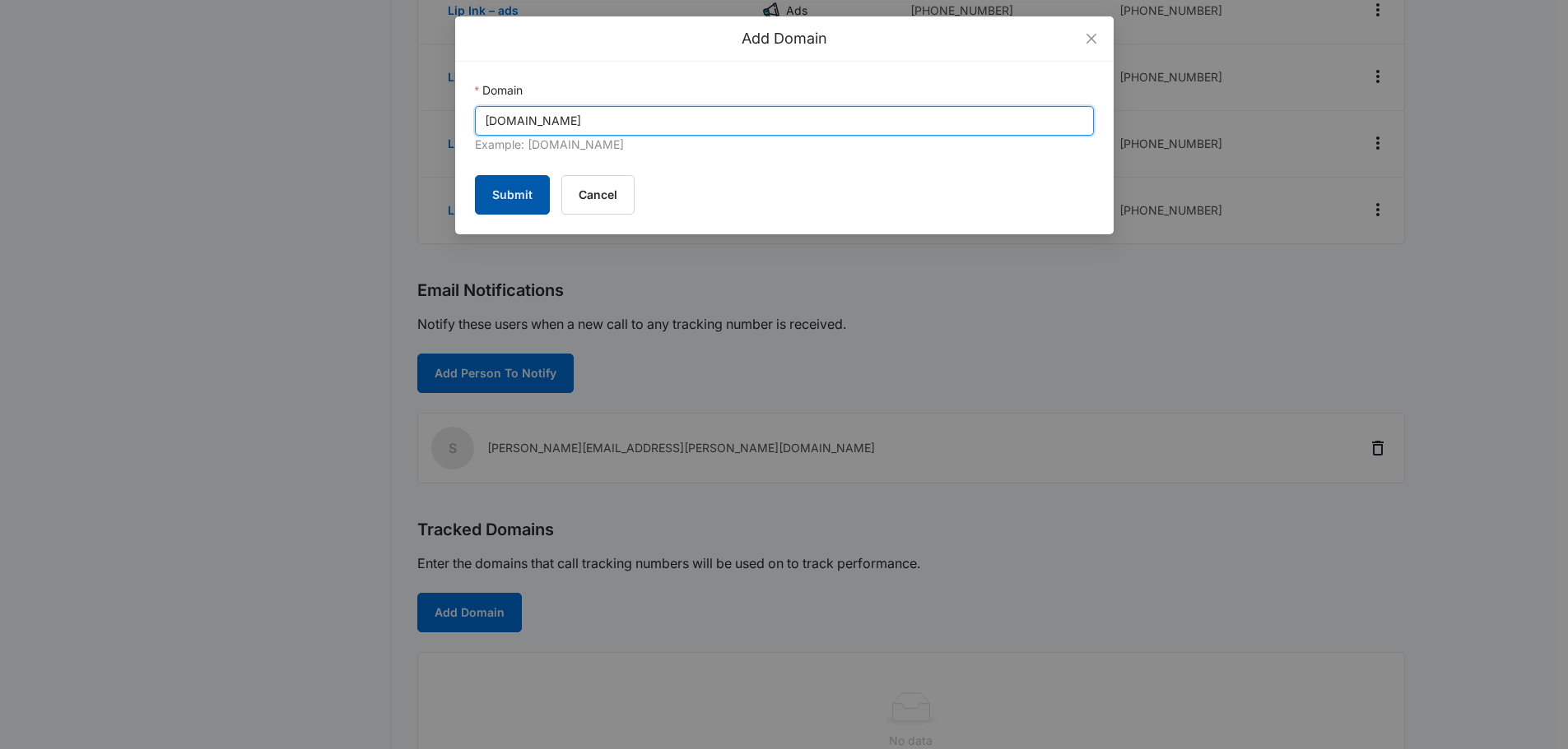
type input "lipink.com"
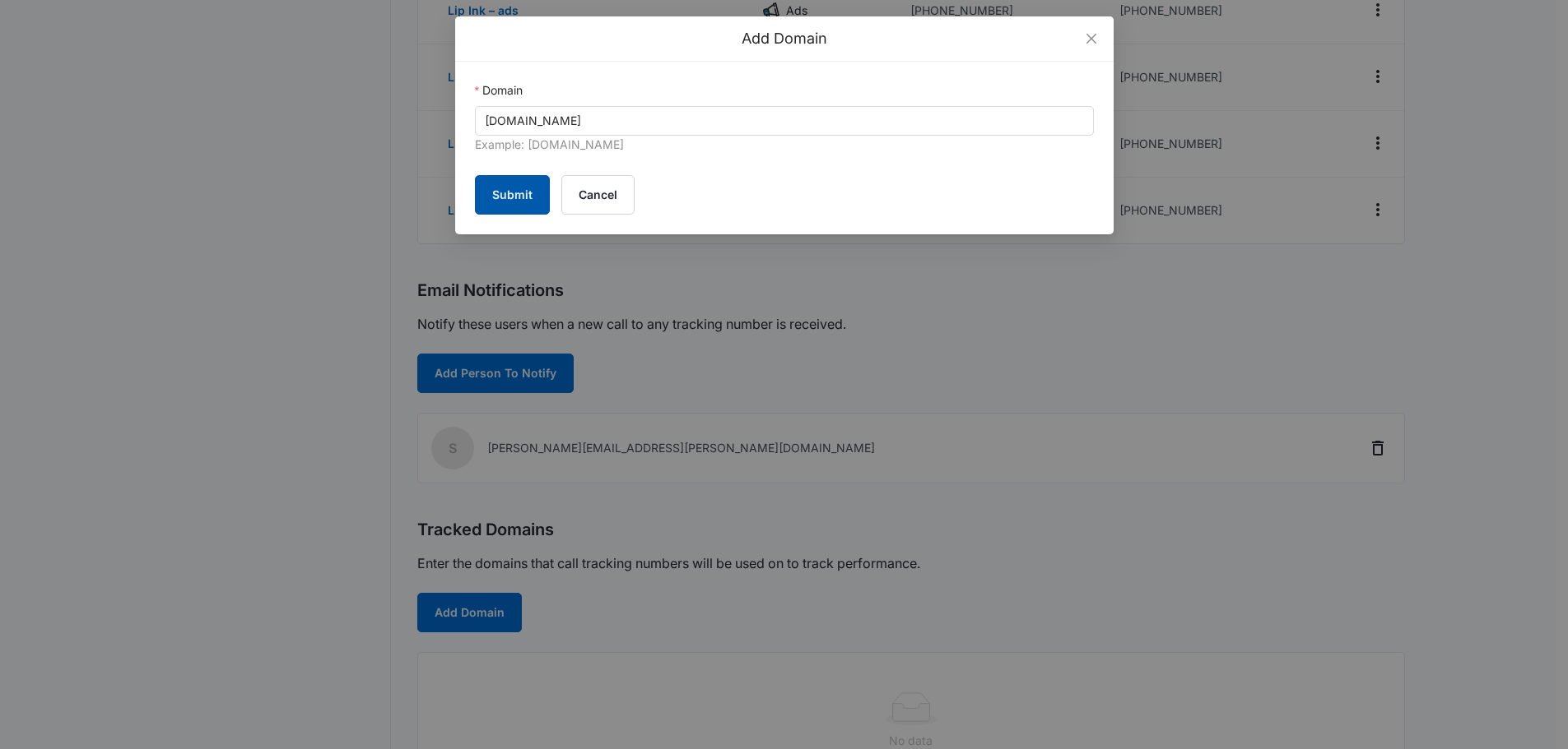
click at [515, 204] on button "Submit" at bounding box center [512, 194] width 75 height 40
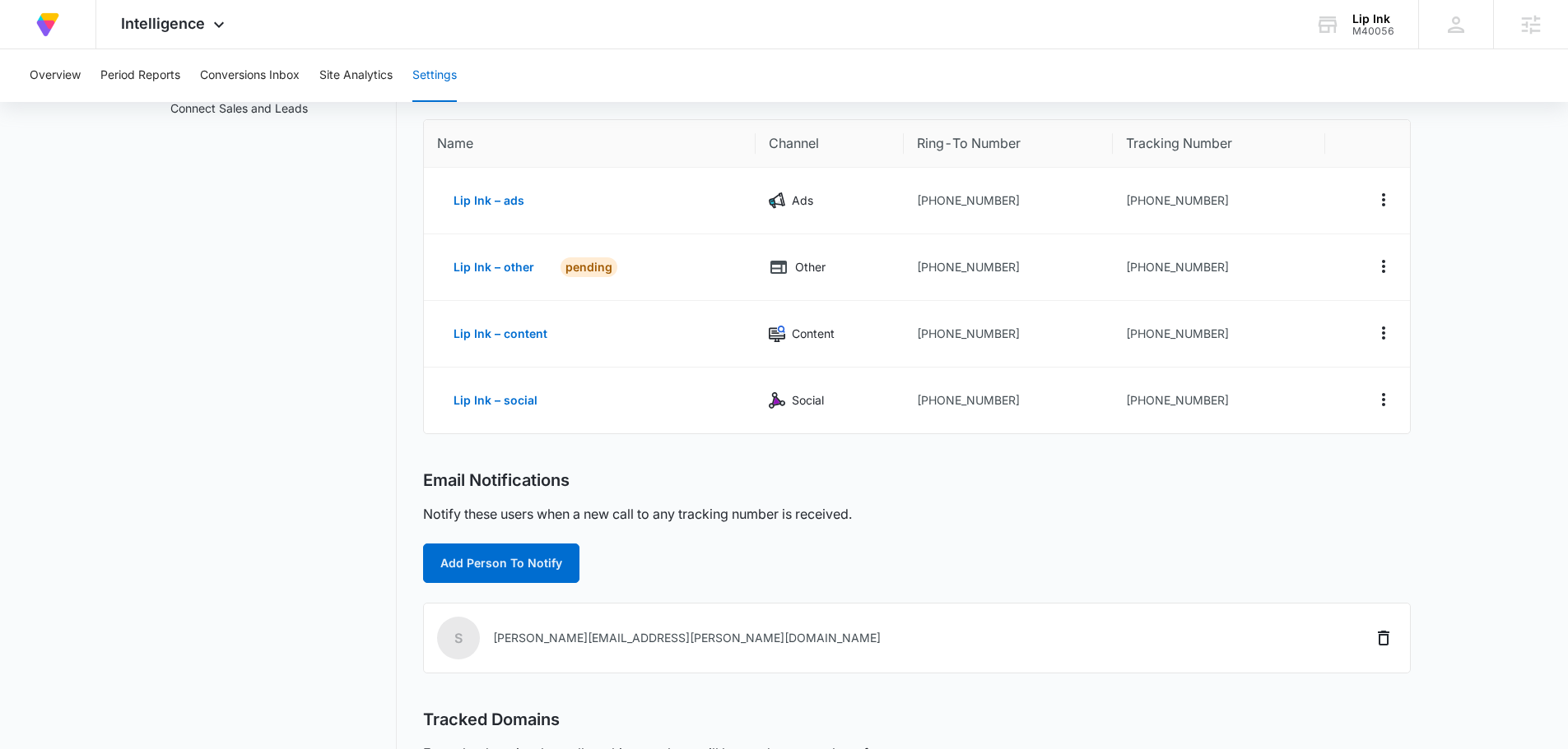
scroll to position [0, 0]
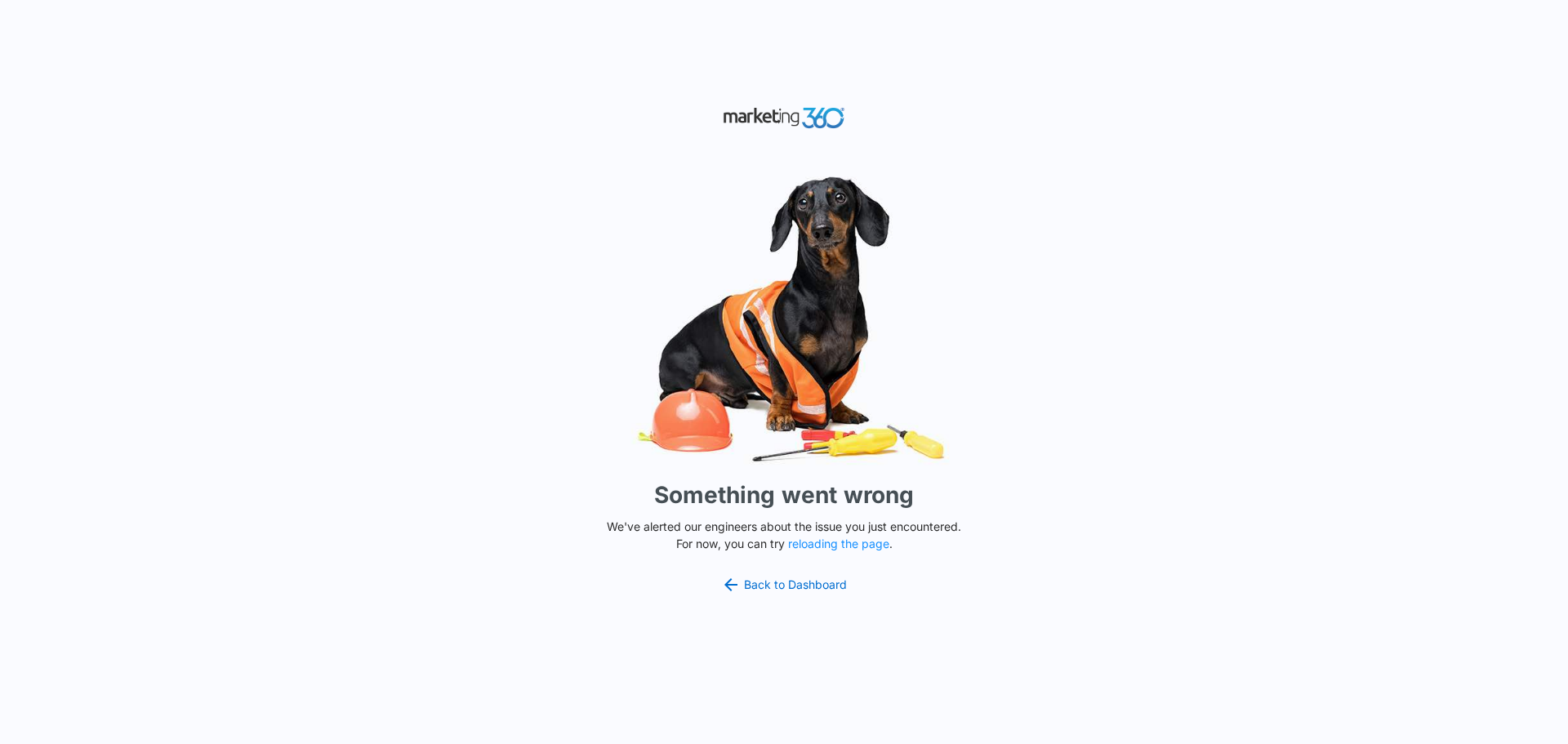
click at [789, 600] on div "Something went wrong We've alerted our engineers about the issue you just encou…" at bounding box center [784, 372] width 1568 height 744
click at [789, 585] on link "Back to Dashboard" at bounding box center [784, 584] width 126 height 19
click at [745, 587] on link "Back to Dashboard" at bounding box center [784, 584] width 126 height 19
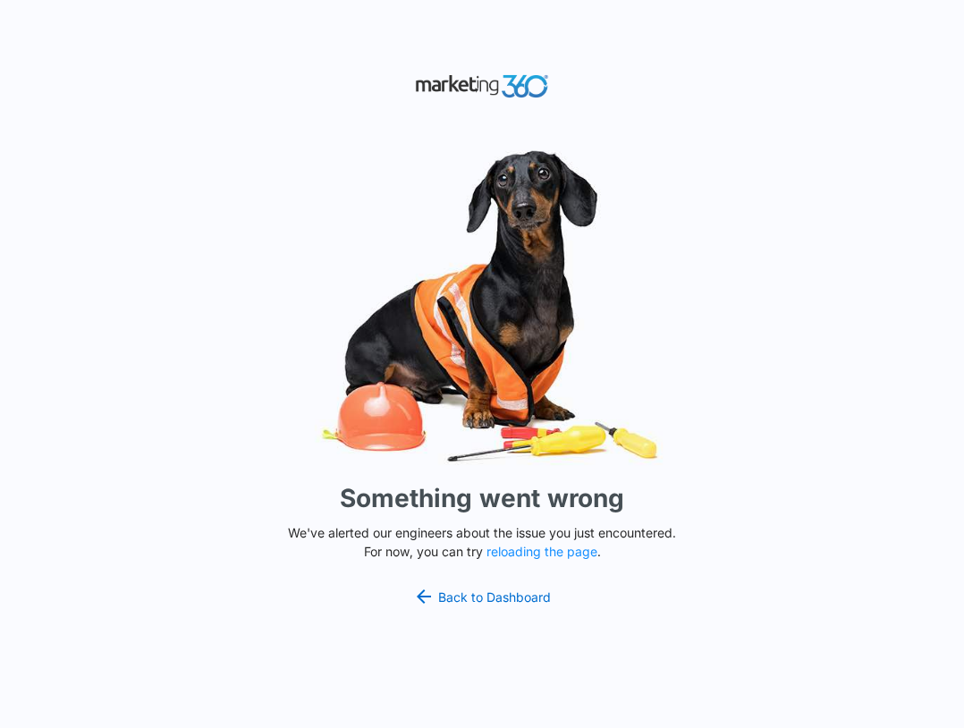
click at [304, 426] on img at bounding box center [482, 305] width 536 height 333
click at [577, 549] on button "reloading the page" at bounding box center [541, 551] width 111 height 14
click at [756, 446] on div "Something went wrong We've alerted our engineers about the issue you just encou…" at bounding box center [482, 364] width 964 height 728
click at [742, 132] on div "Something went wrong We've alerted our engineers about the issue you just encou…" at bounding box center [482, 364] width 964 height 728
